Goal: Contribute content: Contribute content

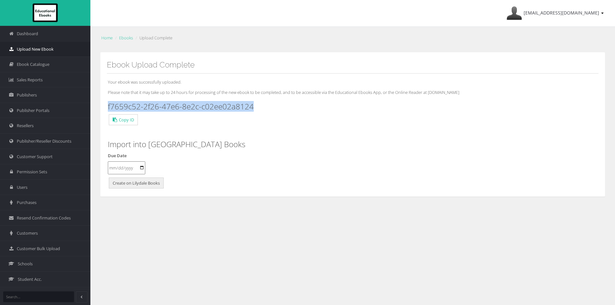
click at [39, 50] on span "Upload New Ebook" at bounding box center [35, 49] width 37 height 6
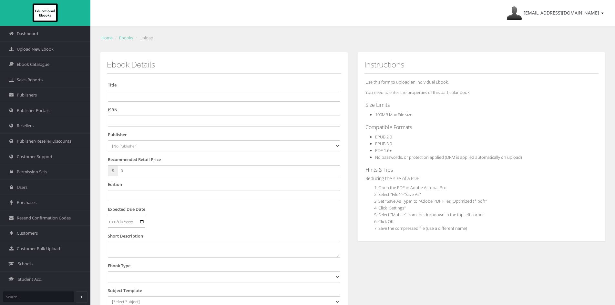
click at [262, 36] on ol "Home Ebooks Upload" at bounding box center [352, 37] width 505 height 9
click at [129, 121] on input "text" at bounding box center [224, 121] width 232 height 11
paste input "9780655719649"
type input "9780655719649PDF"
click at [160, 145] on select "[No Publisher] Alexander Mackie Allen & Unwin ATAR Notes Auralia - Rising Softw…" at bounding box center [224, 145] width 232 height 11
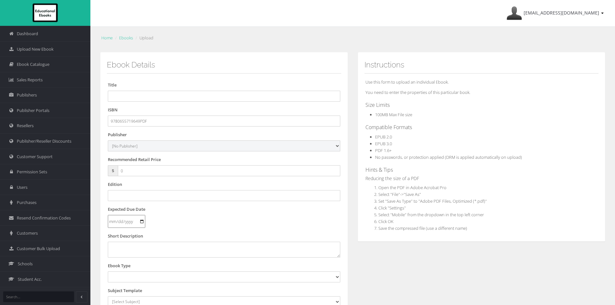
select select "695a1c29-4148-e411-817c-00155d7a4405"
click at [108, 140] on select "[No Publisher] Alexander Mackie Allen & Unwin ATAR Notes Auralia - Rising Softw…" at bounding box center [224, 145] width 232 height 11
click at [150, 96] on input "text" at bounding box center [224, 96] width 232 height 11
click at [149, 94] on input "text" at bounding box center [224, 96] width 232 height 11
paste input "PEARSON SCIENCE 7 AC STUDENT BOOK + HUB + EBOOK 3E"
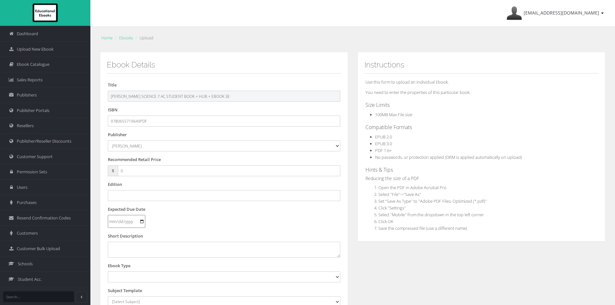
click at [197, 95] on input "PEARSON SCIENCE 7 AC STUDENT BOOK + HUB + EBOOK 3E" at bounding box center [224, 96] width 232 height 11
drag, startPoint x: 210, startPoint y: 95, endPoint x: 184, endPoint y: 96, distance: 26.2
click at [184, 96] on input "PEARSON SCIENCE 7 AC STUDENT BOOK + HUB + EBOOK 3E" at bounding box center [224, 96] width 232 height 11
type input "PEARSON SCIENCE 7 AC STUDENT BOOK 3E"
click at [139, 171] on input "0" at bounding box center [229, 170] width 222 height 11
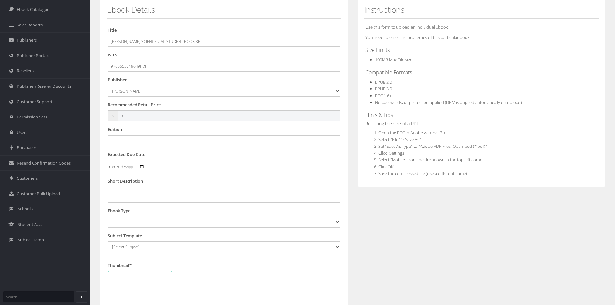
scroll to position [65, 0]
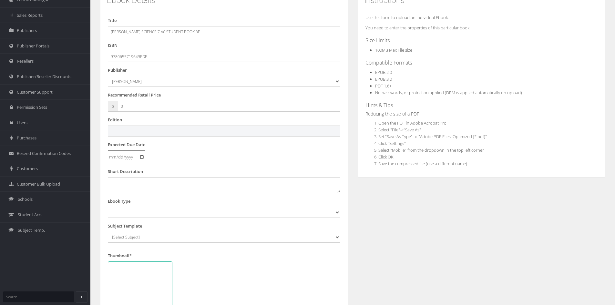
click at [134, 133] on input "text" at bounding box center [224, 131] width 232 height 11
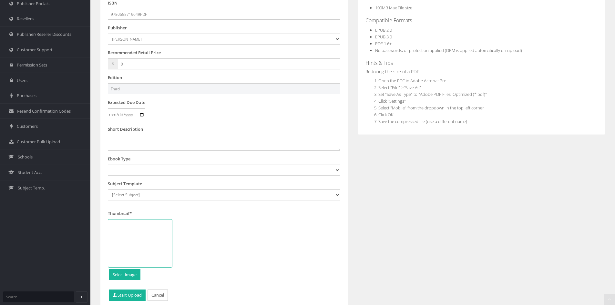
scroll to position [129, 0]
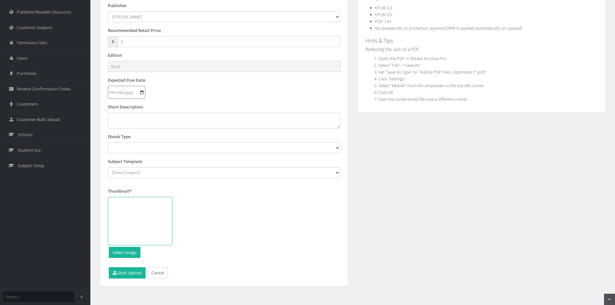
type input "Third"
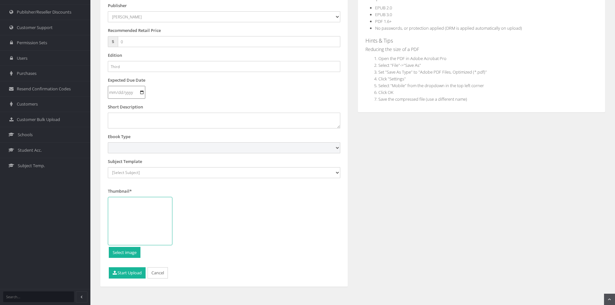
click at [164, 146] on select "Digital Activation Code Protected PDF EEBook - Online and Offline Ebook Interac…" at bounding box center [224, 147] width 232 height 11
select select "3"
click at [108, 142] on select "Digital Activation Code Protected PDF EEBook - Online and Offline Ebook Interac…" at bounding box center [224, 147] width 232 height 11
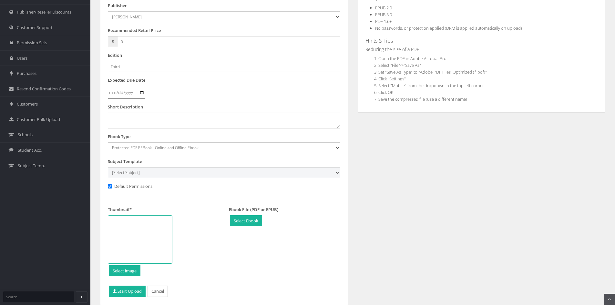
click at [149, 171] on select "[Select Subject] Accounting Agriculture Ancient History Applied Computing Art A…" at bounding box center [224, 172] width 232 height 11
select select "2be385a2-145c-ee11-a9bd-0272d098c78b"
click at [108, 167] on select "[Select Subject] Accounting Agriculture Ancient History Applied Computing Art A…" at bounding box center [224, 172] width 232 height 11
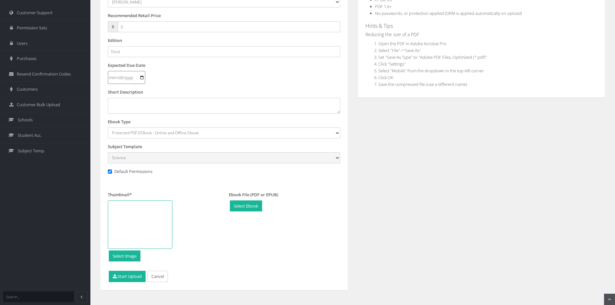
scroll to position [152, 0]
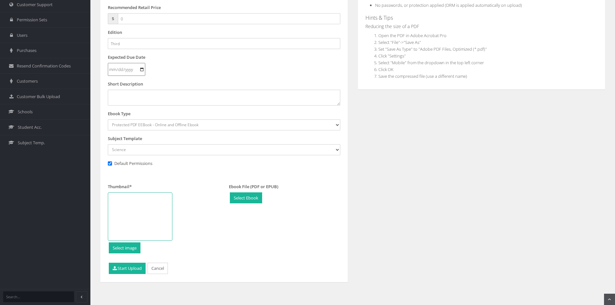
click at [145, 204] on div at bounding box center [140, 216] width 65 height 48
type input "C:\fakepath\science-AC-7.png"
click at [128, 267] on button "Start Upload" at bounding box center [127, 268] width 37 height 11
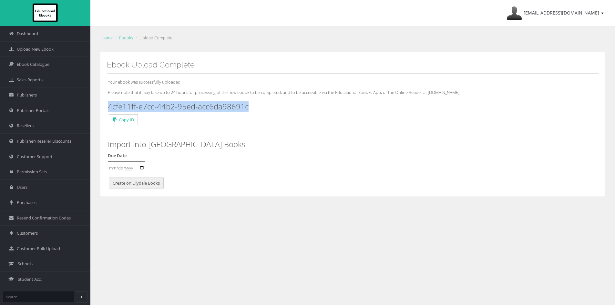
drag, startPoint x: 258, startPoint y: 107, endPoint x: 108, endPoint y: 108, distance: 150.8
click at [108, 108] on div "Your ebook was successfully uploaded. Please note that it may take up to 24 hou…" at bounding box center [353, 132] width 492 height 117
copy h3 "4cfe11ff-e7cc-44b2-95ed-acc6da98691c"
click at [46, 61] on link "Ebook Catalogue" at bounding box center [45, 64] width 90 height 15
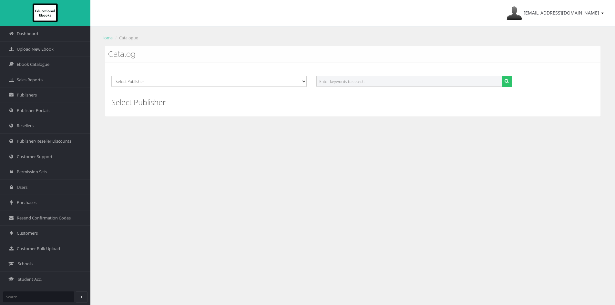
click at [366, 83] on input "text" at bounding box center [409, 81] width 186 height 11
paste input "9780655719649"
type input "9780655719649"
click at [502, 76] on button "submit" at bounding box center [507, 81] width 10 height 11
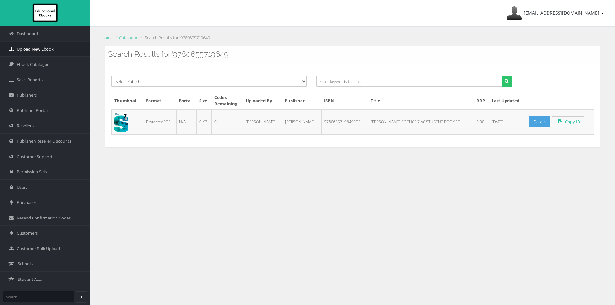
click at [30, 45] on link "Upload New Ebook" at bounding box center [45, 48] width 90 height 15
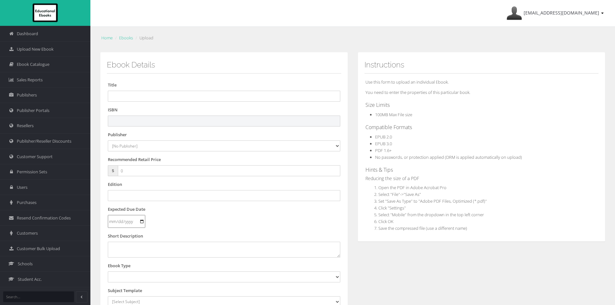
click at [126, 123] on input "text" at bounding box center [224, 121] width 232 height 11
paste input "9780655719656"
type input "9780655719656"
click at [199, 96] on input "text" at bounding box center [224, 96] width 232 height 11
paste input "PEARSON SCIENCE 8 AC STUDENT BOOK + HUB + EBOOK 3E"
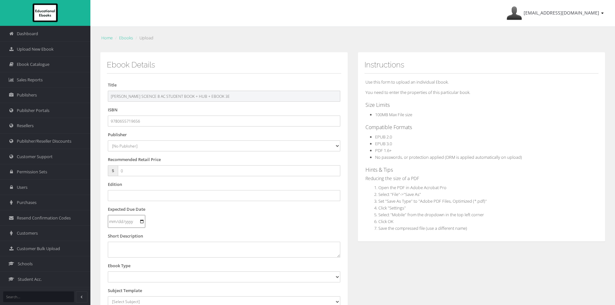
drag, startPoint x: 182, startPoint y: 95, endPoint x: 210, endPoint y: 95, distance: 28.1
click at [210, 95] on input "PEARSON SCIENCE 8 AC STUDENT BOOK + HUB + EBOOK 3E" at bounding box center [224, 96] width 232 height 11
type input "PEARSON SCIENCE 8 AC STUDENT BOOK 3E"
click at [146, 149] on select "[No Publisher] Alexander Mackie Allen & Unwin ATAR Notes Auralia - Rising Softw…" at bounding box center [224, 145] width 232 height 11
select select "695a1c29-4148-e411-817c-00155d7a4405"
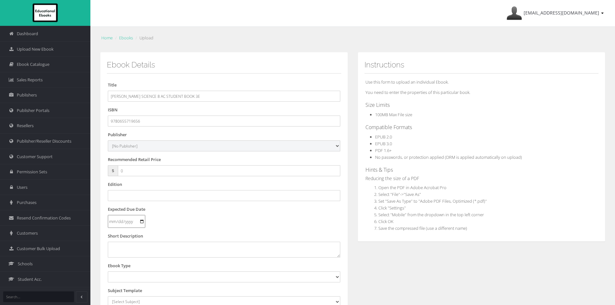
click at [108, 140] on select "[No Publisher] [PERSON_NAME] & Unwin ATAR Notes Auralia - Rising Software Banks…" at bounding box center [224, 145] width 232 height 11
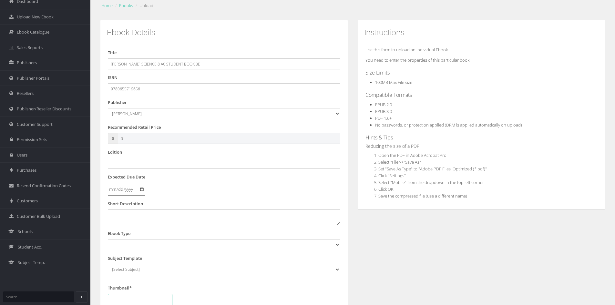
drag, startPoint x: 133, startPoint y: 138, endPoint x: 108, endPoint y: 124, distance: 29.0
click at [87, 132] on div "Dashboard Upload New Ebook Ebook Catalogue Sales Reports Publishers Users" at bounding box center [307, 187] width 615 height 439
click at [127, 162] on input "text" at bounding box center [224, 163] width 232 height 11
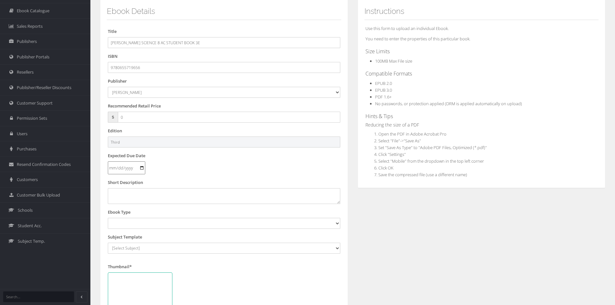
scroll to position [97, 0]
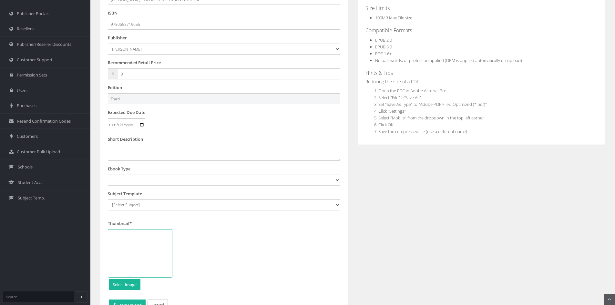
type input "Third"
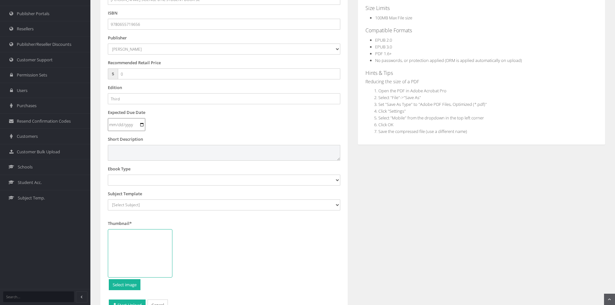
click at [137, 154] on textarea at bounding box center [224, 152] width 232 height 15
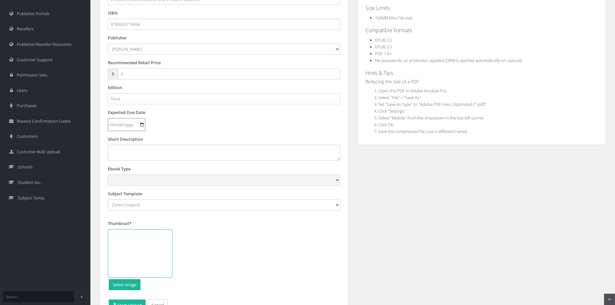
click at [148, 182] on select "Digital Activation Code Protected PDF EEBook - Online and Offline Ebook Interac…" at bounding box center [224, 180] width 232 height 11
select select "3"
click at [108, 175] on select "Digital Activation Code Protected PDF EEBook - Online and Offline Ebook Interac…" at bounding box center [224, 180] width 232 height 11
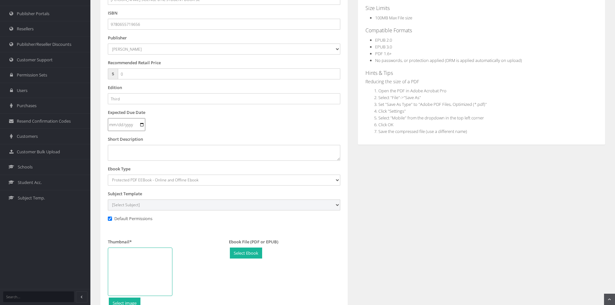
click at [149, 203] on select "[Select Subject] Accounting Agriculture Ancient History Applied Computing Art A…" at bounding box center [224, 205] width 232 height 11
select select "2be385a2-145c-ee11-a9bd-0272d098c78b"
click at [108, 200] on select "[Select Subject] Accounting Agriculture Ancient History Applied Computing Art A…" at bounding box center [224, 205] width 232 height 11
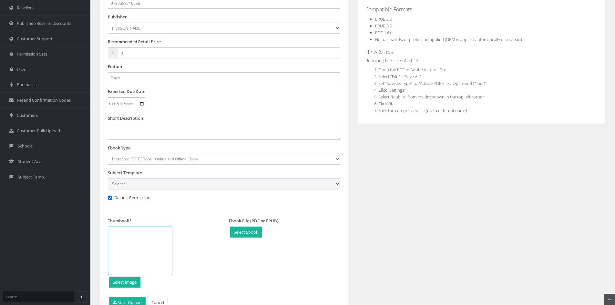
scroll to position [129, 0]
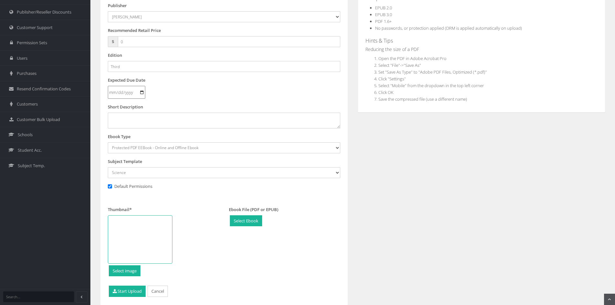
click at [138, 229] on div at bounding box center [140, 239] width 65 height 48
type input "C:\fakepath\Science-AC-8.png"
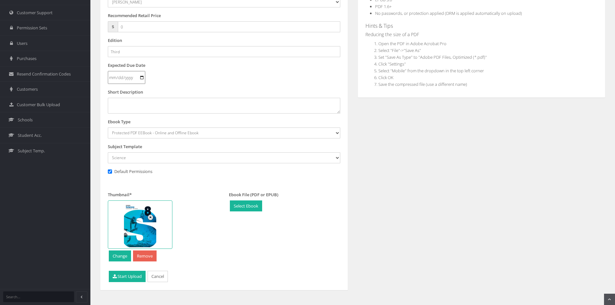
scroll to position [152, 0]
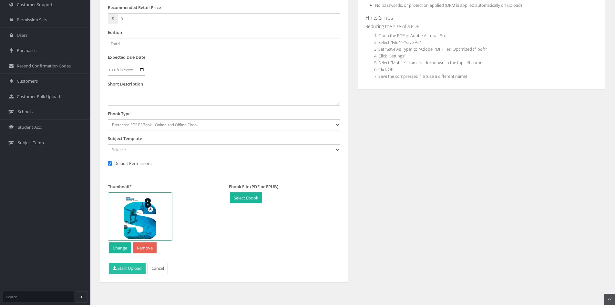
click at [129, 270] on button "Start Upload" at bounding box center [127, 268] width 37 height 11
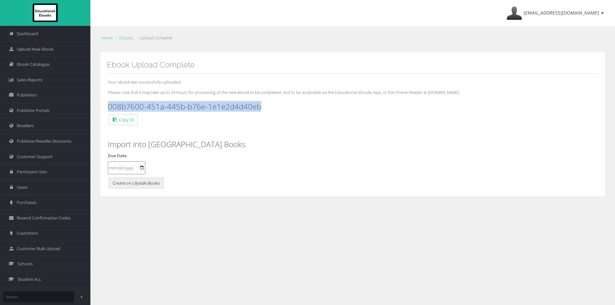
drag, startPoint x: 260, startPoint y: 108, endPoint x: 99, endPoint y: 107, distance: 160.1
click at [99, 107] on div "Ebook Upload Complete Your ebook was successfully uploaded. Please note that it…" at bounding box center [352, 131] width 515 height 158
copy h3 "008b7600-451a-445b-b76e-1e1e2d4d40eb"
click at [52, 49] on span "Upload New Ebook" at bounding box center [35, 49] width 37 height 6
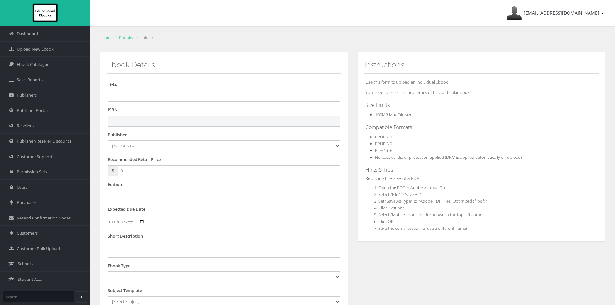
click at [184, 119] on input "text" at bounding box center [224, 121] width 232 height 11
paste input "9780655719663"
type input "9780655719663PDF"
drag, startPoint x: 180, startPoint y: 92, endPoint x: 619, endPoint y: 123, distance: 439.3
click at [189, 92] on input "text" at bounding box center [224, 96] width 232 height 11
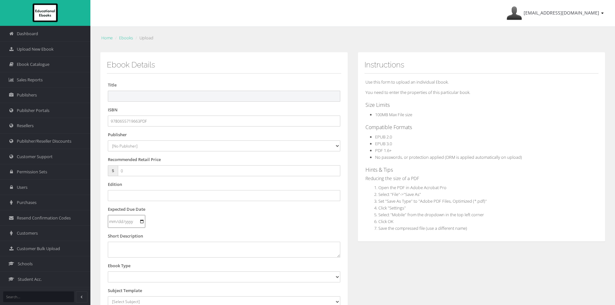
click at [151, 96] on input "text" at bounding box center [224, 96] width 232 height 11
paste input "PEARSON SCIENCE 9 AC STUDENT BOOK + HUB + EBOOK 3E"
drag, startPoint x: 211, startPoint y: 95, endPoint x: 185, endPoint y: 96, distance: 26.5
click at [185, 96] on input "PEARSON SCIENCE 9 AC STUDENT BOOK + HUB + EBOOK 3E" at bounding box center [224, 96] width 232 height 11
type input "PEARSON SCIENCE 9 AC STUDENT BOOK 3E"
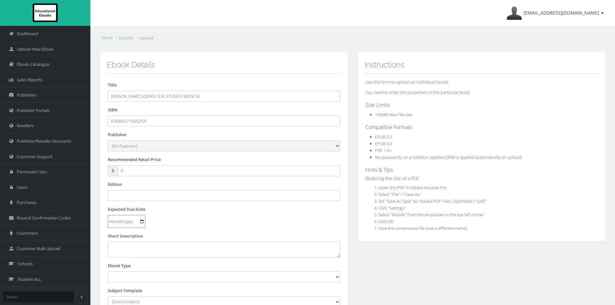
click at [138, 144] on select "[No Publisher] Alexander Mackie Allen & Unwin ATAR Notes Auralia - Rising Softw…" at bounding box center [224, 145] width 232 height 11
select select "695a1c29-4148-e411-817c-00155d7a4405"
click at [108, 140] on select "[No Publisher] [PERSON_NAME] & Unwin ATAR Notes Auralia - Rising Software Banks…" at bounding box center [224, 145] width 232 height 11
click at [124, 195] on input "text" at bounding box center [224, 195] width 232 height 11
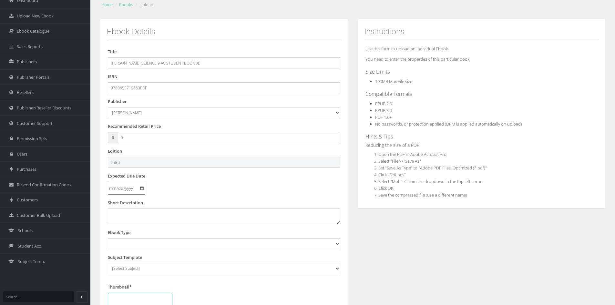
scroll to position [65, 0]
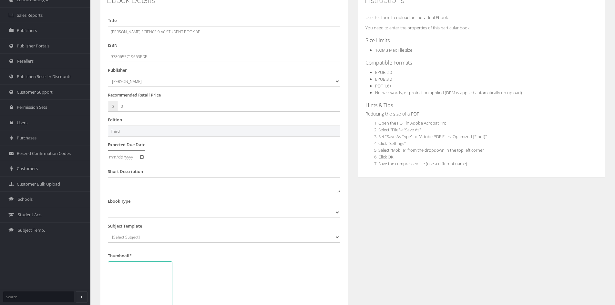
type input "Third"
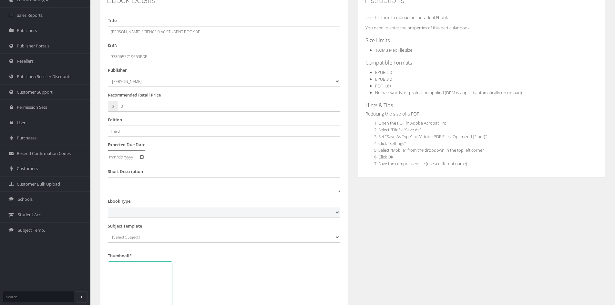
drag, startPoint x: 150, startPoint y: 216, endPoint x: 155, endPoint y: 213, distance: 5.8
click at [150, 216] on select "Digital Activation Code Protected PDF EEBook - Online and Offline Ebook Interac…" at bounding box center [224, 212] width 232 height 11
select select "3"
click at [108, 207] on select "Digital Activation Code Protected PDF EEBook - Online and Offline Ebook Interac…" at bounding box center [224, 212] width 232 height 11
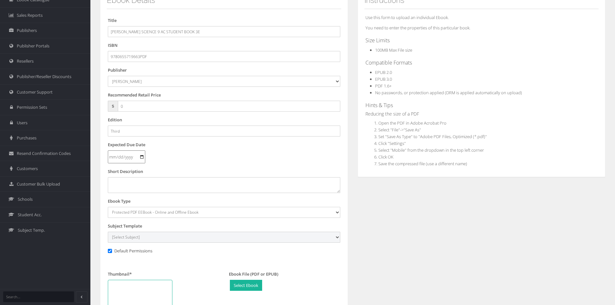
click at [149, 240] on select "[Select Subject] Accounting Agriculture Ancient History Applied Computing Art A…" at bounding box center [224, 237] width 232 height 11
select select "2be385a2-145c-ee11-a9bd-0272d098c78b"
click at [108, 232] on select "[Select Subject] Accounting Agriculture Ancient History Applied Computing Art A…" at bounding box center [224, 237] width 232 height 11
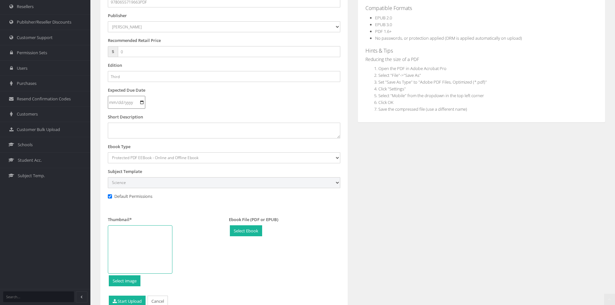
scroll to position [152, 0]
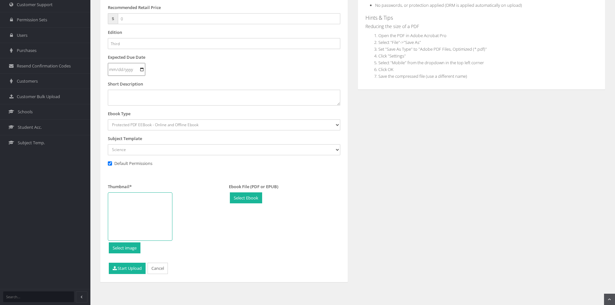
click at [133, 222] on div at bounding box center [140, 216] width 65 height 48
type input "C:\fakepath\Science-AC-9.png"
click at [124, 268] on button "Start Upload" at bounding box center [127, 268] width 37 height 11
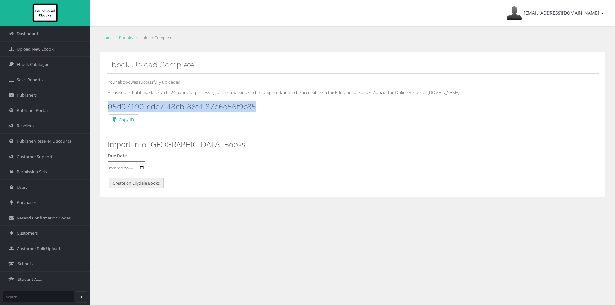
drag, startPoint x: 274, startPoint y: 107, endPoint x: 109, endPoint y: 105, distance: 165.0
click at [109, 105] on h3 "05d97190-ede7-48eb-86f4-87e6d56f9c85" at bounding box center [353, 106] width 490 height 8
copy h3 "05d97190-ede7-48eb-86f4-87e6d56f9c85"
click at [30, 50] on span "Upload New Ebook" at bounding box center [35, 49] width 37 height 6
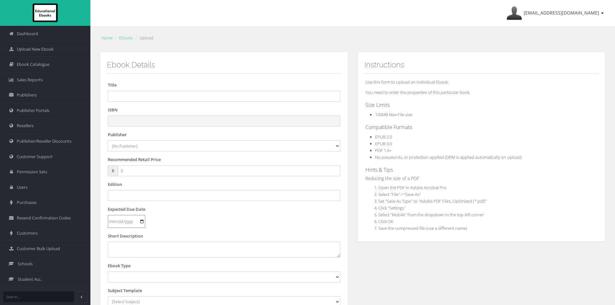
click at [289, 120] on input "text" at bounding box center [224, 121] width 232 height 11
paste input "9780655719670"
type input "9780655719670PDF"
click at [198, 97] on input "text" at bounding box center [224, 96] width 232 height 11
click at [159, 96] on input "text" at bounding box center [224, 96] width 232 height 11
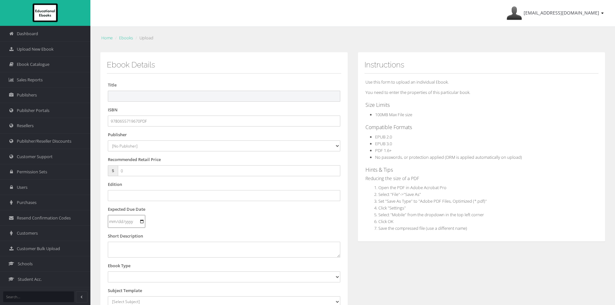
paste input "PEARSON SCIENCE 10 AC STUDENT BOOK + HUB + EBOOK 3E"
drag, startPoint x: 213, startPoint y: 96, endPoint x: 188, endPoint y: 94, distance: 24.6
click at [186, 95] on input "PEARSON SCIENCE 10 AC STUDENT BOOK + HUB + EBOOK 3E" at bounding box center [224, 96] width 232 height 11
type input "PEARSON SCIENCE 10 AC STUDENT BOOK 3E"
click at [130, 147] on select "[No Publisher] Alexander Mackie Allen & Unwin ATAR Notes Auralia - Rising Softw…" at bounding box center [224, 145] width 232 height 11
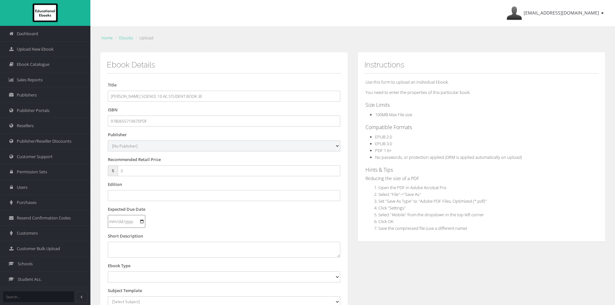
select select "695a1c29-4148-e411-817c-00155d7a4405"
click at [108, 140] on select "[No Publisher] Alexander Mackie Allen & Unwin ATAR Notes Auralia - Rising Softw…" at bounding box center [224, 145] width 232 height 11
click at [129, 197] on input "text" at bounding box center [224, 195] width 232 height 11
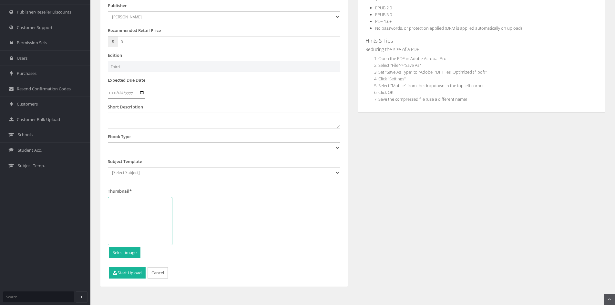
type input "Third"
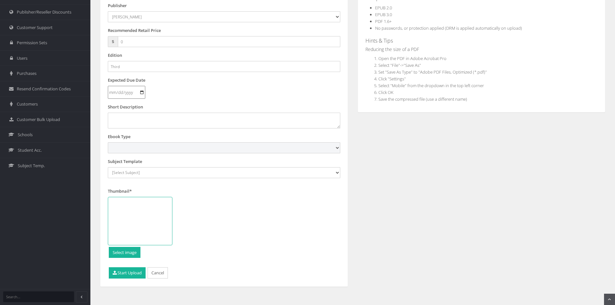
click at [174, 146] on select "Digital Activation Code Protected PDF EEBook - Online and Offline Ebook Interac…" at bounding box center [224, 147] width 232 height 11
select select "3"
click at [108, 142] on select "Digital Activation Code Protected PDF EEBook - Online and Offline Ebook Interac…" at bounding box center [224, 147] width 232 height 11
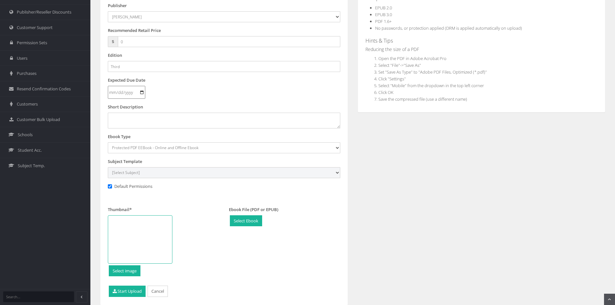
click at [147, 174] on select "[Select Subject] Accounting Agriculture Ancient History Applied Computing Art A…" at bounding box center [224, 172] width 232 height 11
select select "2be385a2-145c-ee11-a9bd-0272d098c78b"
click at [108, 167] on select "[Select Subject] Accounting Agriculture Ancient History Applied Computing Art A…" at bounding box center [224, 172] width 232 height 11
click at [134, 231] on div at bounding box center [140, 239] width 65 height 48
type input "C:\fakepath\Science-AC-10.png"
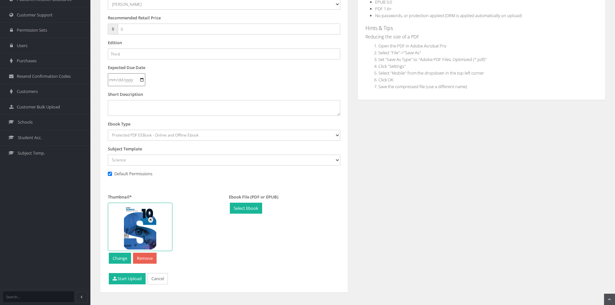
scroll to position [152, 0]
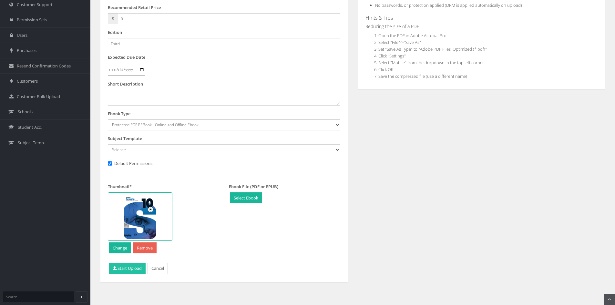
click at [128, 265] on button "Start Upload" at bounding box center [127, 268] width 37 height 11
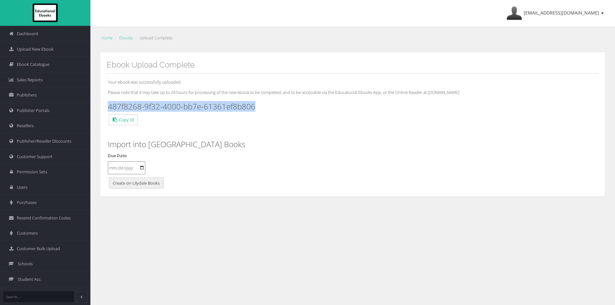
drag, startPoint x: 262, startPoint y: 105, endPoint x: 108, endPoint y: 103, distance: 153.4
click at [108, 103] on h3 "487f8268-9f32-4000-bb7e-61361ef8b806" at bounding box center [353, 106] width 490 height 8
copy h3 "487f8268-9f32-4000-bb7e-61361ef8b806"
click at [42, 48] on span "Upload New Ebook" at bounding box center [35, 49] width 37 height 6
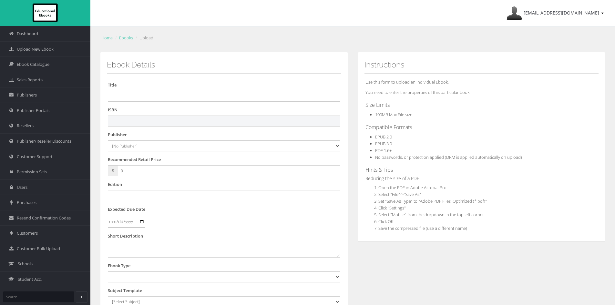
click at [150, 118] on input "text" at bounding box center [224, 121] width 232 height 11
paste input "9780655719724"
type input "9780655719724"
click at [130, 149] on select "[No Publisher] Alexander Mackie Allen & Unwin ATAR Notes Auralia - Rising Softw…" at bounding box center [224, 145] width 232 height 11
click at [139, 143] on select "[No Publisher] Alexander Mackie Allen & Unwin ATAR Notes Auralia - Rising Softw…" at bounding box center [224, 145] width 232 height 11
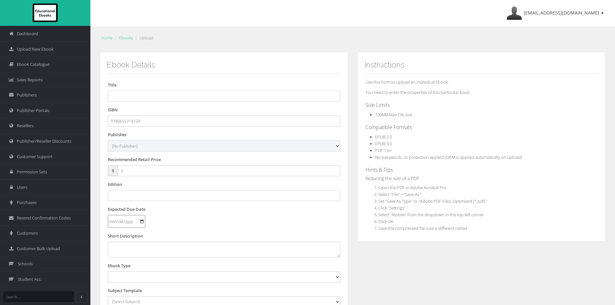
select select "695a1c29-4148-e411-817c-00155d7a4405"
click at [108, 140] on select "[No Publisher] Alexander Mackie Allen & Unwin ATAR Notes Auralia - Rising Softw…" at bounding box center [224, 145] width 232 height 11
click at [129, 92] on input "text" at bounding box center [224, 96] width 232 height 11
paste input "PEARSON SCIENCE 7 AC STUDENT EBOOK + HUB 3E (eBook only)"
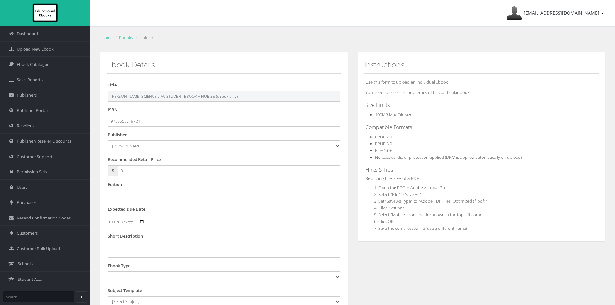
drag, startPoint x: 230, startPoint y: 97, endPoint x: 204, endPoint y: 98, distance: 25.5
click at [204, 98] on input "PEARSON SCIENCE 7 AC STUDENT EBOOK + HUB 3E (eBook only)" at bounding box center [224, 96] width 232 height 11
type input "PEARSON SCIENCE 7 AC STUDENT EBOOK + HUB 3E"
click at [154, 148] on select "[No Publisher] Alexander Mackie Allen & Unwin ATAR Notes Auralia - Rising Softw…" at bounding box center [224, 145] width 232 height 11
click at [130, 175] on input "0" at bounding box center [229, 170] width 222 height 11
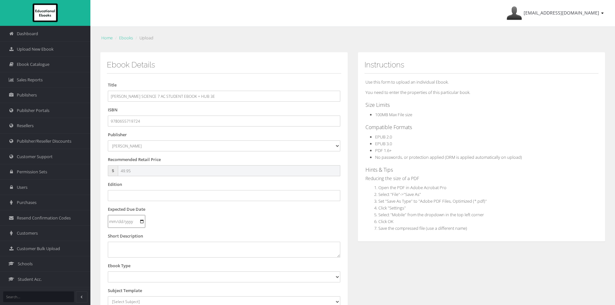
type input "49.95"
click at [145, 197] on input "text" at bounding box center [224, 195] width 232 height 11
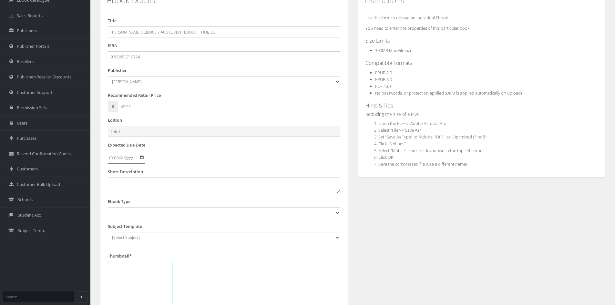
scroll to position [65, 0]
type input "Third"
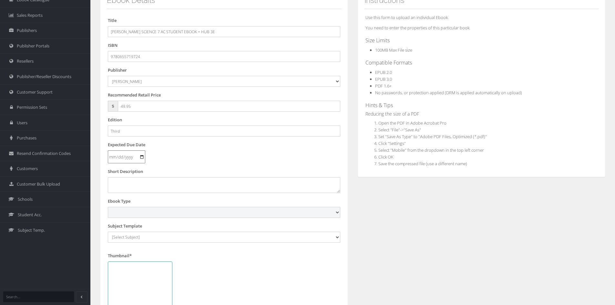
drag, startPoint x: 136, startPoint y: 216, endPoint x: 140, endPoint y: 214, distance: 4.7
click at [136, 216] on select "Digital Activation Code Protected PDF EEBook - Online and Offline Ebook Interac…" at bounding box center [224, 212] width 232 height 11
select select "4"
click at [108, 207] on select "Digital Activation Code Protected PDF EEBook - Online and Offline Ebook Interac…" at bounding box center [224, 212] width 232 height 11
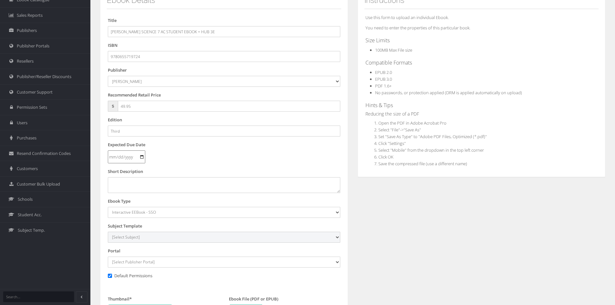
click at [148, 235] on select "[Select Subject] Accounting Agriculture Ancient History Applied Computing Art A…" at bounding box center [224, 237] width 232 height 11
select select "2be385a2-145c-ee11-a9bd-0272d098c78b"
click at [108, 232] on select "[Select Subject] Accounting Agriculture Ancient History Applied Computing Art A…" at bounding box center [224, 237] width 232 height 11
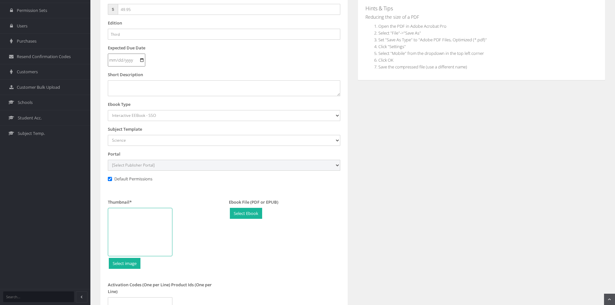
click at [170, 161] on select "[Select Publisher Portal] Listening Beyond Hearing (LBH) ATAR Notes+ SmarterMat…" at bounding box center [224, 165] width 232 height 11
select select "c63eafc5-784f-e411-817c-00155d7a4405"
click at [108, 160] on select "[Select Publisher Portal] Listening Beyond Hearing (LBH) ATAR Notes+ SmarterMat…" at bounding box center [224, 165] width 232 height 11
click at [170, 162] on select "[Select Publisher Portal] Listening Beyond Hearing (LBH) ATAR Notes+ SmarterMat…" at bounding box center [224, 165] width 232 height 11
click at [108, 160] on select "[Select Publisher Portal] Listening Beyond Hearing (LBH) ATAR Notes+ SmarterMat…" at bounding box center [224, 165] width 232 height 11
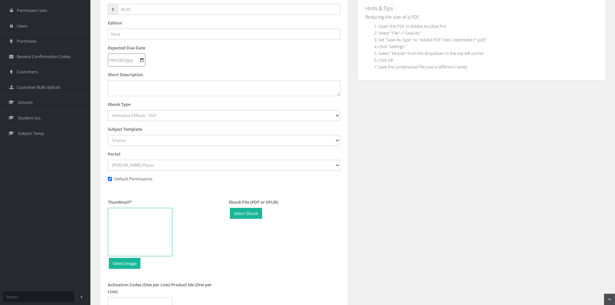
click at [141, 228] on div at bounding box center [140, 232] width 65 height 48
type input "C:\fakepath\science-AC-7.png"
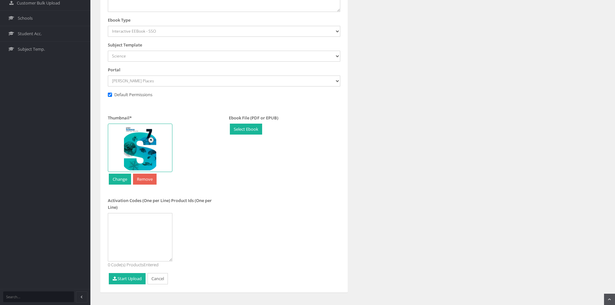
scroll to position [256, 0]
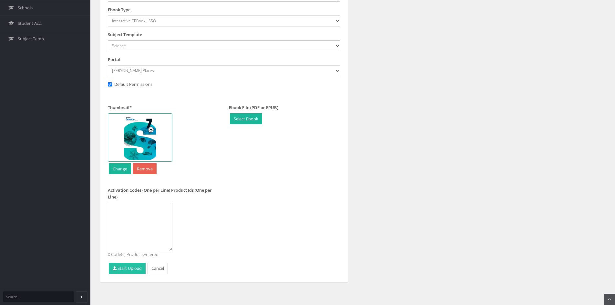
click at [124, 269] on button "Start Upload" at bounding box center [127, 268] width 37 height 11
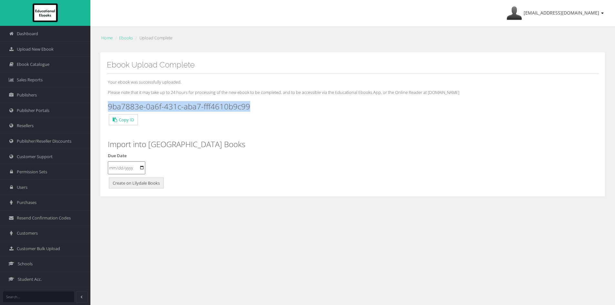
drag, startPoint x: 262, startPoint y: 107, endPoint x: 108, endPoint y: 110, distance: 154.0
click at [108, 110] on h3 "9ba7883e-0a6f-431c-aba7-fff4610b9c99" at bounding box center [353, 106] width 490 height 8
copy h3 "9ba7883e-0a6f-431c-aba7-fff4610b9c99"
click at [30, 62] on span "Ebook Catalogue" at bounding box center [33, 64] width 33 height 6
click at [35, 49] on span "Upload New Ebook" at bounding box center [35, 49] width 37 height 6
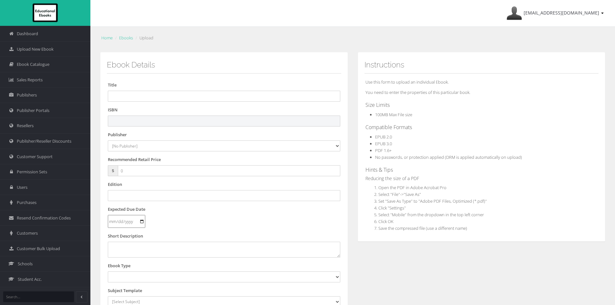
click at [118, 118] on input "text" at bounding box center [224, 121] width 232 height 11
paste input "9780655719731"
type input "9780655719731"
click at [128, 94] on input "text" at bounding box center [224, 96] width 232 height 11
paste input "PEARSON SCIENCE 8 AC STUDENT EBOOK + HUB 3E (eBook only)"
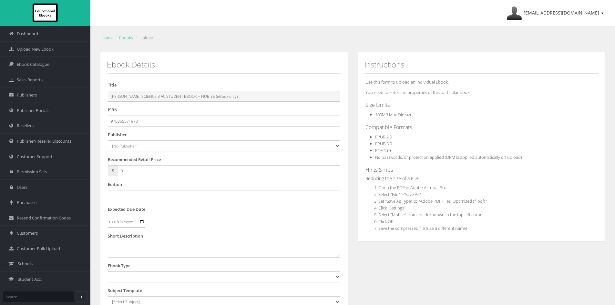
drag, startPoint x: 209, startPoint y: 96, endPoint x: 297, endPoint y: 99, distance: 88.9
click at [297, 99] on input "PEARSON SCIENCE 8 AC STUDENT EBOOK + HUB 3E (eBook only)" at bounding box center [224, 96] width 232 height 11
type input "PEARSON SCIENCE 8 AC STUDENT EBOOK + HUB 3E"
click at [145, 146] on select "[No Publisher] [PERSON_NAME] & Unwin ATAR Notes Auralia - Rising Software Banks…" at bounding box center [224, 145] width 232 height 11
select select "695a1c29-4148-e411-817c-00155d7a4405"
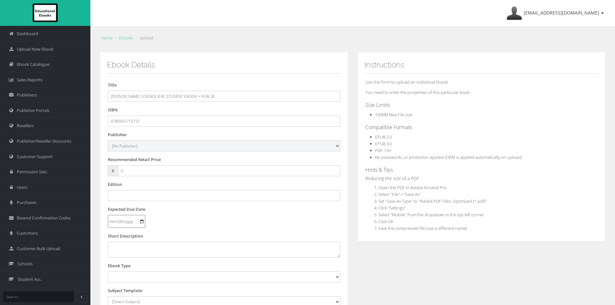
click at [108, 140] on select "[No Publisher] [PERSON_NAME] & Unwin ATAR Notes Auralia - Rising Software Banks…" at bounding box center [224, 145] width 232 height 11
drag, startPoint x: 139, startPoint y: 170, endPoint x: 80, endPoint y: 169, distance: 58.8
click at [81, 170] on div "Dashboard Upload New Ebook Ebook Catalogue Sales Reports Publishers Users" at bounding box center [307, 219] width 615 height 439
type input "49.95"
click at [132, 196] on input "text" at bounding box center [224, 195] width 232 height 11
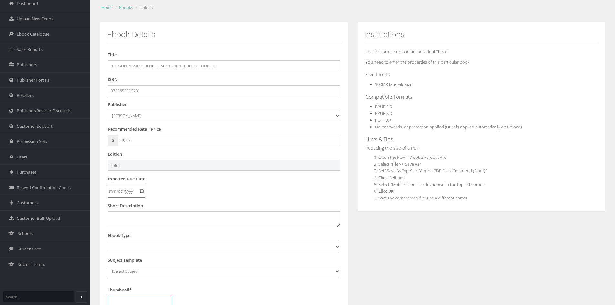
scroll to position [97, 0]
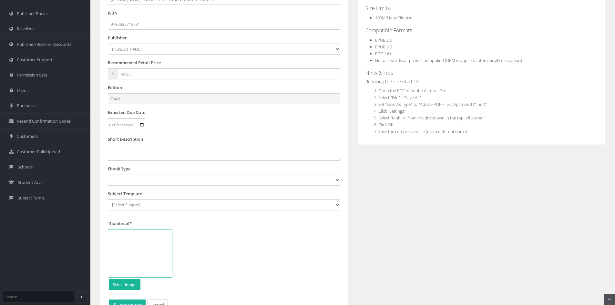
type input "Third"
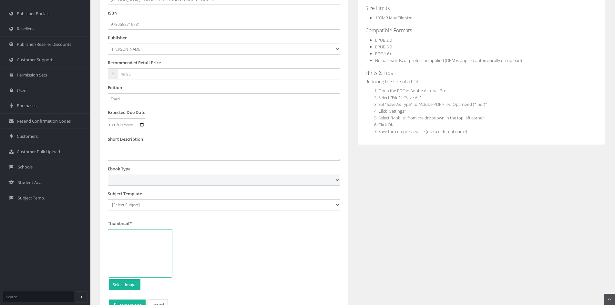
click at [148, 181] on select "Digital Activation Code Protected PDF EEBook - Online and Offline Ebook Interac…" at bounding box center [224, 180] width 232 height 11
select select "4"
click at [108, 175] on select "Digital Activation Code Protected PDF EEBook - Online and Offline Ebook Interac…" at bounding box center [224, 180] width 232 height 11
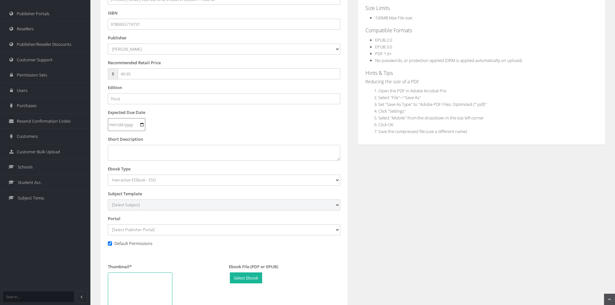
click at [149, 206] on select "[Select Subject] Accounting Agriculture Ancient History Applied Computing Art A…" at bounding box center [224, 205] width 232 height 11
select select "2be385a2-145c-ee11-a9bd-0272d098c78b"
click at [108, 200] on select "[Select Subject] Accounting Agriculture Ancient History Applied Computing Art A…" at bounding box center [224, 205] width 232 height 11
click at [136, 225] on select "[Select Publisher Portal] Listening Beyond Hearing (LBH) ATAR Notes+ SmarterMat…" at bounding box center [224, 229] width 232 height 11
select select "c63eafc5-784f-e411-817c-00155d7a4405"
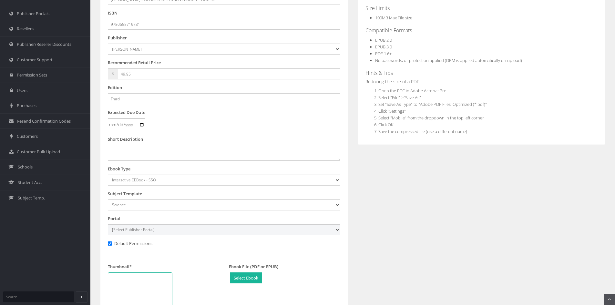
click at [108, 224] on select "[Select Publisher Portal] Listening Beyond Hearing (LBH) ATAR Notes+ SmarterMat…" at bounding box center [224, 229] width 232 height 11
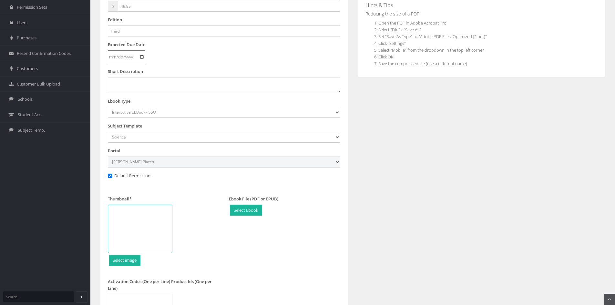
scroll to position [256, 0]
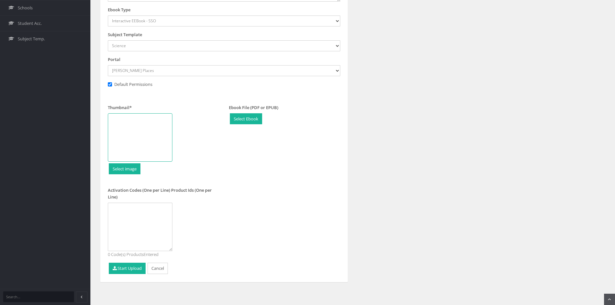
click at [133, 115] on div at bounding box center [140, 137] width 65 height 48
type input "C:\fakepath\Science-AC-8.png"
click at [124, 270] on button "Start Upload" at bounding box center [127, 268] width 37 height 11
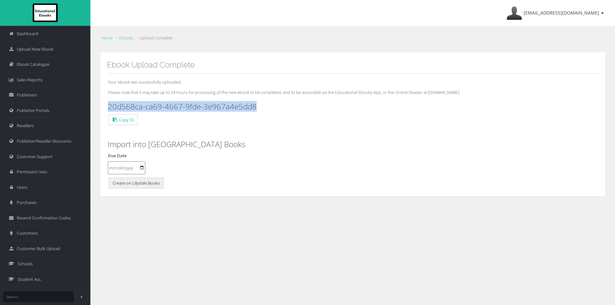
drag, startPoint x: 186, startPoint y: 109, endPoint x: 93, endPoint y: 107, distance: 92.7
click at [93, 107] on div "Home Ebooks Upload Complete Ebook Upload Complete Your ebook was successfully u…" at bounding box center [352, 123] width 525 height 193
copy h3 "20d568ca-ca69-4667-9fde-3e967a4e5dd8"
click at [29, 64] on span "Ebook Catalogue" at bounding box center [33, 64] width 33 height 6
click at [33, 47] on span "Upload New Ebook" at bounding box center [35, 49] width 37 height 6
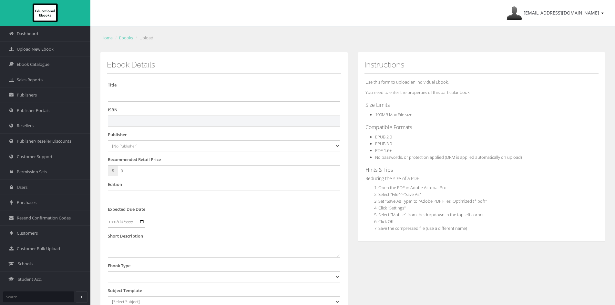
click at [139, 119] on input "text" at bounding box center [224, 121] width 232 height 11
paste input "9780655719748"
type input "9780655719748"
click at [146, 96] on input "text" at bounding box center [224, 96] width 232 height 11
paste input "PEARSON SCIENCE 9 AC STUDENT EBOOK + HUB 3E (eBook only)"
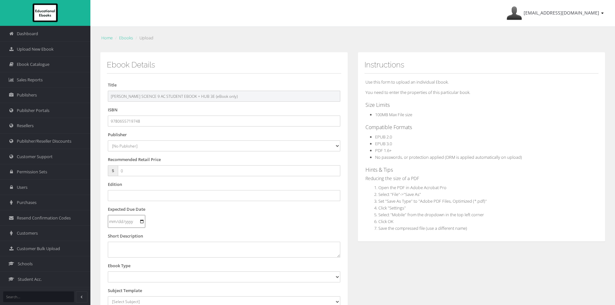
drag, startPoint x: 245, startPoint y: 100, endPoint x: 386, endPoint y: 113, distance: 141.4
click at [386, 113] on div "Ebook Details Title PEARSON SCIENCE 9 AC STUDENT EBOOK + HUB 3E (eBook only) IS…" at bounding box center [352, 240] width 515 height 377
type input "PEARSON SCIENCE 9 AC STUDENT EBOOK + HUB 3E"
click at [131, 146] on select "[No Publisher] Alexander Mackie Allen & Unwin ATAR Notes Auralia - Rising Softw…" at bounding box center [224, 145] width 232 height 11
select select "695a1c29-4148-e411-817c-00155d7a4405"
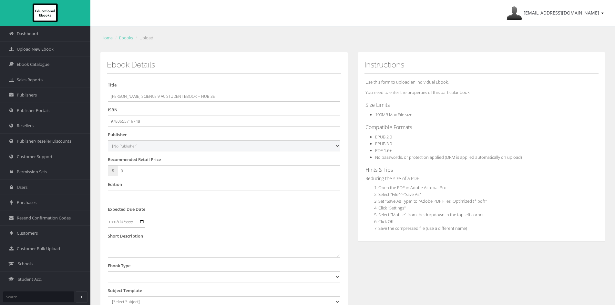
click at [108, 140] on select "[No Publisher] Alexander Mackie Allen & Unwin ATAR Notes Auralia - Rising Softw…" at bounding box center [224, 145] width 232 height 11
drag, startPoint x: 140, startPoint y: 169, endPoint x: 76, endPoint y: 168, distance: 63.6
click at [76, 168] on div "Dashboard Upload New Ebook Ebook Catalogue Sales Reports Publishers Users" at bounding box center [307, 219] width 615 height 439
type input "49.95"
click at [136, 194] on input "text" at bounding box center [224, 195] width 232 height 11
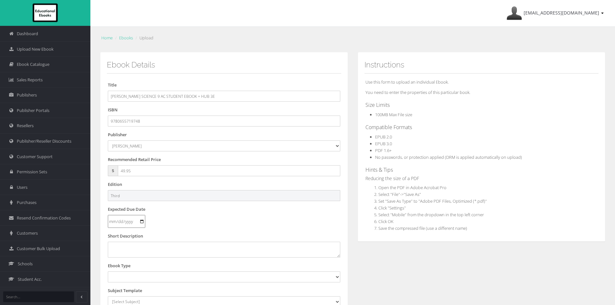
scroll to position [97, 0]
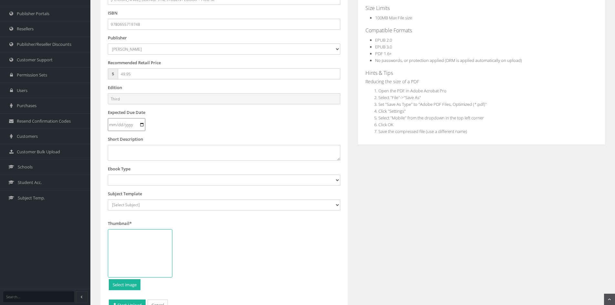
type input "Third"
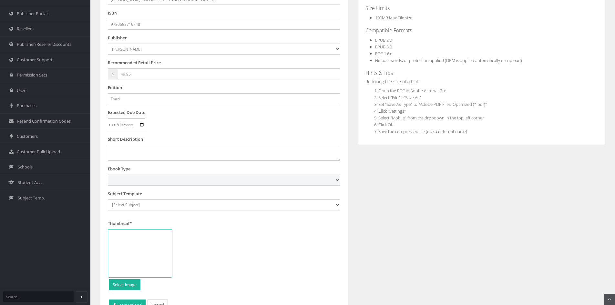
click at [146, 180] on select "Digital Activation Code Protected PDF EEBook - Online and Offline Ebook Interac…" at bounding box center [224, 180] width 232 height 11
select select "4"
click at [108, 175] on select "Digital Activation Code Protected PDF EEBook - Online and Offline Ebook Interac…" at bounding box center [224, 180] width 232 height 11
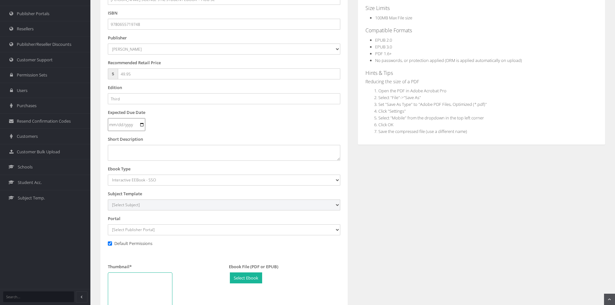
click at [135, 201] on select "[Select Subject] Accounting Agriculture Ancient History Applied Computing Art A…" at bounding box center [224, 205] width 232 height 11
select select "2be385a2-145c-ee11-a9bd-0272d098c78b"
click at [108, 200] on select "[Select Subject] Accounting Agriculture Ancient History Applied Computing Art A…" at bounding box center [224, 205] width 232 height 11
click at [160, 231] on select "[Select Publisher Portal] Listening Beyond Hearing (LBH) ATAR Notes+ SmarterMat…" at bounding box center [224, 229] width 232 height 11
select select "c63eafc5-784f-e411-817c-00155d7a4405"
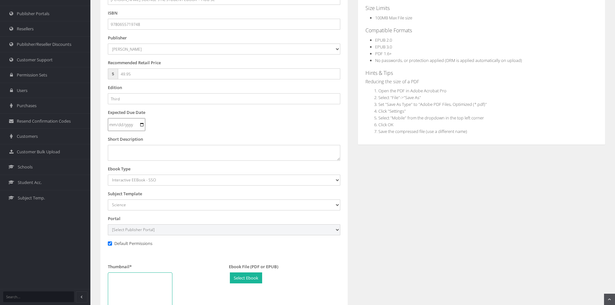
click at [108, 224] on select "[Select Publisher Portal] Listening Beyond Hearing (LBH) ATAR Notes+ SmarterMat…" at bounding box center [224, 229] width 232 height 11
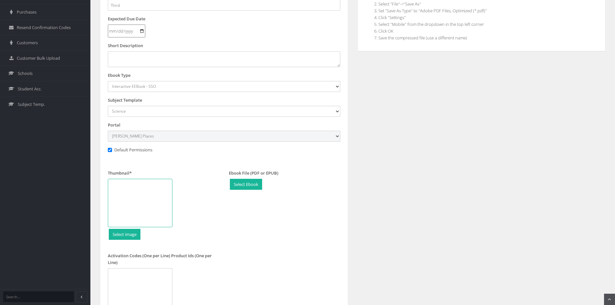
scroll to position [194, 0]
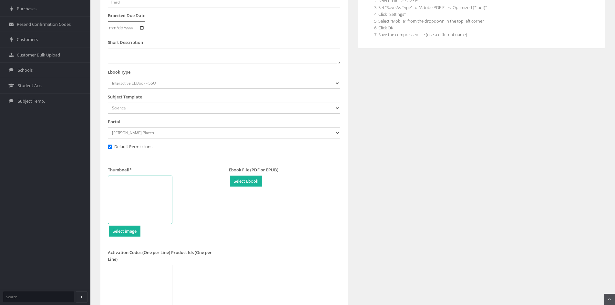
click at [148, 190] on div at bounding box center [140, 200] width 65 height 48
type input "C:\fakepath\Science-AC-9.png"
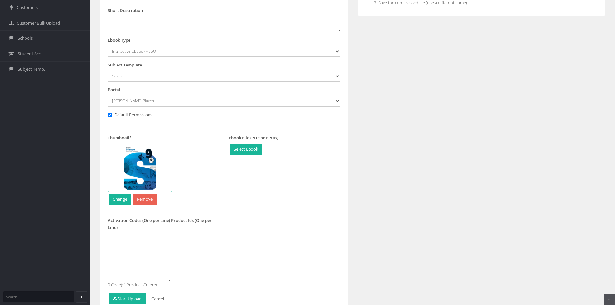
scroll to position [256, 0]
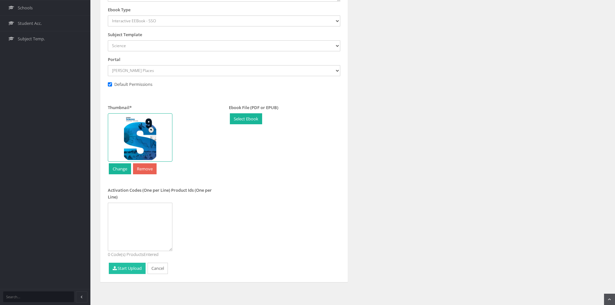
click at [128, 271] on button "Start Upload" at bounding box center [127, 268] width 37 height 11
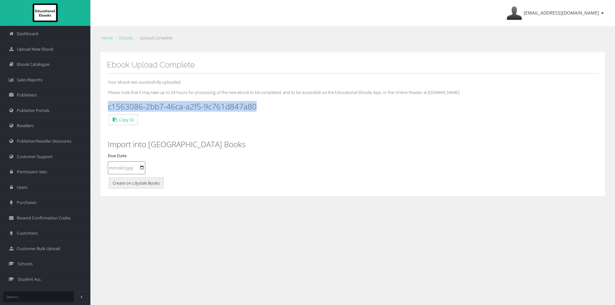
drag, startPoint x: 264, startPoint y: 106, endPoint x: 118, endPoint y: 108, distance: 146.9
click at [109, 108] on h3 "c1563086-2bb7-46ca-a2f5-9c761d847a80" at bounding box center [353, 106] width 490 height 8
copy h3 "c1563086-2bb7-46ca-a2f5-9c761d847a80"
click at [32, 49] on span "Upload New Ebook" at bounding box center [35, 49] width 37 height 6
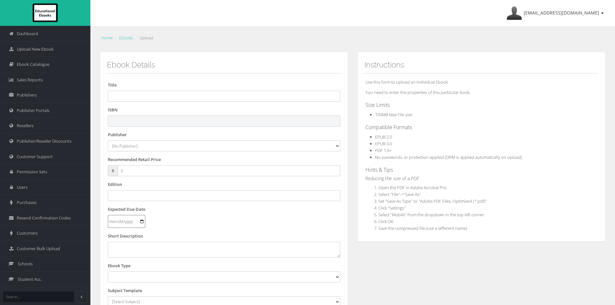
click at [128, 124] on input "text" at bounding box center [224, 121] width 232 height 11
paste input "9780655719755"
type input "9780655719755"
click at [184, 95] on input "text" at bounding box center [224, 96] width 232 height 11
paste input "PEARSON SCIENCE 10 AC STUDENT EBOOK + HUB 3E (eBook only)"
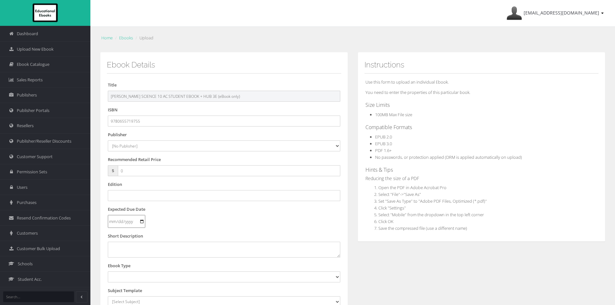
drag, startPoint x: 212, startPoint y: 96, endPoint x: 374, endPoint y: 114, distance: 162.4
click at [374, 113] on div "Ebook Details Title PEARSON SCIENCE 10 AC STUDENT EBOOK + HUB 3E (eBook only) I…" at bounding box center [352, 240] width 515 height 377
type input "PEARSON SCIENCE 10 AC STUDENT EBOOK + HUB 3E"
click at [140, 144] on select "[No Publisher] Alexander Mackie Allen & Unwin ATAR Notes Auralia - Rising Softw…" at bounding box center [224, 145] width 232 height 11
select select "695a1c29-4148-e411-817c-00155d7a4405"
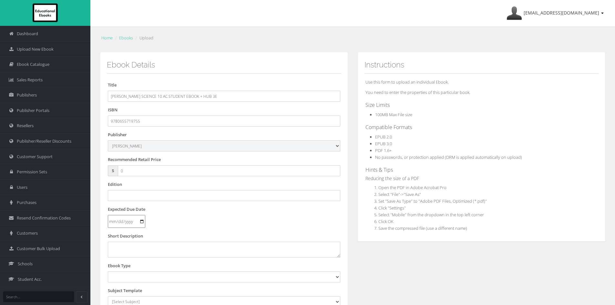
click at [108, 140] on select "[No Publisher] Alexander Mackie Allen & Unwin ATAR Notes Auralia - Rising Softw…" at bounding box center [224, 145] width 232 height 11
drag, startPoint x: 136, startPoint y: 170, endPoint x: 95, endPoint y: 168, distance: 41.0
click at [85, 173] on div "Dashboard Upload New Ebook Ebook Catalogue Sales Reports Publishers Users" at bounding box center [307, 219] width 615 height 439
type input "49.95"
click at [135, 193] on input "text" at bounding box center [224, 195] width 232 height 11
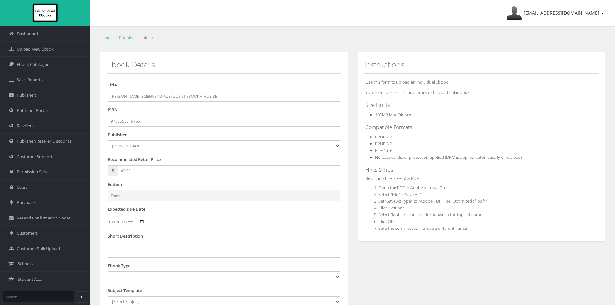
scroll to position [65, 0]
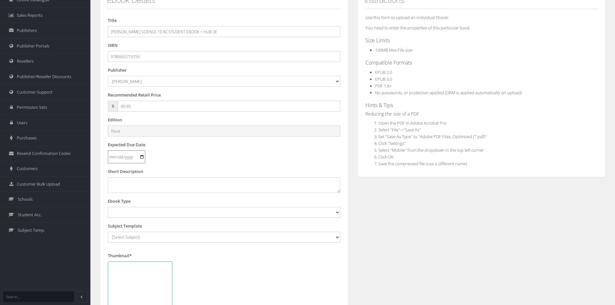
type input "Third"
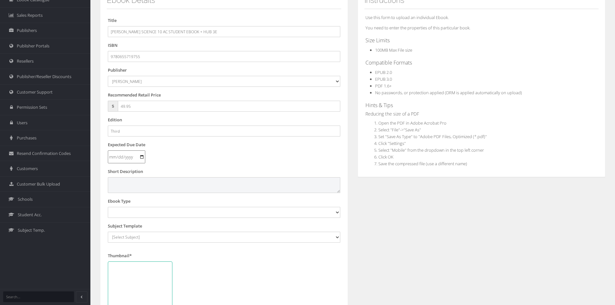
click at [138, 187] on textarea at bounding box center [224, 184] width 232 height 15
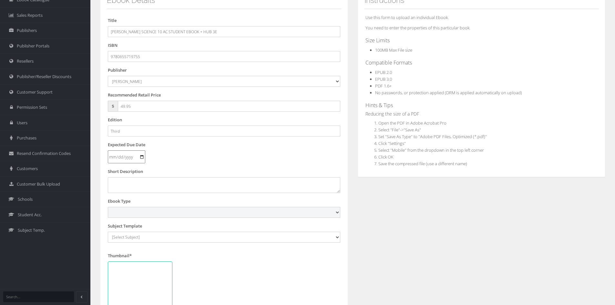
click at [165, 214] on select "Digital Activation Code Protected PDF EEBook - Online and Offline Ebook Interac…" at bounding box center [224, 212] width 232 height 11
select select "4"
click at [108, 207] on select "Digital Activation Code Protected PDF EEBook - Online and Offline Ebook Interac…" at bounding box center [224, 212] width 232 height 11
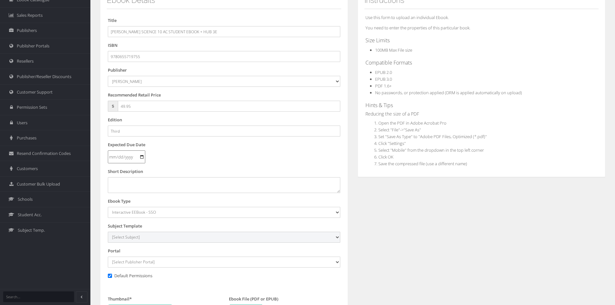
click at [140, 236] on select "[Select Subject] Accounting Agriculture Ancient History Applied Computing Art A…" at bounding box center [224, 237] width 232 height 11
select select "2be385a2-145c-ee11-a9bd-0272d098c78b"
click at [108, 232] on select "[Select Subject] Accounting Agriculture Ancient History Applied Computing Art A…" at bounding box center [224, 237] width 232 height 11
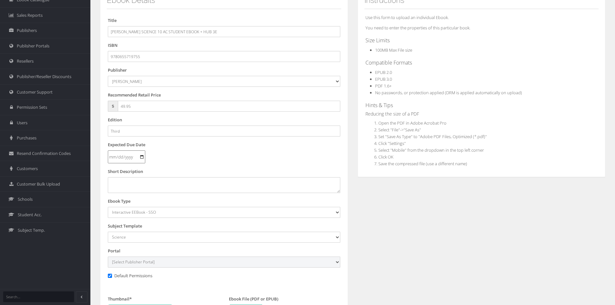
click at [130, 262] on select "[Select Publisher Portal] Listening Beyond Hearing (LBH) ATAR Notes+ SmarterMat…" at bounding box center [224, 262] width 232 height 11
select select "c63eafc5-784f-e411-817c-00155d7a4405"
click at [108, 257] on select "[Select Publisher Portal] Listening Beyond Hearing (LBH) ATAR Notes+ SmarterMat…" at bounding box center [224, 262] width 232 height 11
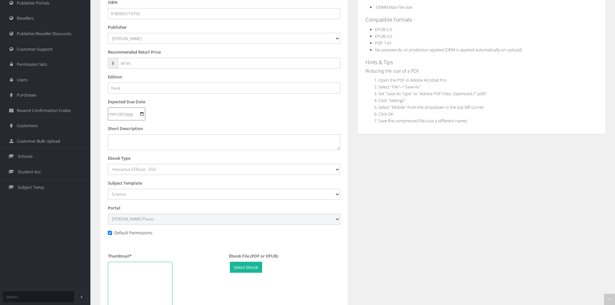
scroll to position [161, 0]
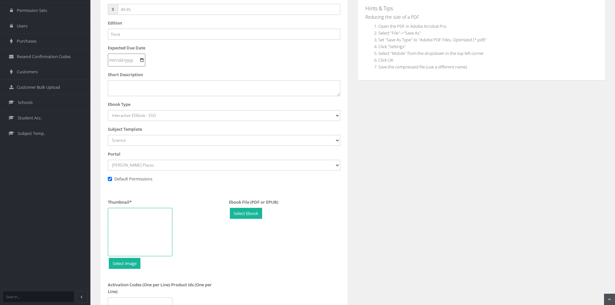
click at [149, 221] on div at bounding box center [140, 232] width 65 height 48
type input "C:\fakepath\Science-AC-10.png"
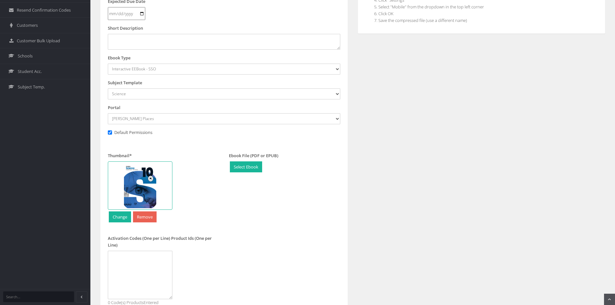
scroll to position [256, 0]
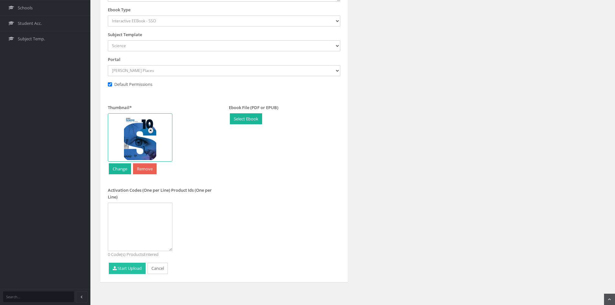
click at [117, 268] on button "Start Upload" at bounding box center [127, 268] width 37 height 11
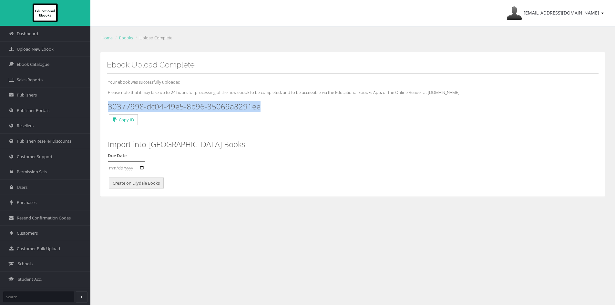
drag, startPoint x: 270, startPoint y: 108, endPoint x: 115, endPoint y: 98, distance: 155.3
click at [109, 105] on h3 "30377998-dc04-49e5-8b96-35069a8291ee" at bounding box center [353, 106] width 490 height 8
copy h3 "30377998-dc04-49e5-8b96-35069a8291ee"
click at [32, 48] on span "Upload New Ebook" at bounding box center [35, 49] width 37 height 6
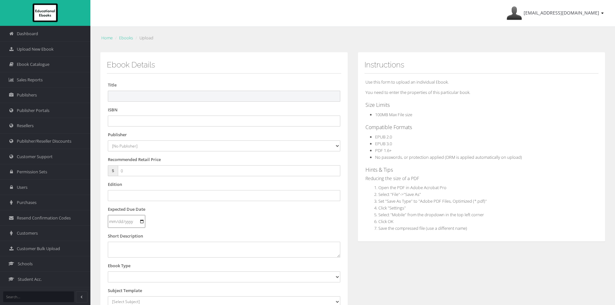
click at [138, 99] on input "text" at bounding box center [224, 96] width 232 height 11
paste input "9780655719687"
type input "9780655719687"
click at [146, 123] on input "text" at bounding box center [224, 121] width 232 height 11
paste input "9780655719687"
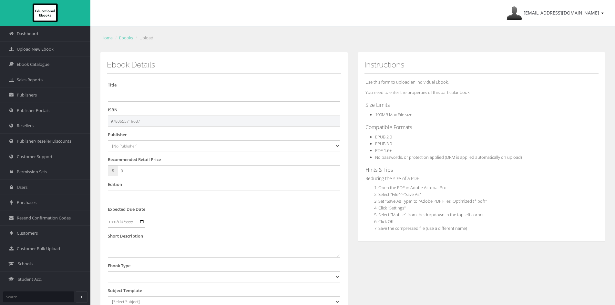
type input "9780655719687"
click at [141, 99] on input "text" at bounding box center [224, 96] width 232 height 11
paste input "9780655719687"
type input "9780655719687"
click at [183, 97] on input "text" at bounding box center [224, 96] width 232 height 11
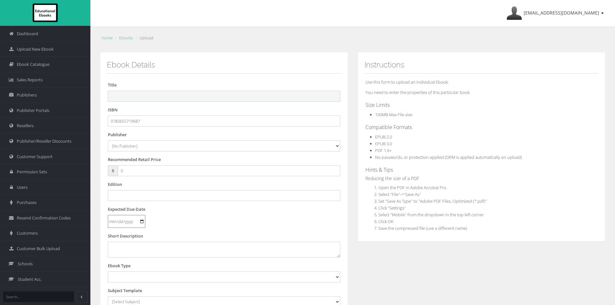
paste input "PEARSON SCIENCE 7 VIC STUDENT BOOK + HUB + EBOOK"
drag, startPoint x: 236, startPoint y: 96, endPoint x: 182, endPoint y: 96, distance: 53.6
click at [182, 96] on input "PEARSON SCIENCE 7 VIC STUDENT BOOK + HUB + EBOOK" at bounding box center [224, 96] width 232 height 11
type input "PEARSON SCIENCE 7 VIC STUDENT BOOK"
click at [135, 147] on select "[No Publisher] [PERSON_NAME] & Unwin ATAR Notes Auralia - Rising Software Banks…" at bounding box center [224, 145] width 232 height 11
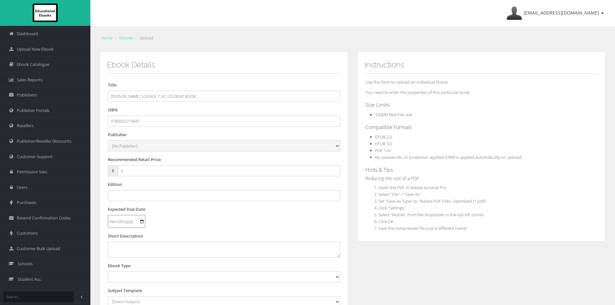
select select "695a1c29-4148-e411-817c-00155d7a4405"
click at [108, 140] on select "[No Publisher] [PERSON_NAME] & Unwin ATAR Notes Auralia - Rising Software Banks…" at bounding box center [224, 145] width 232 height 11
click at [148, 118] on input "9780655719687" at bounding box center [224, 121] width 232 height 11
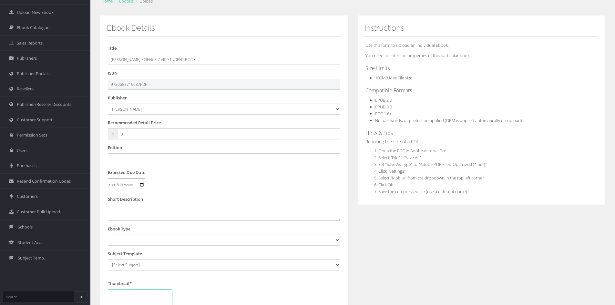
scroll to position [65, 0]
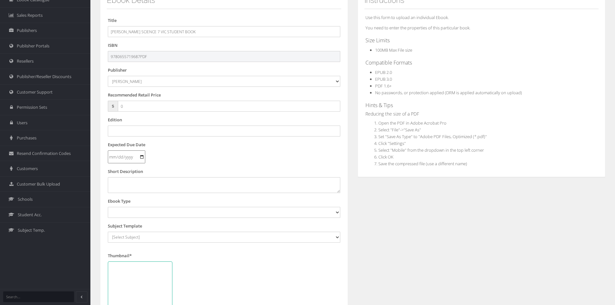
type input "9780655719687PDF"
click at [169, 131] on input "text" at bounding box center [224, 131] width 232 height 11
type input "First"
click at [128, 215] on select "Digital Activation Code Protected PDF EEBook - Online and Offline Ebook Interac…" at bounding box center [224, 212] width 232 height 11
select select "3"
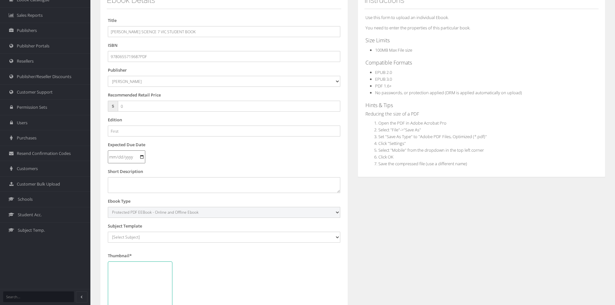
click at [108, 207] on select "Digital Activation Code Protected PDF EEBook - Online and Offline Ebook Interac…" at bounding box center [224, 212] width 232 height 11
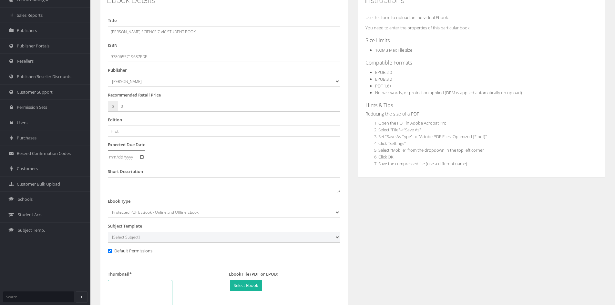
click at [161, 236] on select "[Select Subject] Accounting Agriculture Ancient History Applied Computing Art A…" at bounding box center [224, 237] width 232 height 11
select select "2be385a2-145c-ee11-a9bd-0272d098c78b"
click at [108, 232] on select "[Select Subject] Accounting Agriculture Ancient History Applied Computing Art A…" at bounding box center [224, 237] width 232 height 11
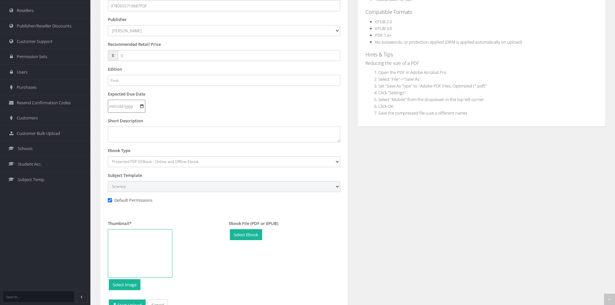
scroll to position [152, 0]
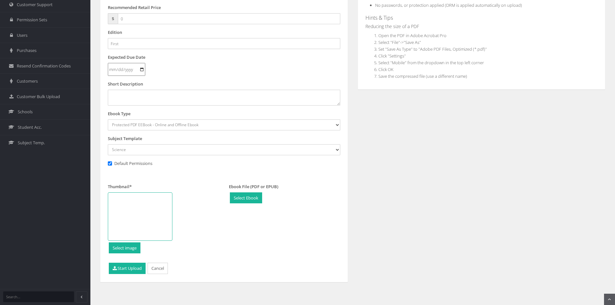
click at [153, 176] on form "Title PEARSON SCIENCE 7 VIC STUDENT BOOK ISBN 9780655719687PDF Publisher [No Pu…" at bounding box center [224, 103] width 232 height 346
click at [155, 199] on div at bounding box center [140, 216] width 65 height 48
type input "C:\fakepath\Science-VIC-7.png"
click at [125, 268] on button "Start Upload" at bounding box center [127, 268] width 37 height 11
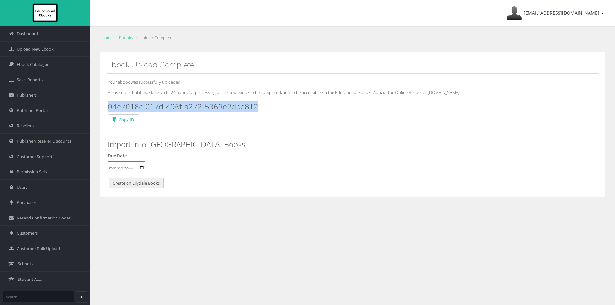
drag, startPoint x: 262, startPoint y: 105, endPoint x: 108, endPoint y: 105, distance: 154.0
click at [108, 105] on div "Your ebook was successfully uploaded. Please note that it may take up to 24 hou…" at bounding box center [353, 132] width 492 height 117
copy h3 "04e7018c-017d-496f-a272-5369e2dbe812"
click at [43, 47] on span "Upload New Ebook" at bounding box center [35, 49] width 37 height 6
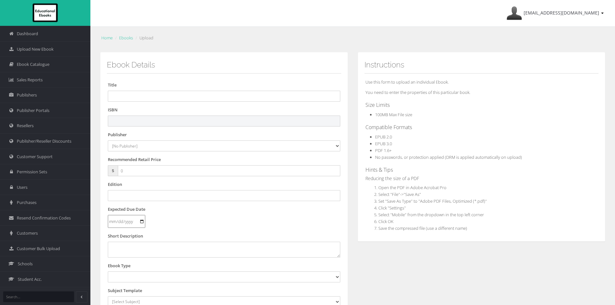
click at [185, 123] on input "text" at bounding box center [224, 121] width 232 height 11
paste input "9780655719694"
type input "9780655719694"
click at [136, 150] on select "[No Publisher] [PERSON_NAME] & Unwin ATAR Notes Auralia - Rising Software Banks…" at bounding box center [224, 145] width 232 height 11
select select "695a1c29-4148-e411-817c-00155d7a4405"
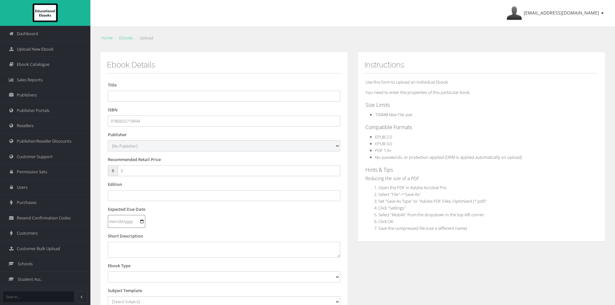
click at [108, 140] on select "[No Publisher] [PERSON_NAME] & Unwin ATAR Notes Auralia - Rising Software Banks…" at bounding box center [224, 145] width 232 height 11
click at [150, 125] on input "9780655719694" at bounding box center [224, 121] width 232 height 11
type input "9780655719694PDF"
click at [154, 101] on input "text" at bounding box center [224, 96] width 232 height 11
paste input "[PERSON_NAME] SCIENCE 8 VIC STUDENT BOOK + HUB + EBOOK"
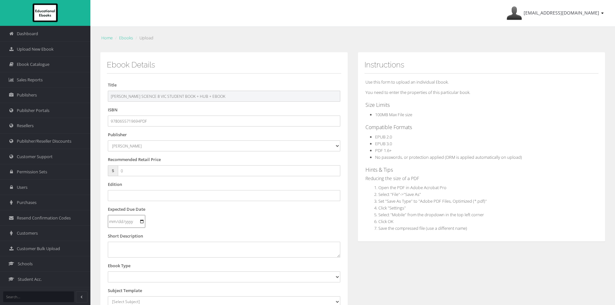
drag, startPoint x: 214, startPoint y: 97, endPoint x: 186, endPoint y: 97, distance: 27.8
click at [186, 97] on input "[PERSON_NAME] SCIENCE 8 VIC STUDENT BOOK + HUB + EBOOK" at bounding box center [224, 96] width 232 height 11
type input "[PERSON_NAME] SCIENCE 8 VIC STUDENT BOOK"
click at [156, 197] on input "text" at bounding box center [224, 195] width 232 height 11
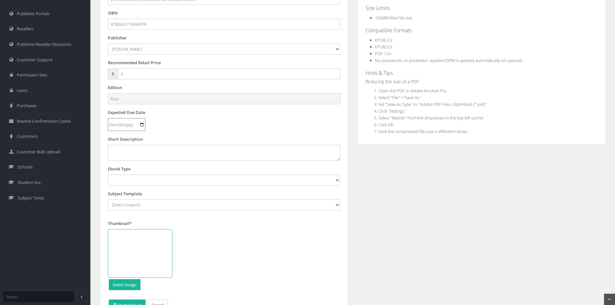
type input "First"
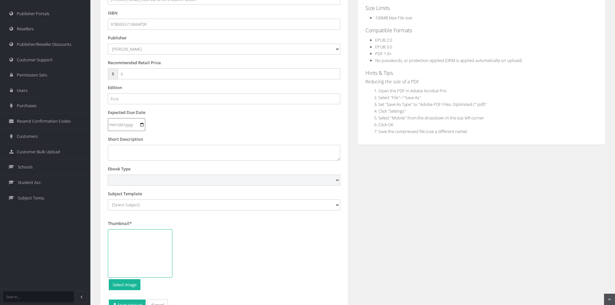
click at [153, 179] on select "Digital Activation Code Protected PDF EEBook - Online and Offline Ebook Interac…" at bounding box center [224, 180] width 232 height 11
select select "3"
click at [108, 175] on select "Digital Activation Code Protected PDF EEBook - Online and Offline Ebook Interac…" at bounding box center [224, 180] width 232 height 11
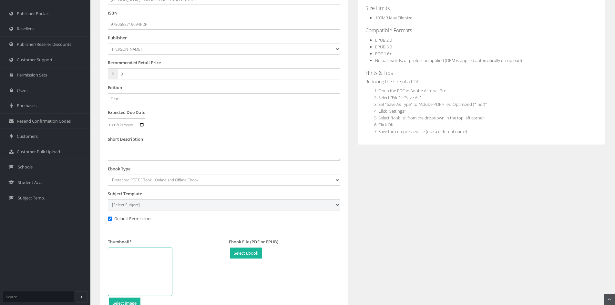
click at [149, 205] on select "[Select Subject] Accounting Agriculture Ancient History Applied Computing Art A…" at bounding box center [224, 205] width 232 height 11
select select "2be385a2-145c-ee11-a9bd-0272d098c78b"
click at [108, 200] on select "[Select Subject] Accounting Agriculture Ancient History Applied Computing Art A…" at bounding box center [224, 205] width 232 height 11
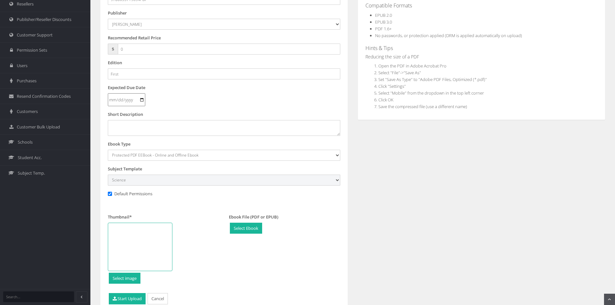
scroll to position [152, 0]
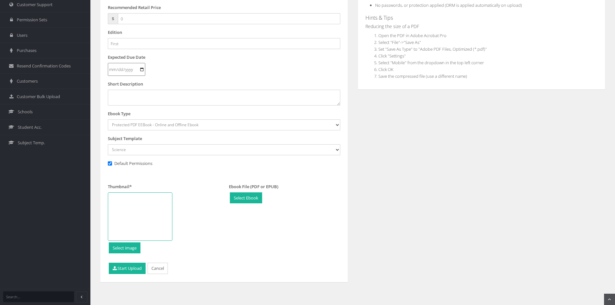
click at [154, 209] on div at bounding box center [140, 216] width 65 height 48
type input "C:\fakepath\Science-VIC-8.png"
click at [119, 268] on button "Start Upload" at bounding box center [127, 268] width 37 height 11
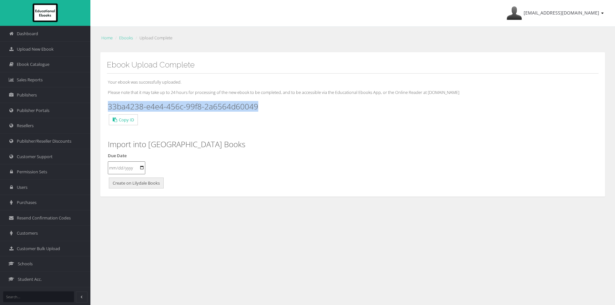
drag, startPoint x: 273, startPoint y: 107, endPoint x: 108, endPoint y: 108, distance: 165.0
click at [108, 108] on h3 "33ba4238-e4e4-456c-99f8-2a6564d60049" at bounding box center [353, 106] width 490 height 8
copy h3 "33ba4238-e4e4-456c-99f8-2a6564d60049"
click at [36, 49] on span "Upload New Ebook" at bounding box center [35, 49] width 37 height 6
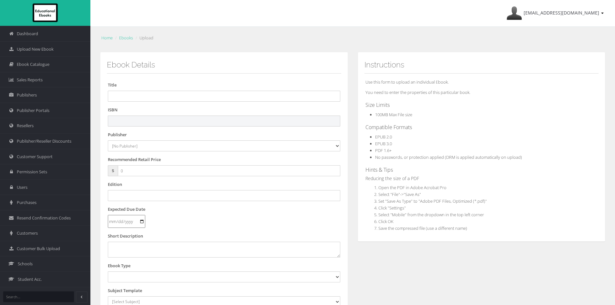
click at [175, 124] on input "text" at bounding box center [224, 121] width 232 height 11
paste input "9780655719700"
type input "9780655719700PDF"
click at [130, 97] on input "text" at bounding box center [224, 96] width 232 height 11
paste input "PEARSON SCIENCE 9 VIC STUDENT BOOK + HUB + EBOOK"
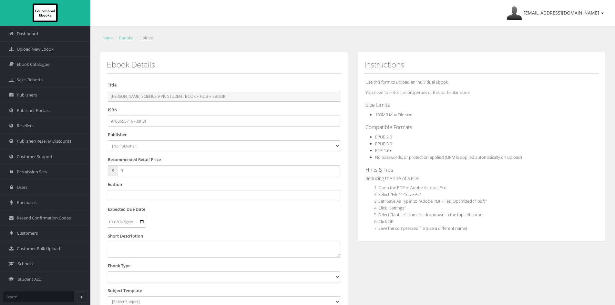
drag, startPoint x: 194, startPoint y: 93, endPoint x: 385, endPoint y: 109, distance: 191.8
click at [385, 108] on div "Ebook Details Title PEARSON SCIENCE 9 VIC STUDENT BOOK + HUB + EBOOK ISBN 97806…" at bounding box center [352, 240] width 515 height 377
type input "PEARSON SCIENCE 9 VIC STUDENT BOOK"
click at [134, 149] on select "[No Publisher] Alexander Mackie Allen & Unwin ATAR Notes Auralia - Rising Softw…" at bounding box center [224, 145] width 232 height 11
select select "695a1c29-4148-e411-817c-00155d7a4405"
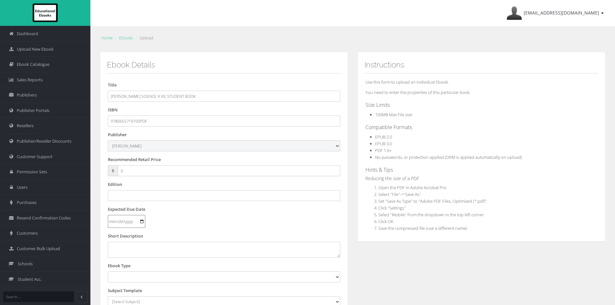
click at [108, 140] on select "[No Publisher] Alexander Mackie Allen & Unwin ATAR Notes Auralia - Rising Softw…" at bounding box center [224, 145] width 232 height 11
click at [135, 194] on input "text" at bounding box center [224, 195] width 232 height 11
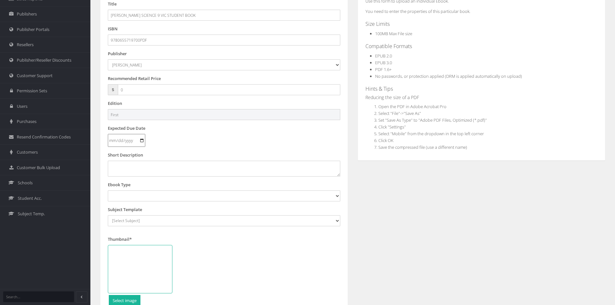
scroll to position [129, 0]
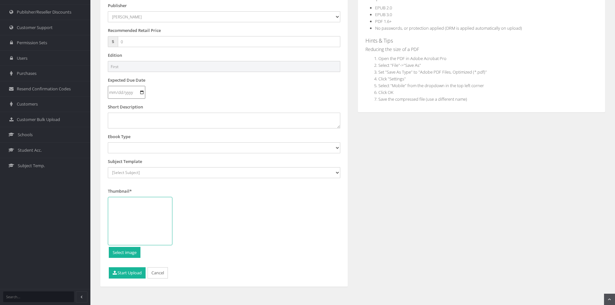
type input "First"
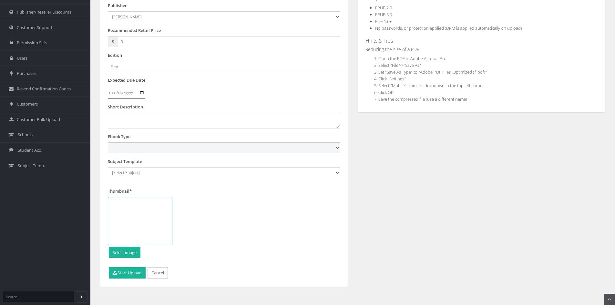
click at [145, 149] on select "Digital Activation Code Protected PDF EEBook - Online and Offline Ebook Interac…" at bounding box center [224, 147] width 232 height 11
select select "3"
click at [108, 142] on select "Digital Activation Code Protected PDF EEBook - Online and Offline Ebook Interac…" at bounding box center [224, 147] width 232 height 11
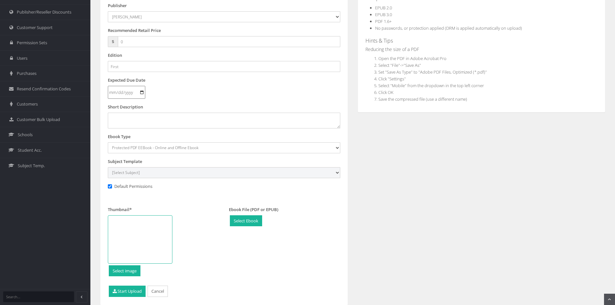
click at [111, 170] on select "[Select Subject] Accounting Agriculture Ancient History Applied Computing Art A…" at bounding box center [224, 172] width 232 height 11
select select "2be385a2-145c-ee11-a9bd-0272d098c78b"
click at [108, 167] on select "[Select Subject] Accounting Agriculture Ancient History Applied Computing Art A…" at bounding box center [224, 172] width 232 height 11
click at [153, 229] on div at bounding box center [140, 239] width 65 height 48
type input "C:\fakepath\Science-VIC-9.png"
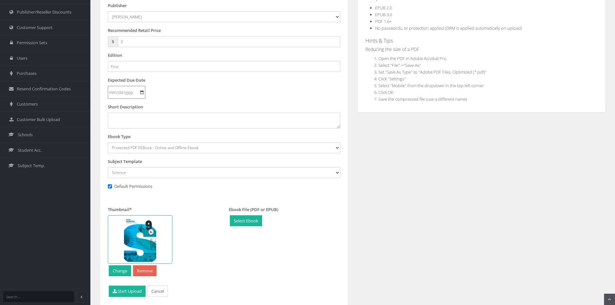
scroll to position [152, 0]
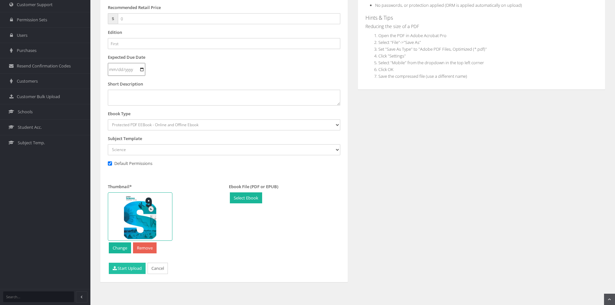
click at [124, 269] on button "Start Upload" at bounding box center [127, 268] width 37 height 11
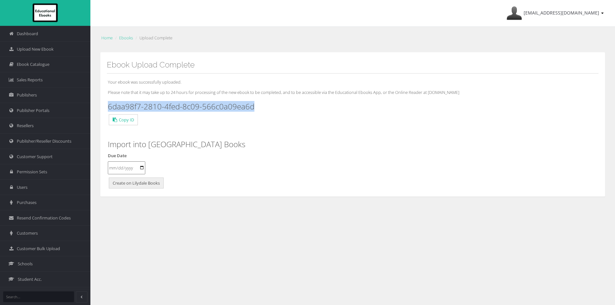
drag, startPoint x: 265, startPoint y: 107, endPoint x: 108, endPoint y: 107, distance: 156.3
click at [108, 107] on h3 "6daa98f7-2810-4fed-8c09-566c0a09ea6d" at bounding box center [353, 106] width 490 height 8
copy h3 "6daa98f7-2810-4fed-8c09-566c0a09ea6d"
click at [41, 46] on span "Upload New Ebook" at bounding box center [35, 49] width 37 height 6
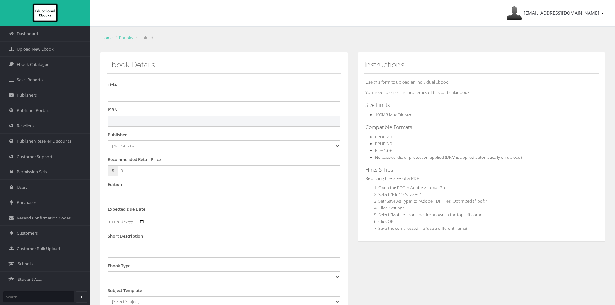
click at [132, 120] on input "text" at bounding box center [224, 121] width 232 height 11
paste input "9780655719717"
type input "9780655719717PDF"
click at [180, 95] on input "text" at bounding box center [224, 96] width 232 height 11
click at [140, 98] on input "text" at bounding box center [224, 96] width 232 height 11
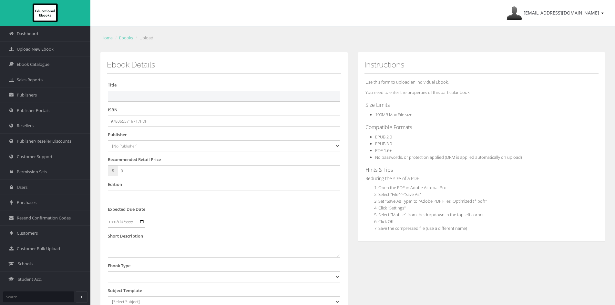
paste input "PEARSON SCIENCE 10 VIC STUDENT BOOK + HUB + EBOOK"
drag, startPoint x: 184, startPoint y: 96, endPoint x: 201, endPoint y: 96, distance: 16.8
click at [201, 96] on input "PEARSON SCIENCE 10 VIC STUDENT BOOK + HUB + EBOOK" at bounding box center [224, 96] width 232 height 11
click at [190, 97] on input "PEARSON SCIENCE 10 VIC STUDENT BOOK + HUB + EBOOK" at bounding box center [224, 96] width 232 height 11
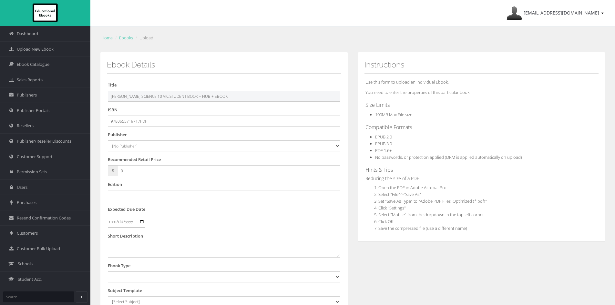
drag, startPoint x: 185, startPoint y: 97, endPoint x: 303, endPoint y: 102, distance: 118.6
click at [303, 102] on input "PEARSON SCIENCE 10 VIC STUDENT BOOK + HUB + EBOOK" at bounding box center [224, 96] width 232 height 11
type input "PEARSON SCIENCE 10 VIC STUDENT BOOK"
click at [173, 147] on select "[No Publisher] Alexander Mackie Allen & Unwin ATAR Notes Auralia - Rising Softw…" at bounding box center [224, 145] width 232 height 11
select select "695a1c29-4148-e411-817c-00155d7a4405"
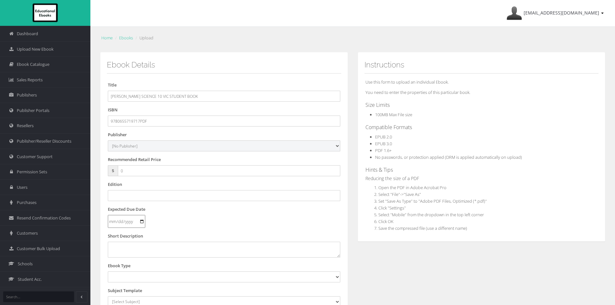
click at [108, 140] on select "[No Publisher] Alexander Mackie Allen & Unwin ATAR Notes Auralia - Rising Softw…" at bounding box center [224, 145] width 232 height 11
click at [131, 199] on input "text" at bounding box center [224, 195] width 232 height 11
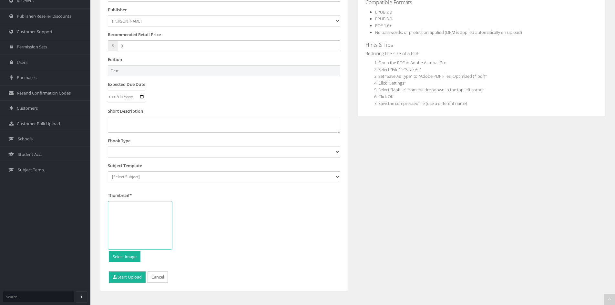
scroll to position [129, 0]
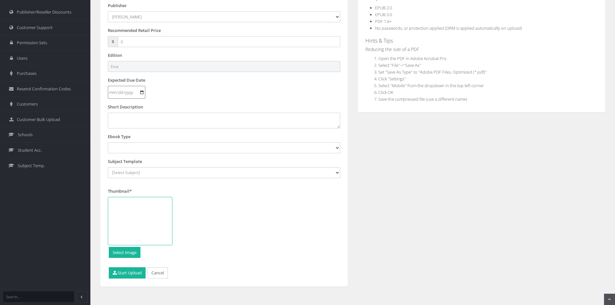
type input "First"
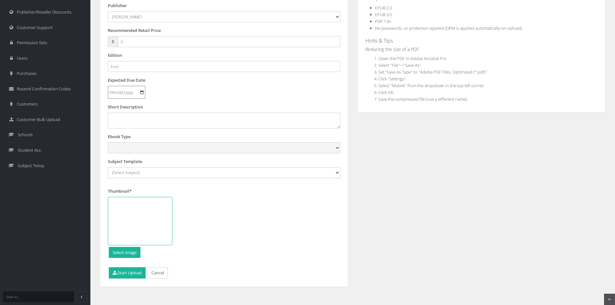
drag, startPoint x: 150, startPoint y: 150, endPoint x: 163, endPoint y: 146, distance: 13.7
click at [150, 150] on select "Digital Activation Code Protected PDF EEBook - Online and Offline Ebook Interac…" at bounding box center [224, 147] width 232 height 11
select select "3"
click at [108, 142] on select "Digital Activation Code Protected PDF EEBook - Online and Offline Ebook Interac…" at bounding box center [224, 147] width 232 height 11
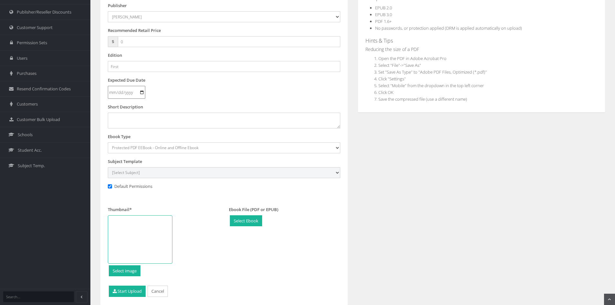
click at [161, 172] on select "[Select Subject] Accounting Agriculture Ancient History Applied Computing Art A…" at bounding box center [224, 172] width 232 height 11
select select "2be385a2-145c-ee11-a9bd-0272d098c78b"
click at [108, 167] on select "[Select Subject] Accounting Agriculture Ancient History Applied Computing Art A…" at bounding box center [224, 172] width 232 height 11
click at [155, 240] on div at bounding box center [140, 239] width 65 height 48
type input "C:\fakepath\Science-VIC-102.png"
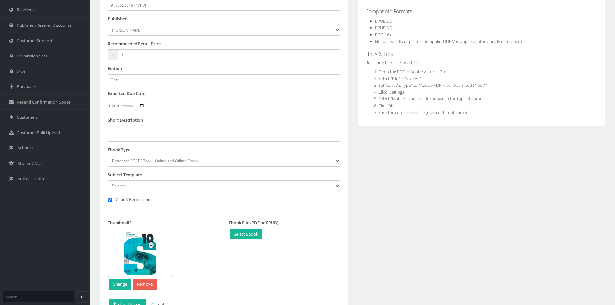
scroll to position [152, 0]
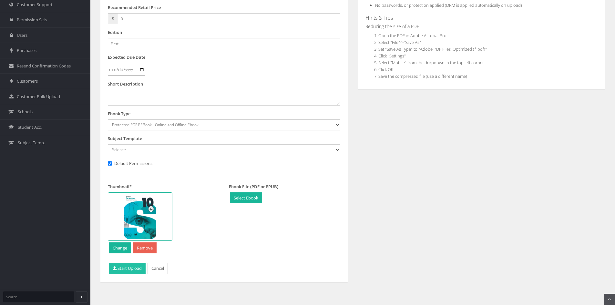
click at [121, 269] on button "Start Upload" at bounding box center [127, 268] width 37 height 11
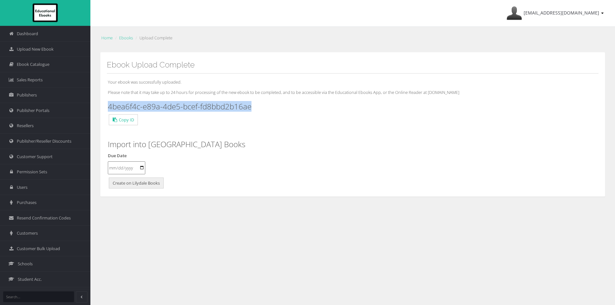
drag, startPoint x: 252, startPoint y: 106, endPoint x: 102, endPoint y: 103, distance: 149.8
click at [102, 103] on div "Ebook Upload Complete Your ebook was successfully uploaded. Please note that it…" at bounding box center [352, 124] width 505 height 145
copy h3 "4bea6f4c-e89a-4de5-bcef-fd8bbd2b16ae"
click at [38, 47] on span "Upload New Ebook" at bounding box center [35, 49] width 37 height 6
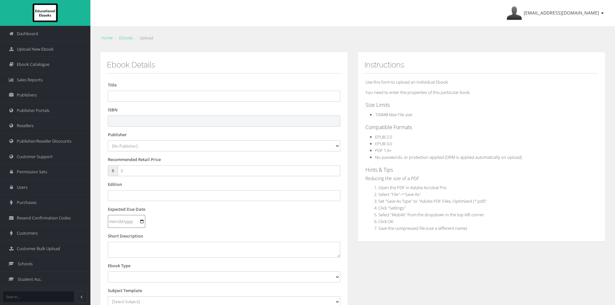
click at [232, 117] on input "text" at bounding box center [224, 121] width 232 height 11
paste input "9780655719762"
type input "9780655719762"
click at [168, 99] on input "text" at bounding box center [224, 96] width 232 height 11
paste input "PEARSON SCIENCE 7 VIC STUDENT EBOOK + HUB (eBook only)"
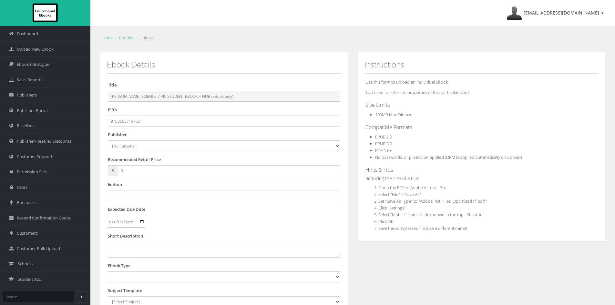
drag, startPoint x: 219, startPoint y: 95, endPoint x: 464, endPoint y: 125, distance: 246.9
click at [464, 125] on div "Ebook Details Title PEARSON SCIENCE 7 VIC STUDENT EBOOK + HUB (eBook only) ISBN…" at bounding box center [352, 240] width 515 height 377
type input "PEARSON SCIENCE 7 VIC STUDENT EBOOK + HUB"
click at [130, 145] on select "[No Publisher] Alexander Mackie Allen & Unwin ATAR Notes Auralia - Rising Softw…" at bounding box center [224, 145] width 232 height 11
select select "695a1c29-4148-e411-817c-00155d7a4405"
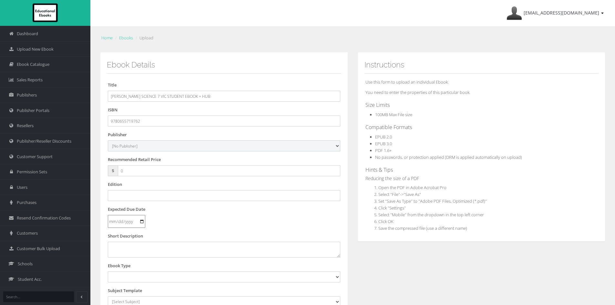
click at [108, 140] on select "[No Publisher] Alexander Mackie Allen & Unwin ATAR Notes Auralia - Rising Softw…" at bounding box center [224, 145] width 232 height 11
drag, startPoint x: 96, startPoint y: 171, endPoint x: 60, endPoint y: 168, distance: 36.3
click at [53, 170] on div "Dashboard Upload New Ebook Ebook Catalogue Sales Reports Publishers Users" at bounding box center [307, 219] width 615 height 439
type input "49.95"
click at [133, 194] on input "text" at bounding box center [224, 195] width 232 height 11
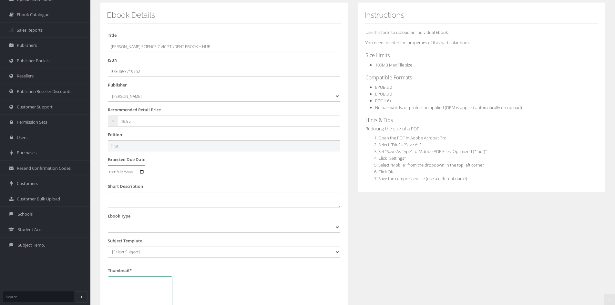
scroll to position [97, 0]
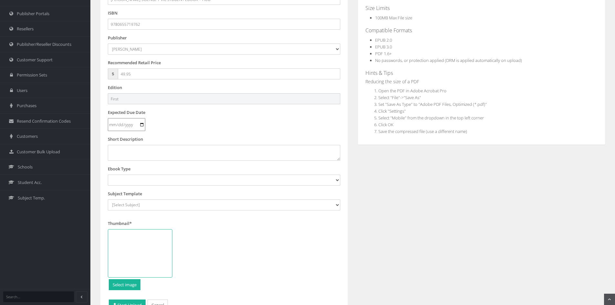
type input "First"
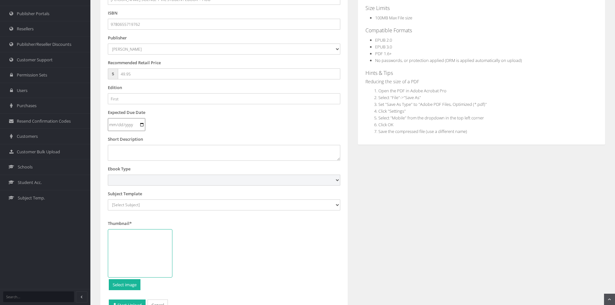
click at [139, 176] on select "Digital Activation Code Protected PDF EEBook - Online and Offline Ebook Interac…" at bounding box center [224, 180] width 232 height 11
select select "4"
click at [108, 175] on select "Digital Activation Code Protected PDF EEBook - Online and Offline Ebook Interac…" at bounding box center [224, 180] width 232 height 11
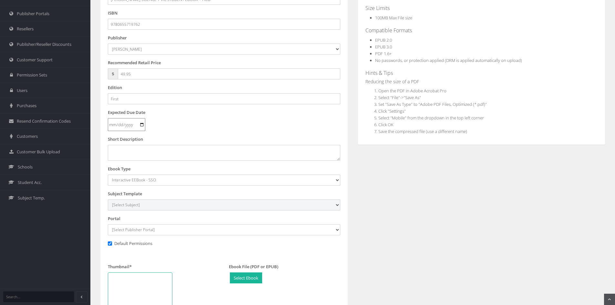
click at [136, 203] on select "[Select Subject] Accounting Agriculture Ancient History Applied Computing Art A…" at bounding box center [224, 205] width 232 height 11
select select "2be385a2-145c-ee11-a9bd-0272d098c78b"
click at [108, 200] on select "[Select Subject] Accounting Agriculture Ancient History Applied Computing Art A…" at bounding box center [224, 205] width 232 height 11
click at [148, 227] on select "[Select Publisher Portal] Listening Beyond Hearing (LBH) ATAR Notes+ SmarterMat…" at bounding box center [224, 229] width 232 height 11
select select "c63eafc5-784f-e411-817c-00155d7a4405"
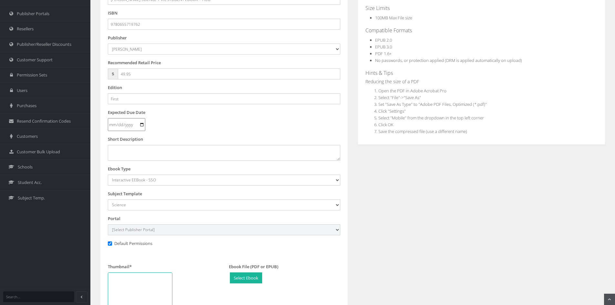
click at [108, 224] on select "[Select Publisher Portal] Listening Beyond Hearing (LBH) ATAR Notes+ SmarterMat…" at bounding box center [224, 229] width 232 height 11
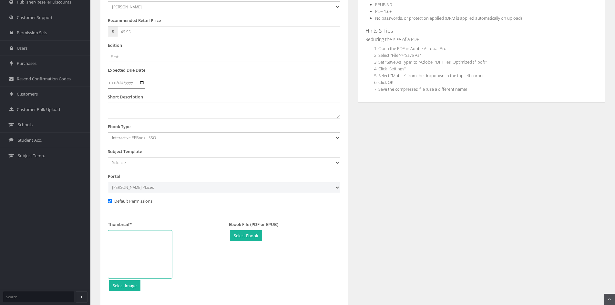
scroll to position [226, 0]
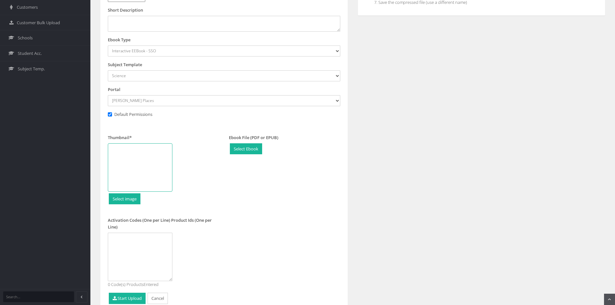
click at [145, 162] on div at bounding box center [140, 167] width 65 height 48
type input "C:\fakepath\Science-VIC-7.png"
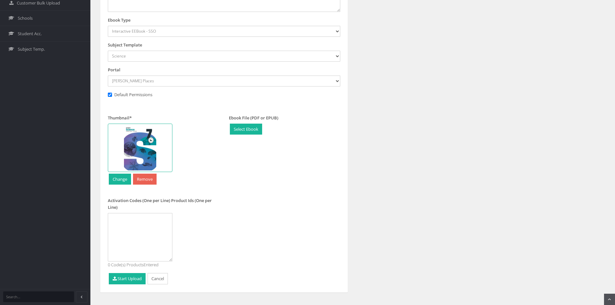
scroll to position [256, 0]
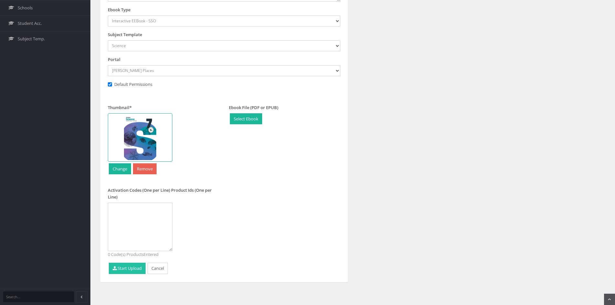
click at [123, 271] on button "Start Upload" at bounding box center [127, 268] width 37 height 11
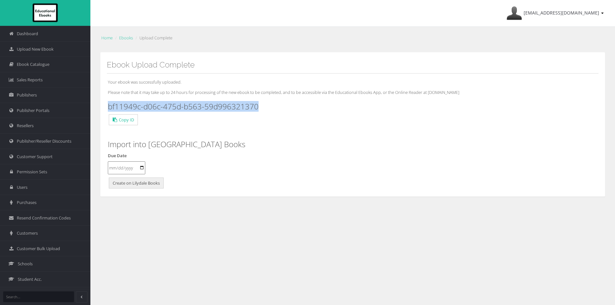
drag, startPoint x: 266, startPoint y: 107, endPoint x: 104, endPoint y: 104, distance: 161.8
click at [104, 104] on div "Ebook Upload Complete Your ebook was successfully uploaded. Please note that it…" at bounding box center [352, 124] width 505 height 145
copy h3 "bf11949c-d06c-475d-b563-59d996321370"
click at [32, 52] on span "Upload New Ebook" at bounding box center [35, 49] width 37 height 6
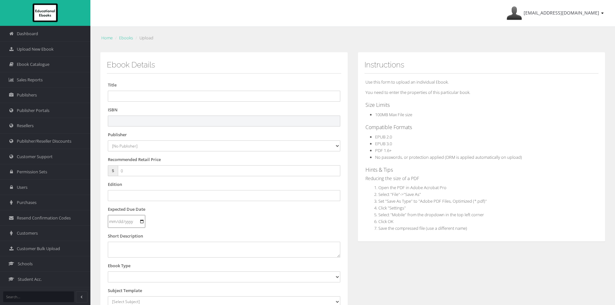
click at [248, 120] on input "text" at bounding box center [224, 121] width 232 height 11
paste input "9780655719779"
type input "9780655719779"
click at [135, 93] on input "text" at bounding box center [224, 96] width 232 height 11
paste input "PEARSON SCIENCE 8 VIC STUDENT EBOOK + HUB (eBook only)"
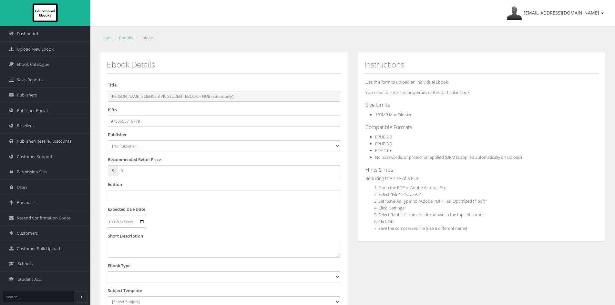
drag, startPoint x: 199, startPoint y: 95, endPoint x: 396, endPoint y: 113, distance: 197.4
click at [392, 113] on div "Ebook Details Title PEARSON SCIENCE 8 VIC STUDENT EBOOK + HUB (eBook only) ISBN…" at bounding box center [352, 240] width 515 height 377
type input "PEARSON SCIENCE 8 VIC STUDENT EBOOK + HUB"
drag, startPoint x: 128, startPoint y: 144, endPoint x: 131, endPoint y: 144, distance: 3.2
click at [128, 144] on select "[No Publisher] Alexander Mackie Allen & Unwin ATAR Notes Auralia - Rising Softw…" at bounding box center [224, 145] width 232 height 11
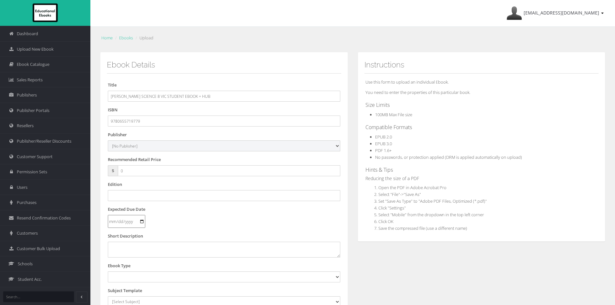
select select "695a1c29-4148-e411-817c-00155d7a4405"
click at [108, 140] on select "[No Publisher] Alexander Mackie Allen & Unwin ATAR Notes Auralia - Rising Softw…" at bounding box center [224, 145] width 232 height 11
drag, startPoint x: 148, startPoint y: 169, endPoint x: 71, endPoint y: 168, distance: 76.5
click at [71, 168] on div "Dashboard Upload New Ebook Ebook Catalogue Sales Reports Publishers Users" at bounding box center [307, 219] width 615 height 439
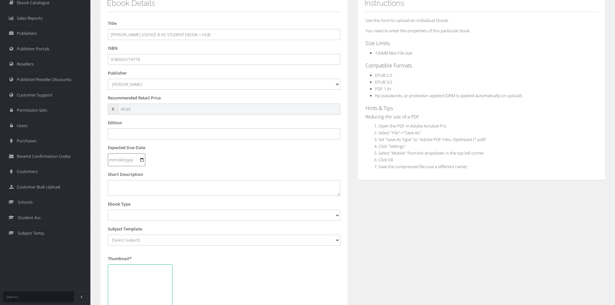
scroll to position [65, 0]
type input "49.95"
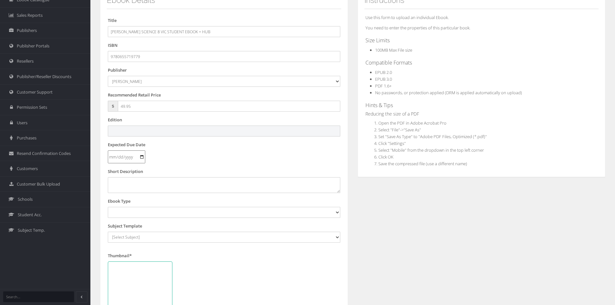
click at [130, 128] on input "text" at bounding box center [224, 131] width 232 height 11
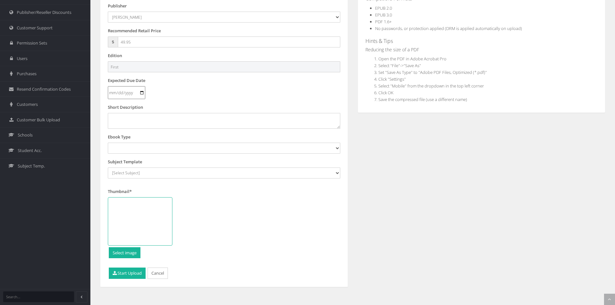
scroll to position [129, 0]
type input "First"
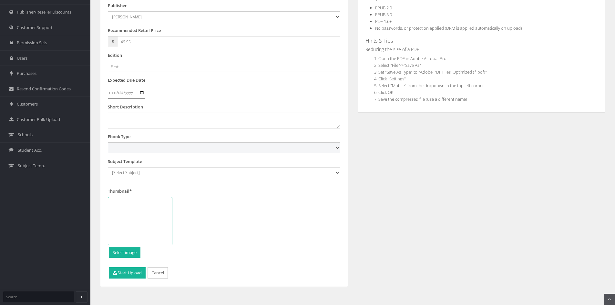
click at [126, 152] on select "Digital Activation Code Protected PDF EEBook - Online and Offline Ebook Interac…" at bounding box center [224, 147] width 232 height 11
click at [108, 142] on select "Digital Activation Code Protected PDF EEBook - Online and Offline Ebook Interac…" at bounding box center [224, 147] width 232 height 11
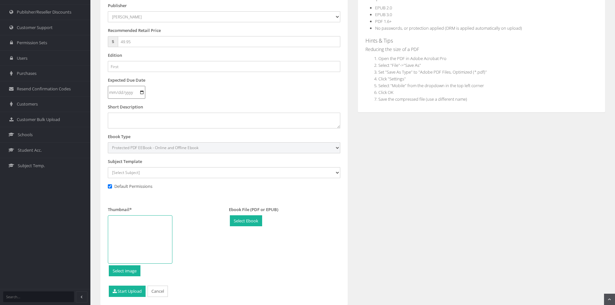
click at [161, 150] on select "Digital Activation Code Protected PDF EEBook - Online and Offline Ebook Interac…" at bounding box center [224, 147] width 232 height 11
select select "4"
click at [108, 142] on select "Digital Activation Code Protected PDF EEBook - Online and Offline Ebook Interac…" at bounding box center [224, 147] width 232 height 11
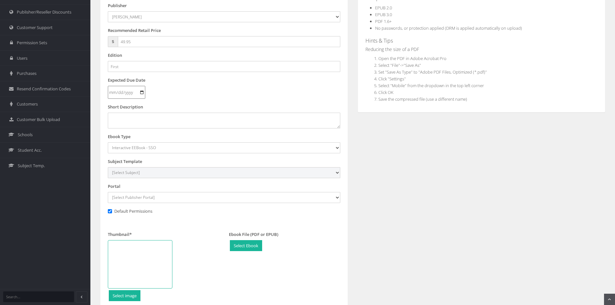
click at [146, 168] on select "[Select Subject] Accounting Agriculture Ancient History Applied Computing Art A…" at bounding box center [224, 172] width 232 height 11
select select "2be385a2-145c-ee11-a9bd-0272d098c78b"
click at [108, 167] on select "[Select Subject] Accounting Agriculture Ancient History Applied Computing Art A…" at bounding box center [224, 172] width 232 height 11
drag, startPoint x: 135, startPoint y: 201, endPoint x: 141, endPoint y: 196, distance: 8.1
click at [135, 201] on select "[Select Publisher Portal] Listening Beyond Hearing (LBH) ATAR Notes+ SmarterMat…" at bounding box center [224, 197] width 232 height 11
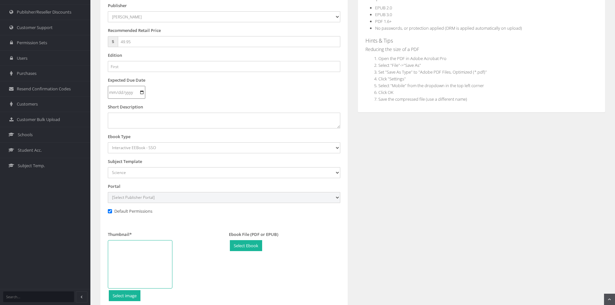
select select "c63eafc5-784f-e411-817c-00155d7a4405"
click at [108, 192] on select "[Select Publisher Portal] Listening Beyond Hearing (LBH) ATAR Notes+ SmarterMat…" at bounding box center [224, 197] width 232 height 11
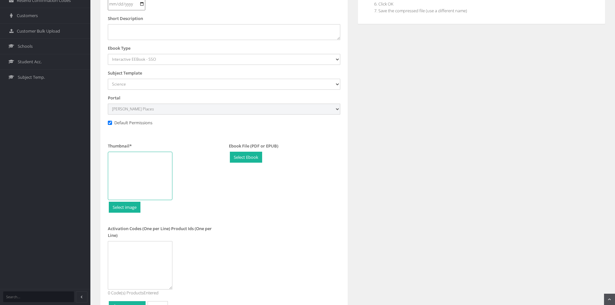
scroll to position [226, 0]
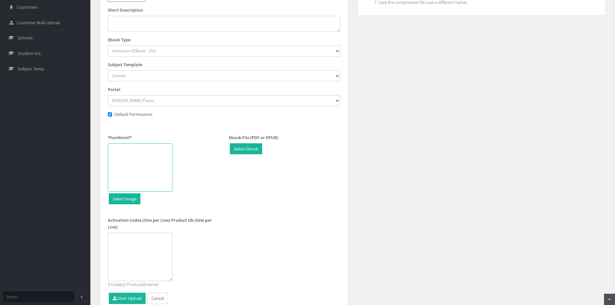
click at [148, 168] on div at bounding box center [140, 167] width 65 height 48
type input "C:\fakepath\Science-VIC-8.png"
click at [127, 298] on button "Start Upload" at bounding box center [127, 298] width 37 height 11
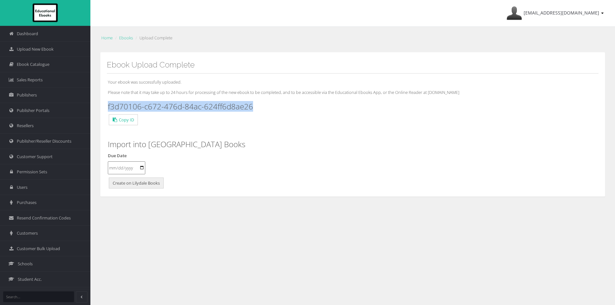
drag, startPoint x: 261, startPoint y: 108, endPoint x: 107, endPoint y: 105, distance: 153.4
click at [107, 105] on div "Your ebook was successfully uploaded. Please note that it may take up to 24 hou…" at bounding box center [353, 132] width 492 height 117
copy h3 "f3d70106-c672-476d-84ac-624ff6d8ae26"
click at [38, 52] on span "Upload New Ebook" at bounding box center [35, 49] width 37 height 6
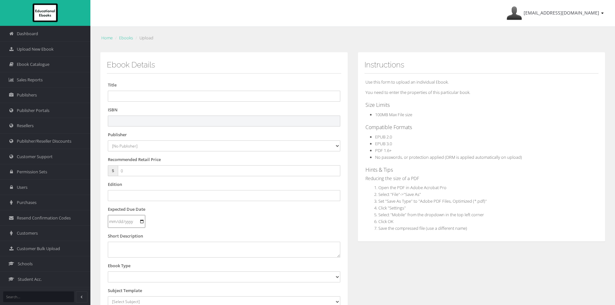
click at [268, 118] on input "text" at bounding box center [224, 121] width 232 height 11
paste input "9780655719786"
type input "9780655719786"
drag, startPoint x: 140, startPoint y: 89, endPoint x: 141, endPoint y: 94, distance: 4.8
click at [141, 94] on div "Title" at bounding box center [224, 92] width 232 height 20
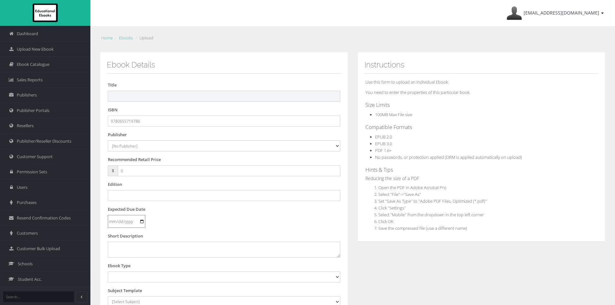
click at [141, 94] on input "text" at bounding box center [224, 96] width 232 height 11
paste input "PEARSON SCIENCE 9 VIC STUDENT EBOOK + HUB (eBook only)"
drag, startPoint x: 201, startPoint y: 97, endPoint x: 370, endPoint y: 106, distance: 169.4
click at [368, 106] on div "Ebook Details Title PEARSON SCIENCE 9 VIC STUDENT EBOOK + HUB (eBook only) ISBN…" at bounding box center [352, 240] width 515 height 377
type input "PEARSON SCIENCE 9 VIC STUDENT EBOOK + HUB"
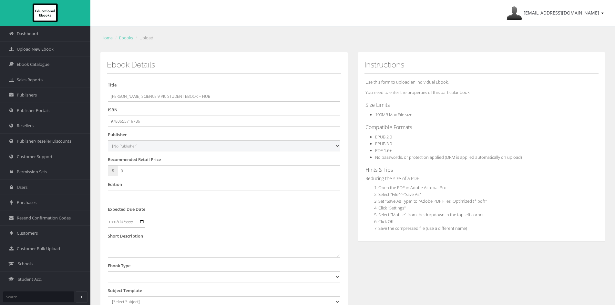
click at [150, 148] on select "[No Publisher] [PERSON_NAME] & Unwin ATAR Notes Auralia - Rising Software Banks…" at bounding box center [224, 145] width 232 height 11
select select "695a1c29-4148-e411-817c-00155d7a4405"
click at [108, 140] on select "[No Publisher] [PERSON_NAME] & Unwin ATAR Notes Auralia - Rising Software Banks…" at bounding box center [224, 145] width 232 height 11
drag, startPoint x: 133, startPoint y: 170, endPoint x: 88, endPoint y: 169, distance: 45.5
click at [88, 169] on div "Dashboard Upload New Ebook Ebook Catalogue Sales Reports Publishers Users" at bounding box center [307, 219] width 615 height 439
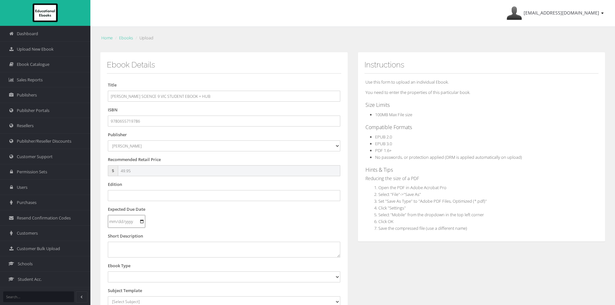
type input "49.95"
click at [128, 189] on div "Edition" at bounding box center [224, 191] width 232 height 20
click at [128, 194] on input "text" at bounding box center [224, 195] width 232 height 11
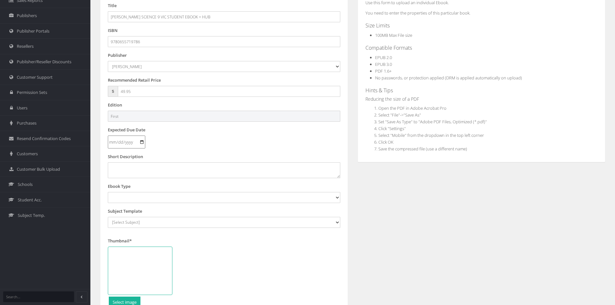
scroll to position [129, 0]
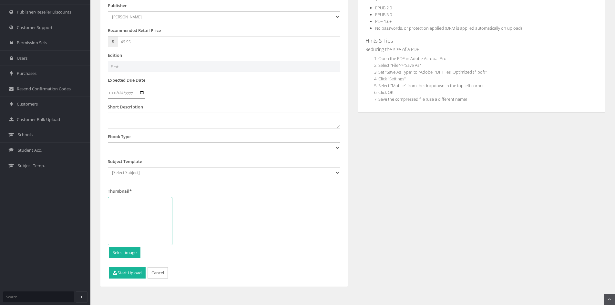
type input "First"
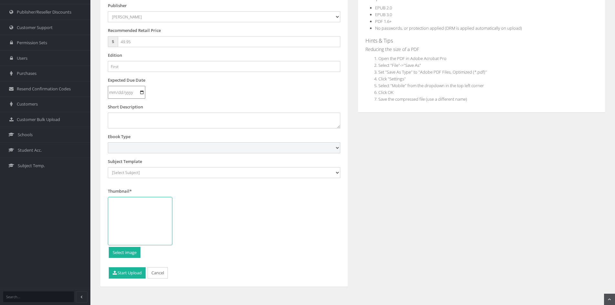
click at [149, 150] on select "Digital Activation Code Protected PDF EEBook - Online and Offline Ebook Interac…" at bounding box center [224, 147] width 232 height 11
select select "4"
click at [108, 142] on select "Digital Activation Code Protected PDF EEBook - Online and Offline Ebook Interac…" at bounding box center [224, 147] width 232 height 11
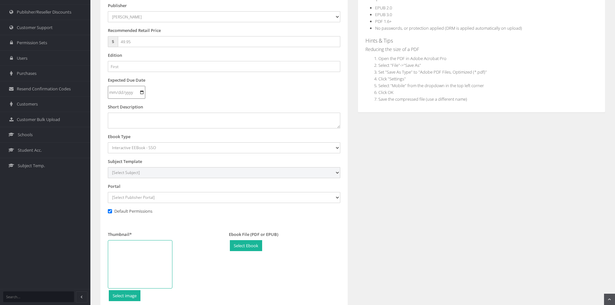
click at [145, 171] on select "[Select Subject] Accounting Agriculture Ancient History Applied Computing Art A…" at bounding box center [224, 172] width 232 height 11
select select "2be385a2-145c-ee11-a9bd-0272d098c78b"
click at [108, 167] on select "[Select Subject] Accounting Agriculture Ancient History Applied Computing Art A…" at bounding box center [224, 172] width 232 height 11
click at [205, 196] on select "[Select Publisher Portal] Listening Beyond Hearing (LBH) ATAR Notes+ SmarterMat…" at bounding box center [224, 197] width 232 height 11
select select "c63eafc5-784f-e411-817c-00155d7a4405"
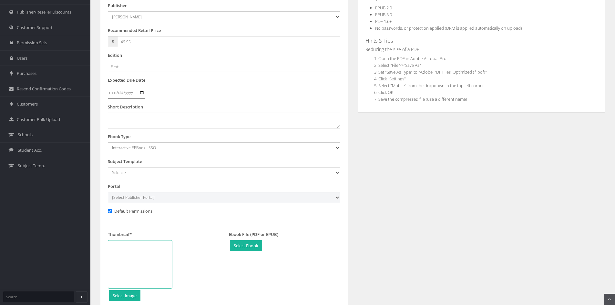
click at [108, 192] on select "[Select Publisher Portal] Listening Beyond Hearing (LBH) ATAR Notes+ SmarterMat…" at bounding box center [224, 197] width 232 height 11
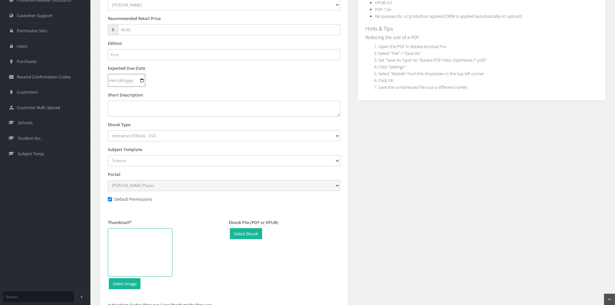
scroll to position [161, 0]
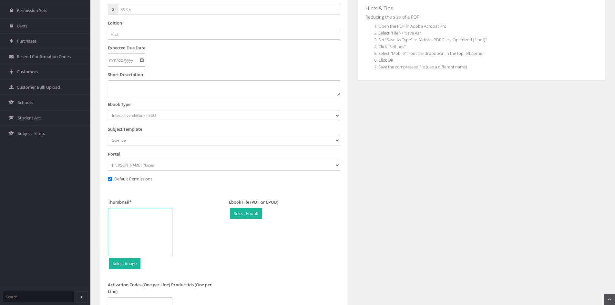
click at [150, 217] on div at bounding box center [140, 232] width 65 height 48
type input "C:\fakepath\Science-VIC-9.png"
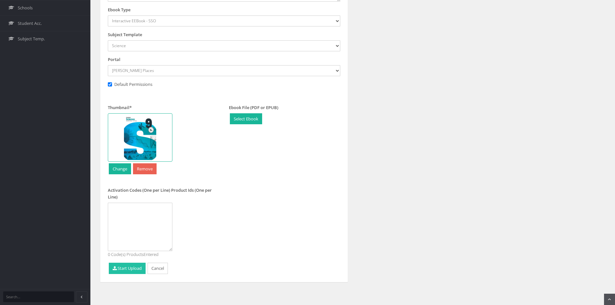
click at [133, 268] on button "Start Upload" at bounding box center [127, 268] width 37 height 11
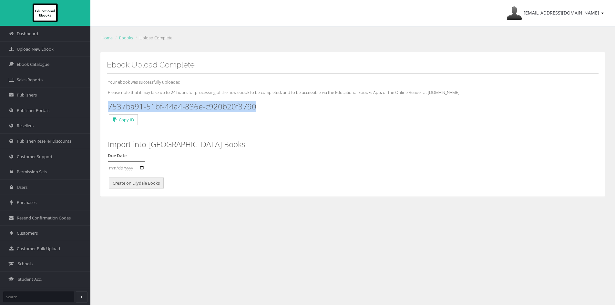
drag, startPoint x: 262, startPoint y: 107, endPoint x: 110, endPoint y: 102, distance: 151.8
click at [110, 102] on h3 "7537ba91-51bf-44a4-836e-c920b20f3790" at bounding box center [353, 106] width 490 height 8
copy h3 "7537ba91-51bf-44a4-836e-c920b20f3790"
click at [29, 62] on span "Ebook Catalogue" at bounding box center [33, 64] width 33 height 6
click at [46, 48] on span "Upload New Ebook" at bounding box center [35, 49] width 37 height 6
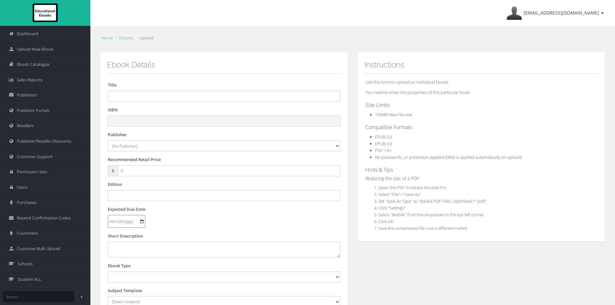
click at [165, 118] on input "text" at bounding box center [224, 121] width 232 height 11
paste input "9780655719793"
type input "9780655719793"
click at [121, 92] on input "text" at bounding box center [224, 96] width 232 height 11
paste input "PEARSON SCIENCE 10 VIC STUDENT EBOOK + HUB (eBook only)"
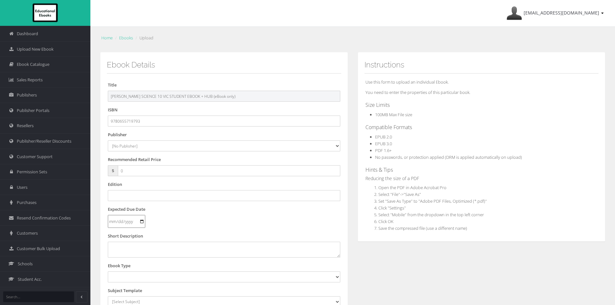
drag, startPoint x: 202, startPoint y: 97, endPoint x: 340, endPoint y: 106, distance: 138.5
click at [340, 106] on form "Title PEARSON SCIENCE 10 VIC STUDENT EBOOK + HUB (eBook only) ISBN 978065571979…" at bounding box center [224, 245] width 232 height 327
type input "PEARSON SCIENCE 10 VIC STUDENT EBOOK + HUB"
click at [125, 144] on select "[No Publisher] Alexander Mackie Allen & Unwin ATAR Notes Auralia - Rising Softw…" at bounding box center [224, 145] width 232 height 11
select select "695a1c29-4148-e411-817c-00155d7a4405"
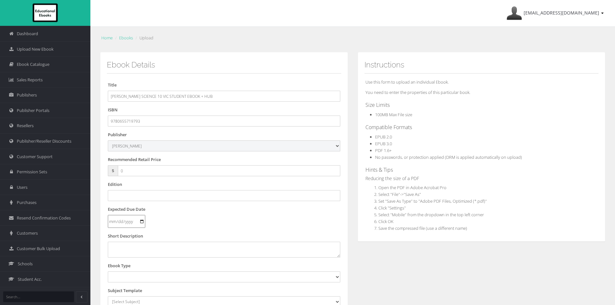
click at [108, 140] on select "[No Publisher] Alexander Mackie Allen & Unwin ATAR Notes Auralia - Rising Softw…" at bounding box center [224, 145] width 232 height 11
drag, startPoint x: 128, startPoint y: 175, endPoint x: 83, endPoint y: 154, distance: 49.1
click at [82, 167] on div "Dashboard Upload New Ebook Ebook Catalogue Sales Reports Publishers Users" at bounding box center [307, 219] width 615 height 439
type input "49.95"
click at [132, 193] on input "text" at bounding box center [224, 195] width 232 height 11
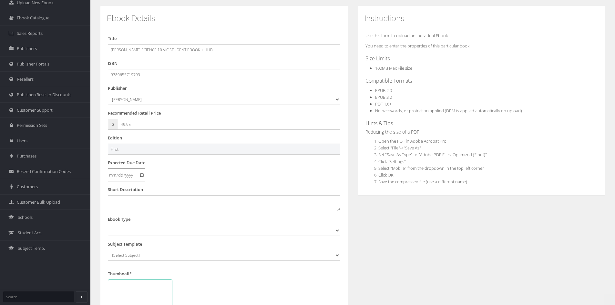
scroll to position [97, 0]
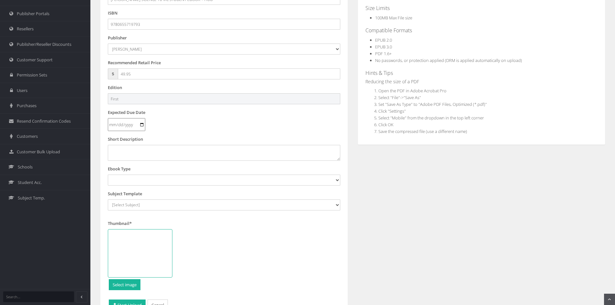
type input "First"
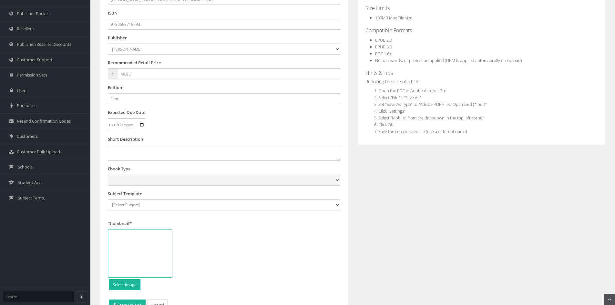
click at [148, 180] on select "Digital Activation Code Protected PDF EEBook - Online and Offline Ebook Interac…" at bounding box center [224, 180] width 232 height 11
select select "4"
click at [108, 175] on select "Digital Activation Code Protected PDF EEBook - Online and Offline Ebook Interac…" at bounding box center [224, 180] width 232 height 11
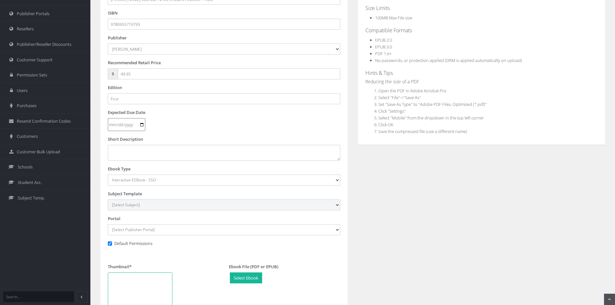
click at [133, 203] on select "[Select Subject] Accounting Agriculture Ancient History Applied Computing Art A…" at bounding box center [224, 205] width 232 height 11
select select "2be385a2-145c-ee11-a9bd-0272d098c78b"
click at [108, 200] on select "[Select Subject] Accounting Agriculture Ancient History Applied Computing Art A…" at bounding box center [224, 205] width 232 height 11
click at [135, 228] on select "[Select Publisher Portal] Listening Beyond Hearing (LBH) ATAR Notes+ SmarterMat…" at bounding box center [224, 229] width 232 height 11
select select "c63eafc5-784f-e411-817c-00155d7a4405"
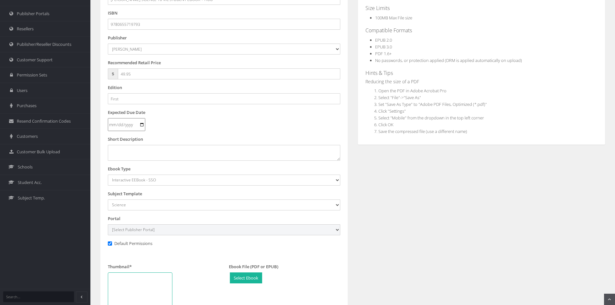
click at [108, 224] on select "[Select Publisher Portal] Listening Beyond Hearing (LBH) ATAR Notes+ SmarterMat…" at bounding box center [224, 229] width 232 height 11
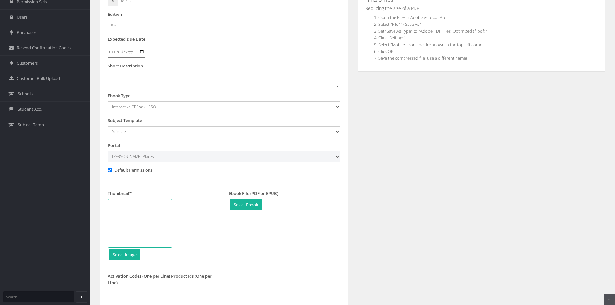
scroll to position [256, 0]
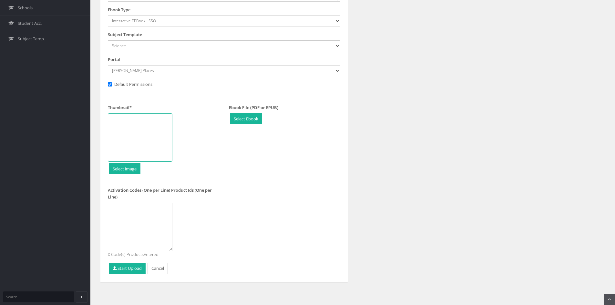
click at [153, 128] on div at bounding box center [140, 137] width 65 height 48
type input "C:\fakepath\Science-VIC-102.png"
click at [125, 270] on button "Start Upload" at bounding box center [127, 268] width 37 height 11
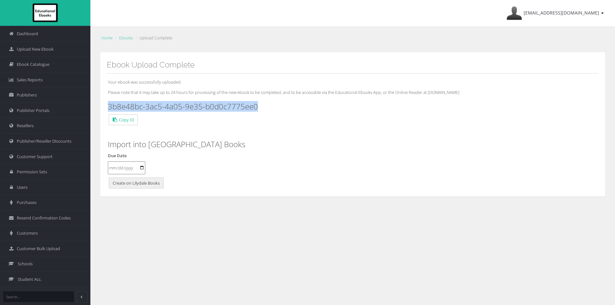
drag, startPoint x: 267, startPoint y: 106, endPoint x: 110, endPoint y: 104, distance: 157.6
click at [110, 104] on h3 "3b8e48bc-3ac5-4a05-9e35-b0d0c7775ee0" at bounding box center [353, 106] width 490 height 8
copy h3 "3b8e48bc-3ac5-4a05-9e35-b0d0c7775ee0"
click at [29, 51] on span "Upload New Ebook" at bounding box center [35, 49] width 37 height 6
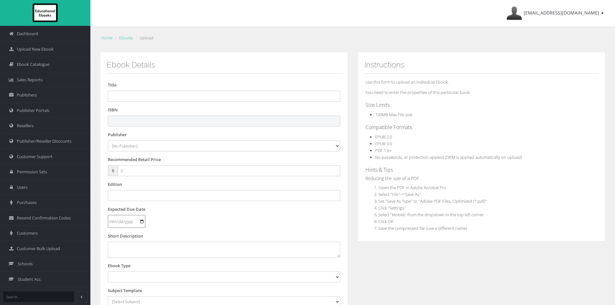
click at [167, 118] on input "text" at bounding box center [224, 121] width 232 height 11
paste input "9780655721055"
type input "9780655721055PDF"
click at [152, 145] on select "[No Publisher] Alexander Mackie Allen & Unwin ATAR Notes Auralia - Rising Softw…" at bounding box center [224, 145] width 232 height 11
select select "695a1c29-4148-e411-817c-00155d7a4405"
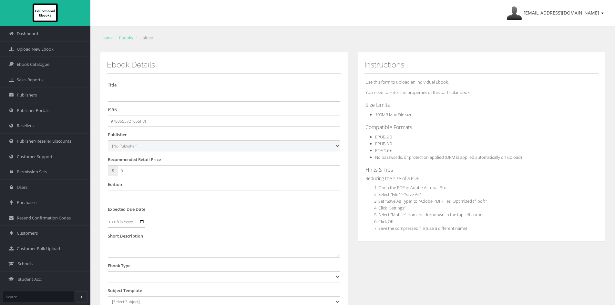
click at [108, 140] on select "[No Publisher] Alexander Mackie Allen & Unwin ATAR Notes Auralia - Rising Softw…" at bounding box center [224, 145] width 232 height 11
click at [146, 98] on input "text" at bounding box center [224, 96] width 232 height 11
click at [160, 93] on input "text" at bounding box center [224, 96] width 232 height 11
paste input "IITOMO 1 STUDENT BOOK + HUB + EBOOK 3E"
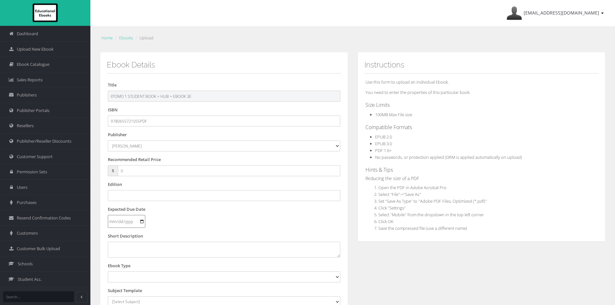
drag, startPoint x: 186, startPoint y: 96, endPoint x: 160, endPoint y: 96, distance: 26.2
click at [160, 96] on input "IITOMO 1 STUDENT BOOK + HUB + EBOOK 3E" at bounding box center [224, 96] width 232 height 11
type input "IITOMO 1 STUDENT BOOK 3E"
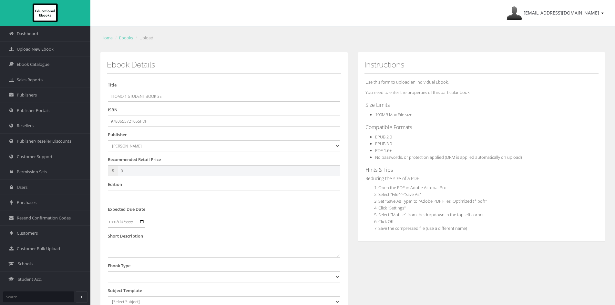
drag, startPoint x: 143, startPoint y: 170, endPoint x: 93, endPoint y: 168, distance: 50.1
click at [93, 168] on div "Home Ebooks Upload Ebook Details Title IITOMO 1 STUDENT BOOK 3E ISBN 9780655721…" at bounding box center [352, 233] width 525 height 412
click at [146, 196] on input "text" at bounding box center [224, 195] width 232 height 11
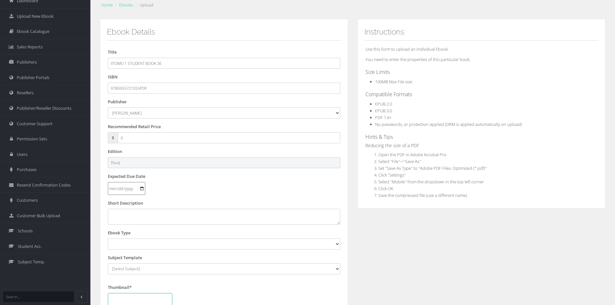
scroll to position [65, 0]
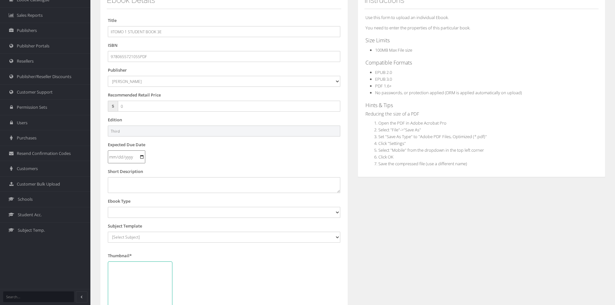
type input "Third"
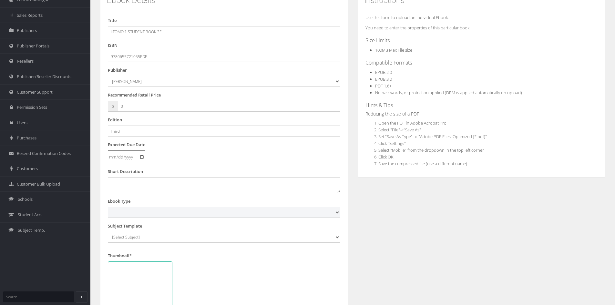
click at [143, 214] on select "Digital Activation Code Protected PDF EEBook - Online and Offline Ebook Interac…" at bounding box center [224, 212] width 232 height 11
select select "3"
click at [108, 207] on select "Digital Activation Code Protected PDF EEBook - Online and Offline Ebook Interac…" at bounding box center [224, 212] width 232 height 11
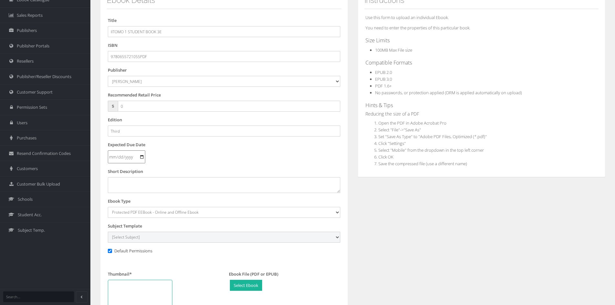
click at [140, 237] on select "[Select Subject] Accounting Agriculture Ancient History Applied Computing Art A…" at bounding box center [224, 237] width 232 height 11
select select "3acdbabc-135c-ee11-a9bd-0272d098c78b"
click at [108, 232] on select "[Select Subject] Accounting Agriculture Ancient History Applied Computing Art A…" at bounding box center [224, 237] width 232 height 11
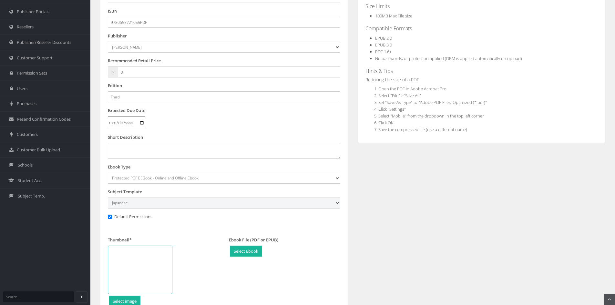
scroll to position [88, 0]
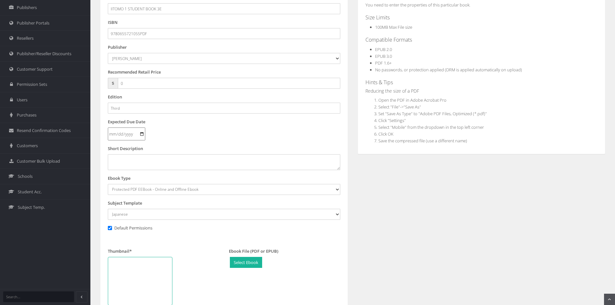
click at [126, 281] on div at bounding box center [140, 281] width 65 height 48
type input "C:\fakepath\iiTomo-1-SB.png"
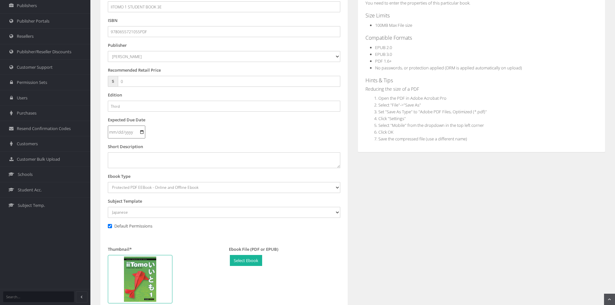
scroll to position [152, 0]
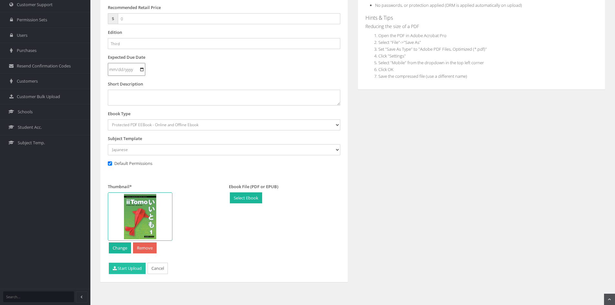
click at [137, 269] on button "Start Upload" at bounding box center [127, 268] width 37 height 11
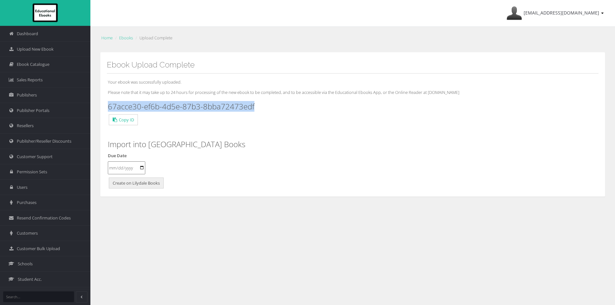
drag, startPoint x: 269, startPoint y: 103, endPoint x: 108, endPoint y: 107, distance: 160.8
click at [108, 107] on h3 "67acce30-ef6b-4d5e-87b3-8bba72473edf" at bounding box center [353, 106] width 490 height 8
copy h3 "67acce30-ef6b-4d5e-87b3-8bba72473edf"
click at [43, 50] on span "Upload New Ebook" at bounding box center [35, 49] width 37 height 6
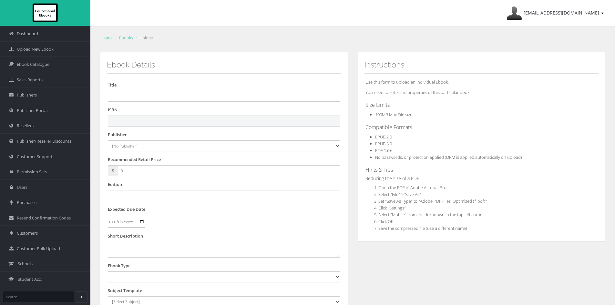
click at [211, 122] on input "text" at bounding box center [224, 121] width 232 height 11
paste input "9780655721192"
type input "9780655721192"
click at [184, 146] on select "[No Publisher] Alexander Mackie Allen & Unwin ATAR Notes Auralia - Rising Softw…" at bounding box center [224, 145] width 232 height 11
select select "695a1c29-4148-e411-817c-00155d7a4405"
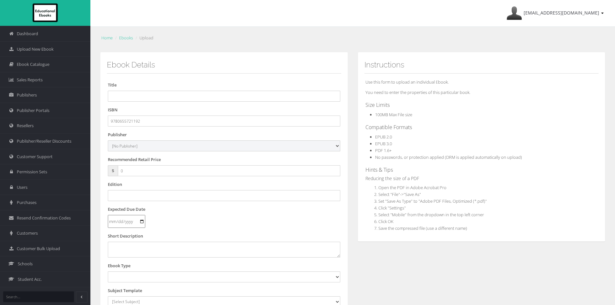
click at [108, 140] on select "[No Publisher] [PERSON_NAME] & Unwin ATAR Notes Auralia - Rising Software Banks…" at bounding box center [224, 145] width 232 height 11
drag, startPoint x: 145, startPoint y: 170, endPoint x: 89, endPoint y: 161, distance: 56.5
click at [94, 164] on div "Home Ebooks Upload Ebook Details Title ISBN 9780655721192 Publisher [No Publish…" at bounding box center [352, 233] width 525 height 412
type input "27.95"
click at [197, 99] on input "text" at bounding box center [224, 96] width 232 height 11
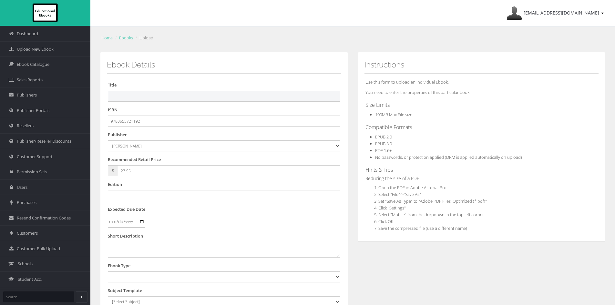
click at [179, 91] on input "text" at bounding box center [224, 96] width 232 height 11
paste input "IITOMO 1 STUDENT EBOOK + HUB 3E (eBook only)"
drag, startPoint x: 179, startPoint y: 94, endPoint x: 263, endPoint y: 104, distance: 84.2
click at [259, 101] on input "IITOMO 1 STUDENT EBOOK + HUB 3E (eBook only)" at bounding box center [224, 96] width 232 height 11
type input "IITOMO 1 STUDENT EBOOK + HUB 3E"
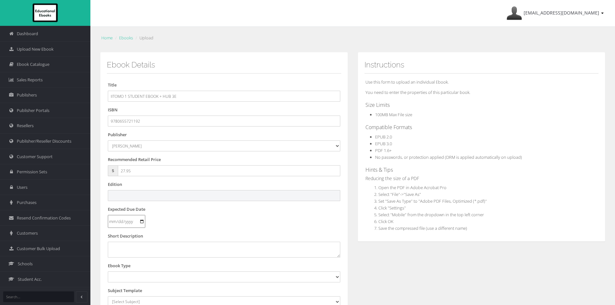
click at [133, 198] on input "text" at bounding box center [224, 195] width 232 height 11
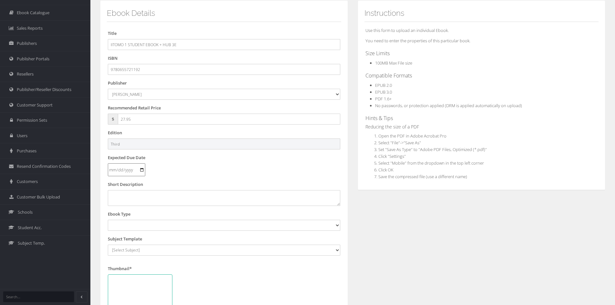
scroll to position [97, 0]
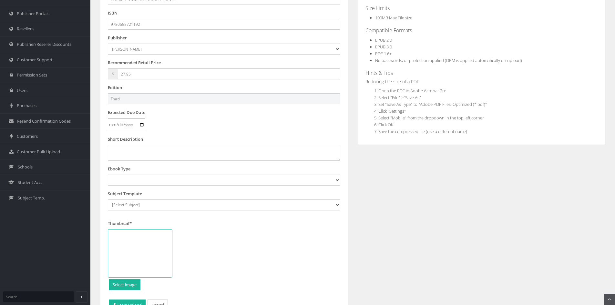
type input "Third"
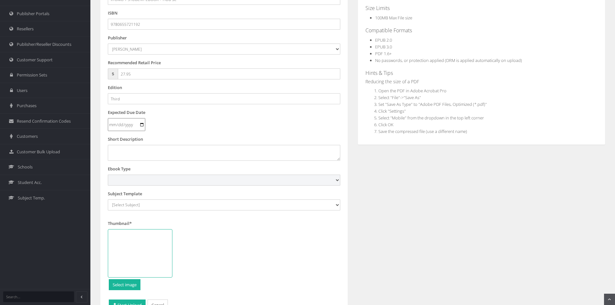
click at [162, 176] on select "Digital Activation Code Protected PDF EEBook - Online and Offline Ebook Interac…" at bounding box center [224, 180] width 232 height 11
select select "4"
click at [108, 175] on select "Digital Activation Code Protected PDF EEBook - Online and Offline Ebook Interac…" at bounding box center [224, 180] width 232 height 11
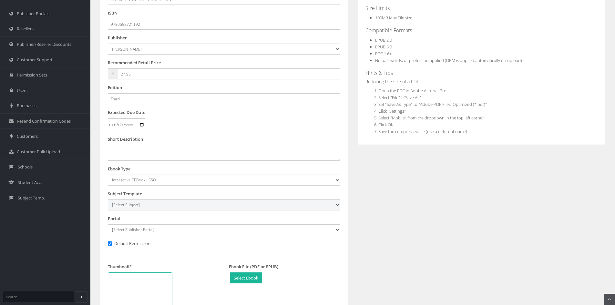
click at [141, 206] on select "[Select Subject] Accounting Agriculture Ancient History Applied Computing Art A…" at bounding box center [224, 205] width 232 height 11
select select "3acdbabc-135c-ee11-a9bd-0272d098c78b"
click at [108, 200] on select "[Select Subject] Accounting Agriculture Ancient History Applied Computing Art A…" at bounding box center [224, 205] width 232 height 11
click at [142, 229] on select "[Select Publisher Portal] Listening Beyond Hearing (LBH) ATAR Notes+ SmarterMat…" at bounding box center [224, 229] width 232 height 11
select select "c63eafc5-784f-e411-817c-00155d7a4405"
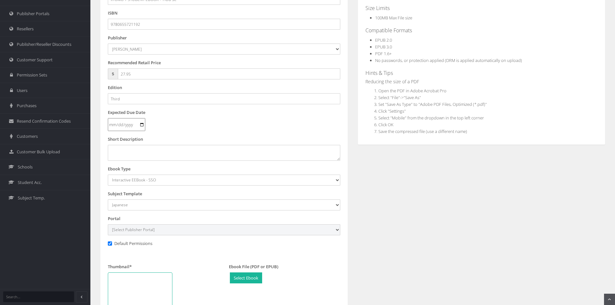
click at [108, 224] on select "[Select Publisher Portal] Listening Beyond Hearing (LBH) ATAR Notes+ SmarterMat…" at bounding box center [224, 229] width 232 height 11
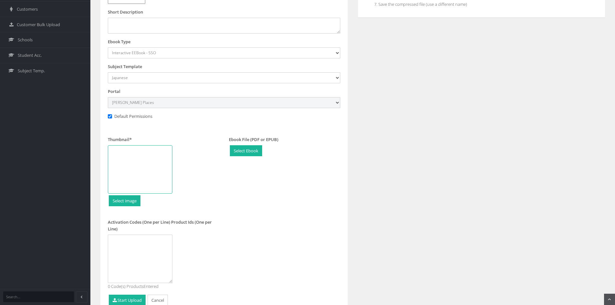
scroll to position [256, 0]
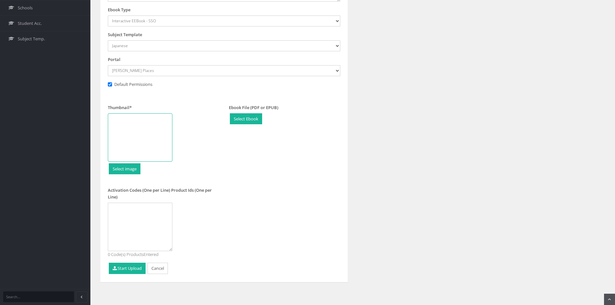
click at [140, 134] on div at bounding box center [140, 137] width 65 height 48
type input "C:\fakepath\iiTomo-1-SB.png"
click at [133, 272] on button "Start Upload" at bounding box center [127, 268] width 37 height 11
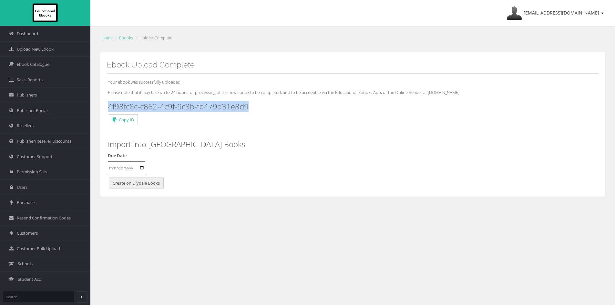
drag, startPoint x: 260, startPoint y: 104, endPoint x: 113, endPoint y: 103, distance: 146.9
click at [108, 106] on div "Your ebook was successfully uploaded. Please note that it may take up to 24 hou…" at bounding box center [353, 132] width 492 height 117
copy h3 "4f98fc8c-c862-4c9f-9c3b-fb479d31e8d9"
click at [48, 47] on span "Upload New Ebook" at bounding box center [35, 49] width 37 height 6
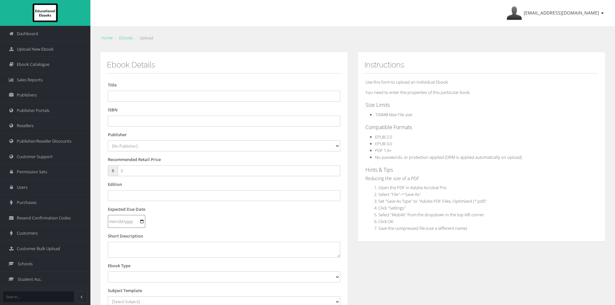
click at [186, 115] on div "ISBN" at bounding box center [224, 117] width 232 height 20
paste input "9780655721062"
click at [186, 119] on input "9780655721062" at bounding box center [224, 121] width 232 height 11
type input "9780655721062PDF"
click at [159, 145] on select "[No Publisher] Alexander Mackie Allen & Unwin ATAR Notes Auralia - Rising Softw…" at bounding box center [224, 145] width 232 height 11
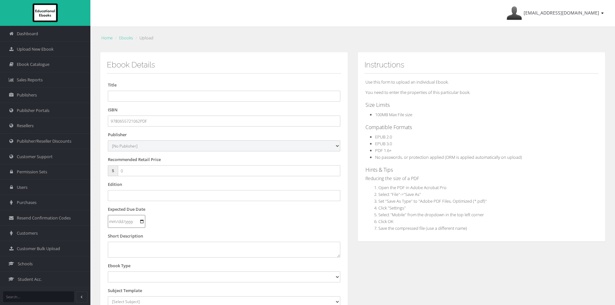
select select "695a1c29-4148-e411-817c-00155d7a4405"
click at [108, 140] on select "[No Publisher] Alexander Mackie Allen & Unwin ATAR Notes Auralia - Rising Softw…" at bounding box center [224, 145] width 232 height 11
click at [122, 96] on input "text" at bounding box center [224, 96] width 232 height 11
click at [201, 95] on input "text" at bounding box center [224, 96] width 232 height 11
paste input "IITOMO 2 STUDENT BOOK + EBOOK + HUB 3E"
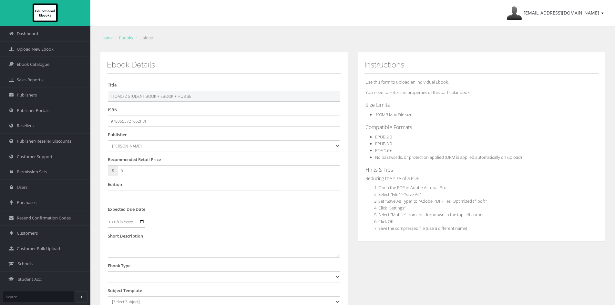
drag, startPoint x: 186, startPoint y: 96, endPoint x: 158, endPoint y: 95, distance: 28.1
click at [158, 95] on input "IITOMO 2 STUDENT BOOK + EBOOK + HUB 3E" at bounding box center [224, 96] width 232 height 11
click at [227, 94] on input "IITOMO 2 STUDENT BOOK + EBOOK + HUB 3E" at bounding box center [224, 96] width 232 height 11
drag, startPoint x: 185, startPoint y: 96, endPoint x: 157, endPoint y: 96, distance: 28.7
click at [157, 96] on input "IITOMO 2 STUDENT BOOK + EBOOK + HUB 3E" at bounding box center [224, 96] width 232 height 11
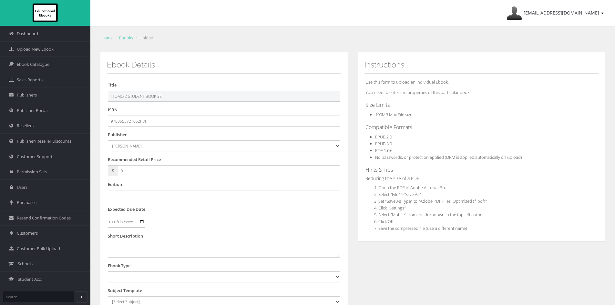
type input "IITOMO 2 STUDENT BOOK 3E"
click at [134, 173] on input "0" at bounding box center [229, 170] width 222 height 11
click at [128, 200] on input "text" at bounding box center [224, 195] width 232 height 11
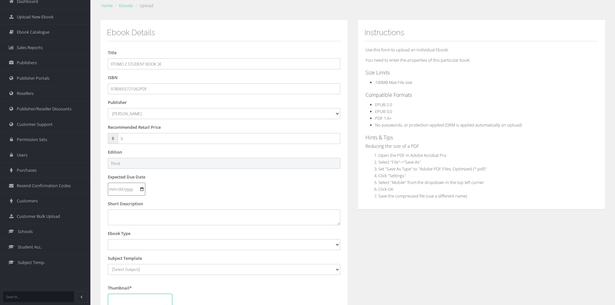
type input "Third"
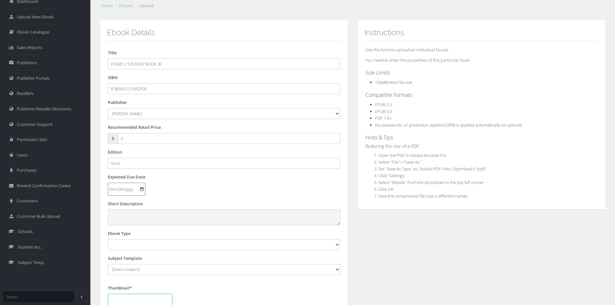
click at [139, 212] on textarea at bounding box center [224, 217] width 232 height 15
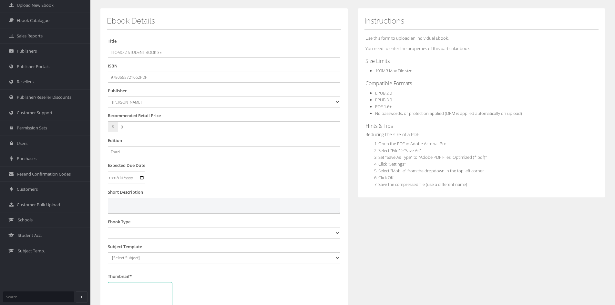
scroll to position [65, 0]
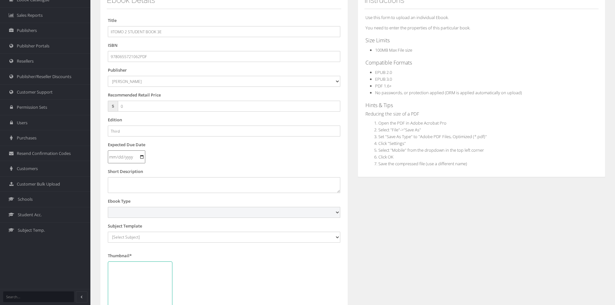
click at [128, 214] on select "Digital Activation Code Protected PDF EEBook - Online and Offline Ebook Interac…" at bounding box center [224, 212] width 232 height 11
select select "3"
click at [108, 207] on select "Digital Activation Code Protected PDF EEBook - Online and Offline Ebook Interac…" at bounding box center [224, 212] width 232 height 11
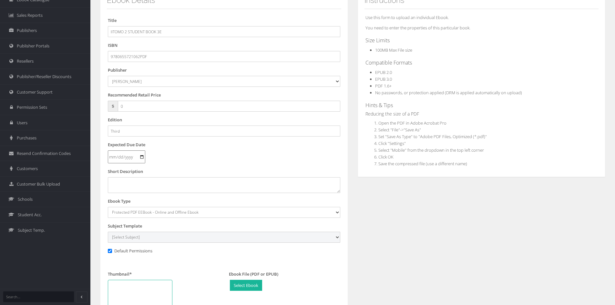
click at [134, 237] on select "[Select Subject] Accounting Agriculture Ancient History Applied Computing Art A…" at bounding box center [224, 237] width 232 height 11
select select "3acdbabc-135c-ee11-a9bd-0272d098c78b"
click at [108, 232] on select "[Select Subject] Accounting Agriculture Ancient History Applied Computing Art A…" at bounding box center [224, 237] width 232 height 11
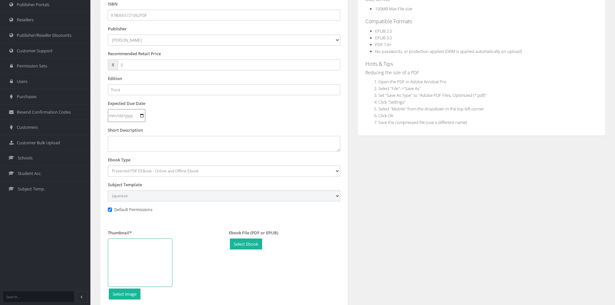
scroll to position [152, 0]
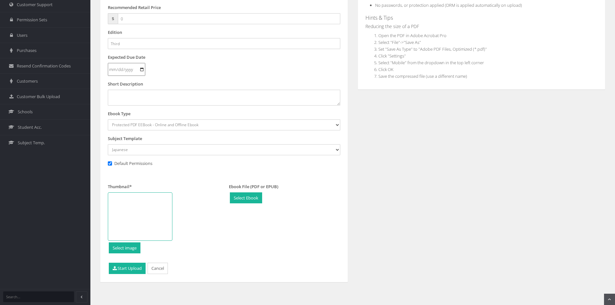
click at [145, 203] on div at bounding box center [140, 216] width 65 height 48
type input "C:\fakepath\iiTomo-2-SB.png"
click at [130, 265] on button "Start Upload" at bounding box center [127, 268] width 37 height 11
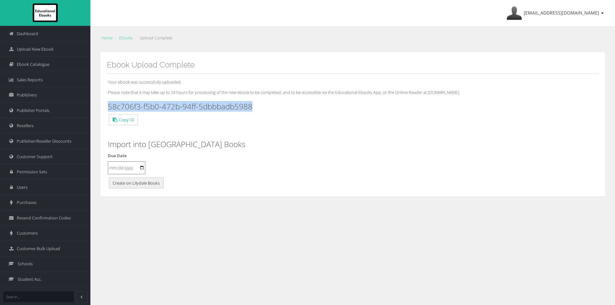
drag, startPoint x: 267, startPoint y: 104, endPoint x: 109, endPoint y: 104, distance: 157.9
click at [109, 104] on h3 "58c706f3-f5b0-472b-94ff-5dbbbadb5988" at bounding box center [353, 106] width 490 height 8
copy h3 "58c706f3-f5b0-472b-94ff-5dbbbadb5988"
click at [44, 52] on span "Upload New Ebook" at bounding box center [35, 49] width 37 height 6
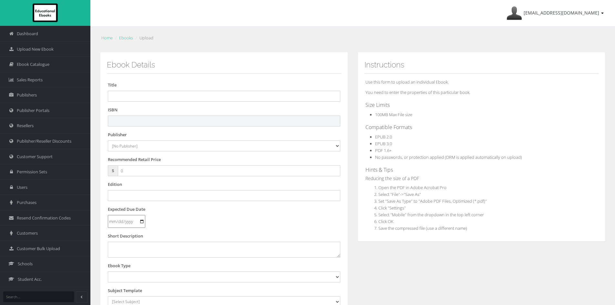
click at [131, 121] on input "text" at bounding box center [224, 121] width 232 height 11
paste input "9780655721208"
type input "9780655721208"
click at [178, 96] on input "text" at bounding box center [224, 96] width 232 height 11
paste input "IITOMO 2 STUDENT EBOOK + HUB 3E (eBook only)"
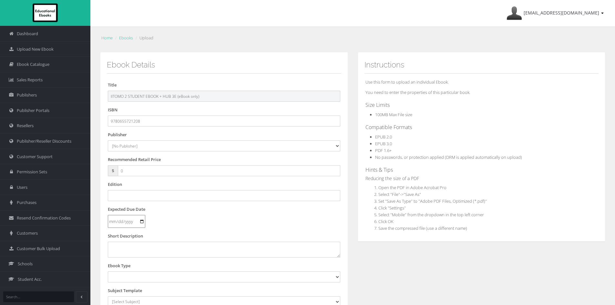
drag, startPoint x: 177, startPoint y: 96, endPoint x: 376, endPoint y: 107, distance: 198.9
click at [374, 106] on div "Ebook Details Title IITOMO 2 STUDENT EBOOK + HUB 3E (eBook only) ISBN 978065572…" at bounding box center [352, 240] width 515 height 377
type input "IITOMO 2 STUDENT EBOOK + HUB 3E"
click at [119, 145] on select "[No Publisher] Alexander Mackie Allen & Unwin ATAR Notes Auralia - Rising Softw…" at bounding box center [224, 145] width 232 height 11
select select "695a1c29-4148-e411-817c-00155d7a4405"
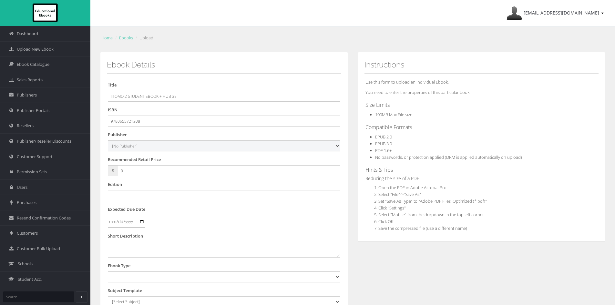
click at [108, 140] on select "[No Publisher] Alexander Mackie Allen & Unwin ATAR Notes Auralia - Rising Softw…" at bounding box center [224, 145] width 232 height 11
drag, startPoint x: 134, startPoint y: 170, endPoint x: 87, endPoint y: 165, distance: 47.1
click at [88, 167] on div "Dashboard Upload New Ebook Ebook Catalogue Sales Reports Publishers Users" at bounding box center [307, 219] width 615 height 439
type input "27.95"
click at [125, 198] on input "text" at bounding box center [224, 195] width 232 height 11
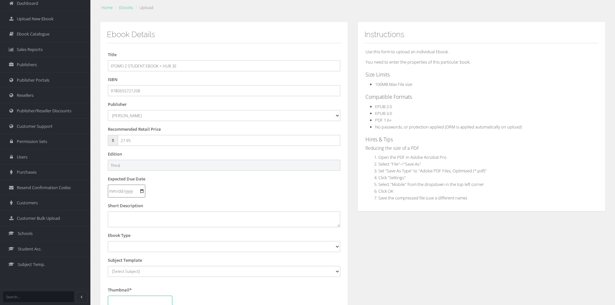
scroll to position [65, 0]
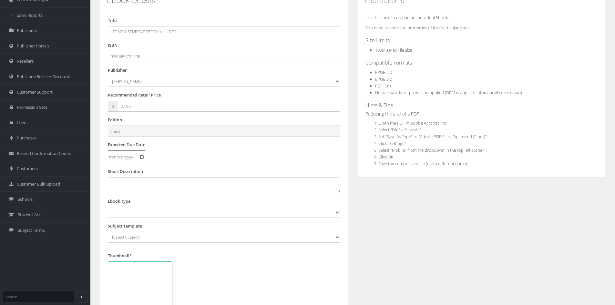
type input "Third"
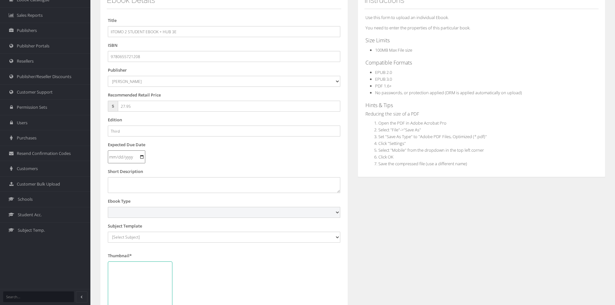
click at [137, 211] on select "Digital Activation Code Protected PDF EEBook - Online and Offline Ebook Interac…" at bounding box center [224, 212] width 232 height 11
select select "4"
click at [108, 207] on select "Digital Activation Code Protected PDF EEBook - Online and Offline Ebook Interac…" at bounding box center [224, 212] width 232 height 11
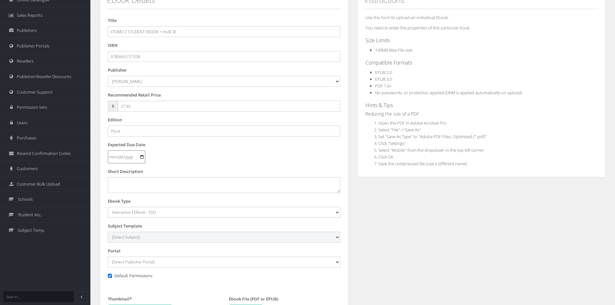
click at [128, 241] on select "[Select Subject] Accounting Agriculture Ancient History Applied Computing Art A…" at bounding box center [224, 237] width 232 height 11
select select "3acdbabc-135c-ee11-a9bd-0272d098c78b"
click at [108, 232] on select "[Select Subject] Accounting Agriculture Ancient History Applied Computing Art A…" at bounding box center [224, 237] width 232 height 11
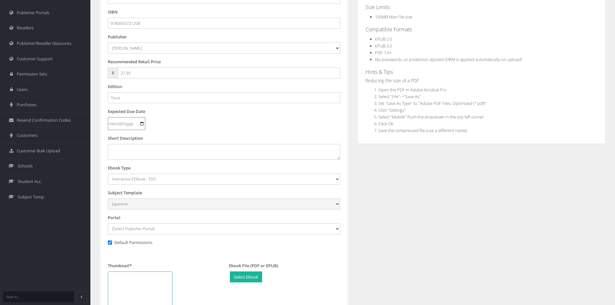
scroll to position [129, 0]
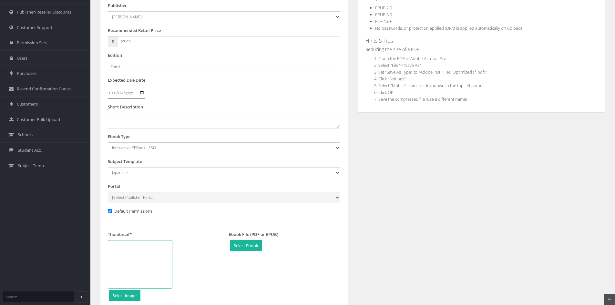
click at [147, 198] on select "[Select Publisher Portal] Listening Beyond Hearing (LBH) ATAR Notes+ SmarterMat…" at bounding box center [224, 197] width 232 height 11
select select "c63eafc5-784f-e411-817c-00155d7a4405"
click at [108, 192] on select "[Select Publisher Portal] Listening Beyond Hearing (LBH) ATAR Notes+ SmarterMat…" at bounding box center [224, 197] width 232 height 11
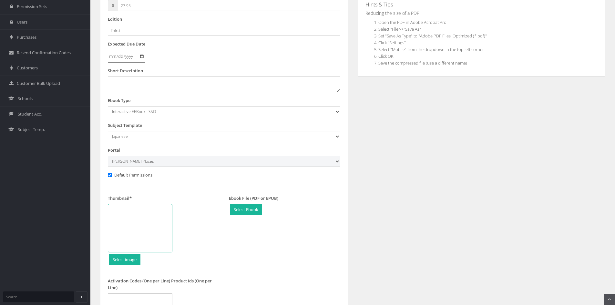
scroll to position [226, 0]
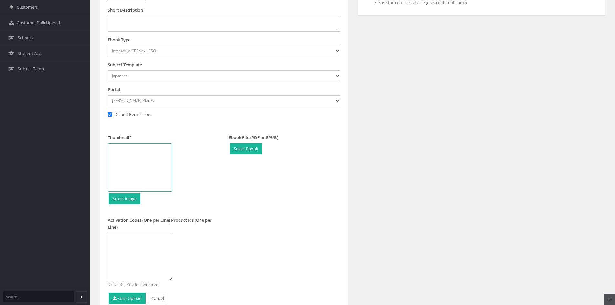
click at [153, 171] on div at bounding box center [140, 167] width 65 height 48
type input "C:\fakepath\iiTomo-2-SB.png"
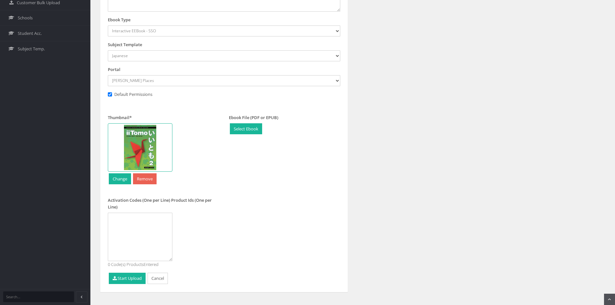
scroll to position [256, 0]
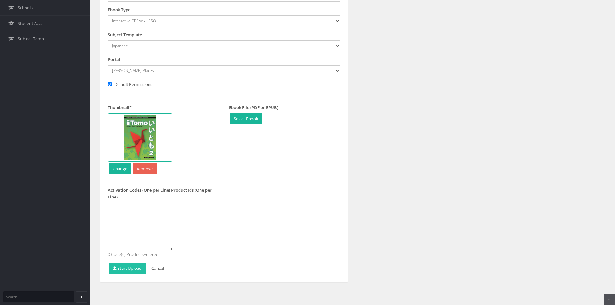
click at [128, 267] on button "Start Upload" at bounding box center [127, 268] width 37 height 11
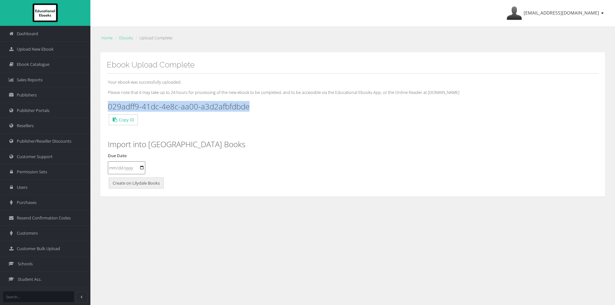
drag, startPoint x: 251, startPoint y: 106, endPoint x: 109, endPoint y: 107, distance: 141.4
click at [109, 107] on h3 "029adff9-41dc-4e8c-aa00-a3d2afbfdbde" at bounding box center [353, 106] width 490 height 8
copy h3 "029adff9-41dc-4e8c-aa00-a3d2afbfdbde"
click at [39, 52] on span "Upload New Ebook" at bounding box center [35, 49] width 37 height 6
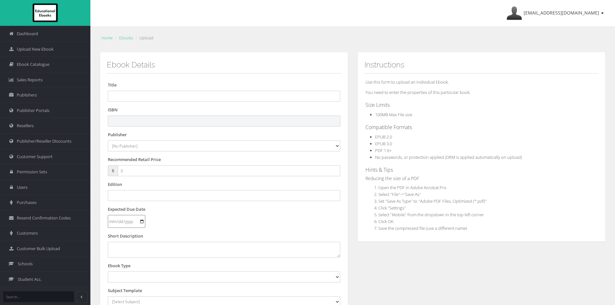
click at [215, 120] on input "text" at bounding box center [224, 121] width 232 height 11
paste input "9780655721079"
type input "9780655721079PDF"
click at [128, 94] on input "text" at bounding box center [224, 96] width 232 height 11
paste input "IITOMO 3&4 STUDENT BOOK + HUB + EBOOK 3E"
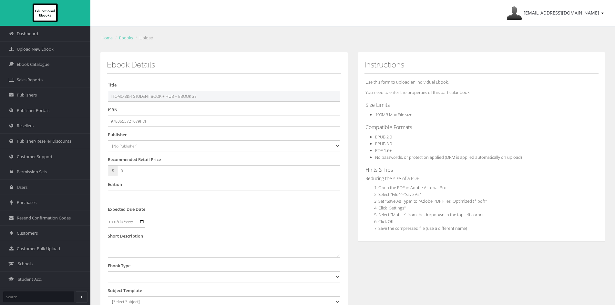
type input "IITOMO 3&4 STUDENT BOOK + HUB + EBOOK 3E"
drag, startPoint x: 157, startPoint y: 122, endPoint x: 20, endPoint y: 115, distance: 137.8
click at [0, 118] on div "Dashboard Upload New Ebook Ebook Catalogue Sales Reports Publishers Users" at bounding box center [307, 219] width 615 height 439
click at [133, 119] on input "text" at bounding box center [224, 121] width 232 height 11
paste input "IITOMO 3&4 STUDENT BOOK + HUB + EBOOK 3E"
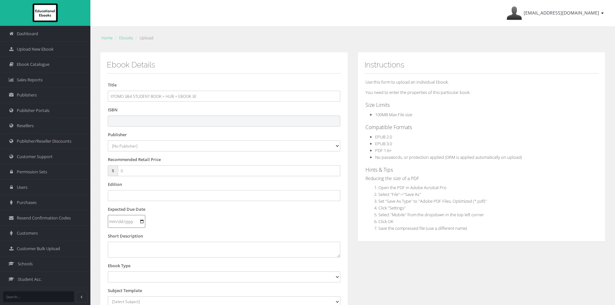
type input "IITOMO 3&4 STUDENT BOOK + HUB + EBOOK 3E"
drag, startPoint x: 190, startPoint y: 98, endPoint x: 0, endPoint y: 97, distance: 189.9
click at [0, 97] on div "Dashboard Upload New Ebook Ebook Catalogue Sales Reports Publishers Users" at bounding box center [307, 219] width 615 height 439
click at [164, 126] on input "text" at bounding box center [224, 121] width 232 height 11
paste input "9780655721031"
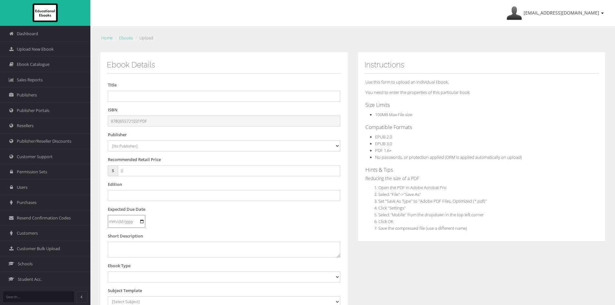
type input "9780655721031PDF"
click at [138, 102] on form "Title ISBN 9780655721031PDF Publisher [No Publisher] Alexander Mackie Allen & U…" at bounding box center [224, 245] width 232 height 327
click at [152, 97] on input "text" at bounding box center [224, 96] width 232 height 11
paste input "ECCO! UNO STUDENT BOOK + EBOOK + HUB 3E"
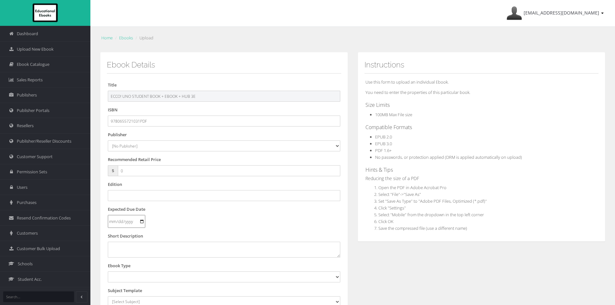
drag, startPoint x: 189, startPoint y: 94, endPoint x: 164, endPoint y: 95, distance: 24.9
click at [164, 95] on input "ECCO! UNO STUDENT BOOK + EBOOK + HUB 3E" at bounding box center [224, 96] width 232 height 11
type input "ECCO! UNO STUDENT BOOK 3E"
click at [128, 150] on select "[No Publisher] [PERSON_NAME] & Unwin ATAR Notes Auralia - Rising Software Banks…" at bounding box center [224, 145] width 232 height 11
select select "695a1c29-4148-e411-817c-00155d7a4405"
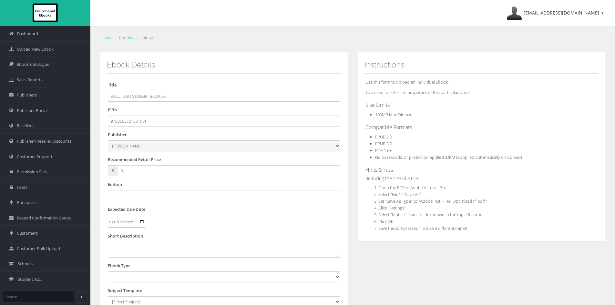
click at [108, 140] on select "[No Publisher] [PERSON_NAME] & Unwin ATAR Notes Auralia - Rising Software Banks…" at bounding box center [224, 145] width 232 height 11
drag, startPoint x: 127, startPoint y: 170, endPoint x: 112, endPoint y: 167, distance: 15.7
click at [112, 168] on div "$ 0" at bounding box center [224, 170] width 232 height 11
click at [154, 195] on input "text" at bounding box center [224, 195] width 232 height 11
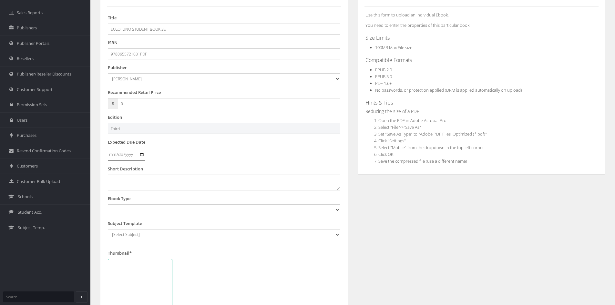
scroll to position [97, 0]
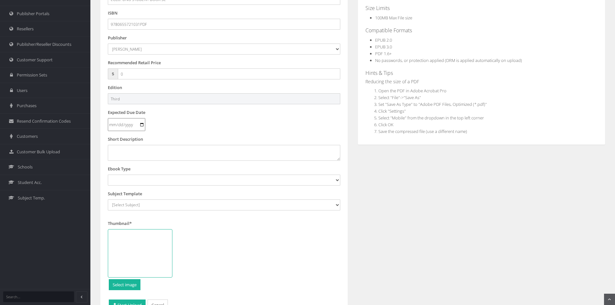
type input "Third"
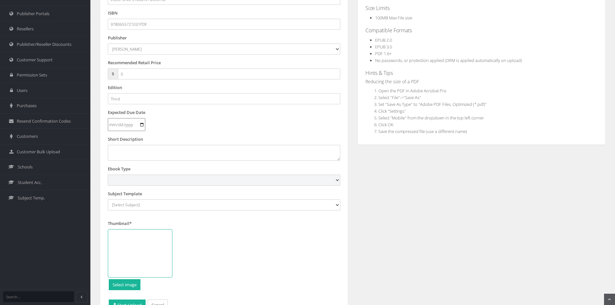
click at [156, 182] on select "Digital Activation Code Protected PDF EEBook - Online and Offline Ebook Interac…" at bounding box center [224, 180] width 232 height 11
select select "3"
click at [108, 175] on select "Digital Activation Code Protected PDF EEBook - Online and Offline Ebook Interac…" at bounding box center [224, 180] width 232 height 11
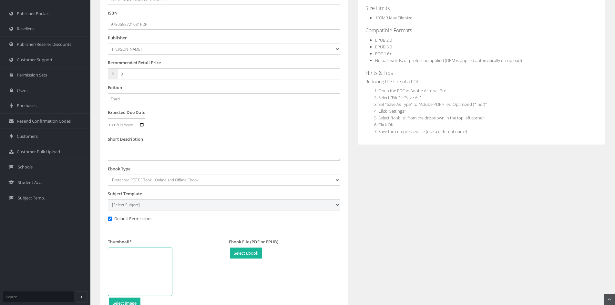
click at [147, 200] on select "[Select Subject] Accounting Agriculture Ancient History Applied Computing Art A…" at bounding box center [224, 205] width 232 height 11
select select "3bcdbabc-135c-ee11-a9bd-0272d098c78b"
click at [108, 200] on select "[Select Subject] Accounting Agriculture Ancient History Applied Computing Art A…" at bounding box center [224, 205] width 232 height 11
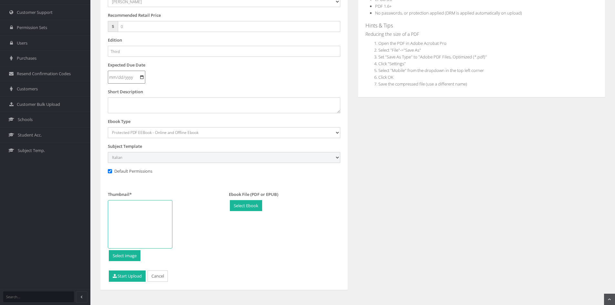
scroll to position [152, 0]
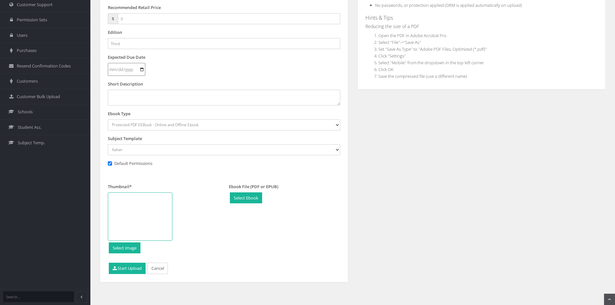
click at [130, 207] on div at bounding box center [140, 216] width 65 height 48
type input "C:\fakepath\Ecco-Uno-SB.png"
click at [117, 268] on button "Start Upload" at bounding box center [127, 268] width 37 height 11
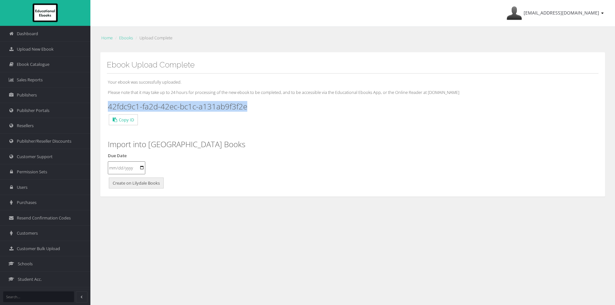
drag, startPoint x: 250, startPoint y: 105, endPoint x: 108, endPoint y: 103, distance: 142.4
click at [108, 103] on div "Your ebook was successfully uploaded. Please note that it may take up to 24 hou…" at bounding box center [353, 132] width 492 height 117
copy h3 "42fdc9c1-fa2d-42ec-bc1c-a131ab9f3f2e"
click at [36, 50] on span "Upload New Ebook" at bounding box center [35, 49] width 37 height 6
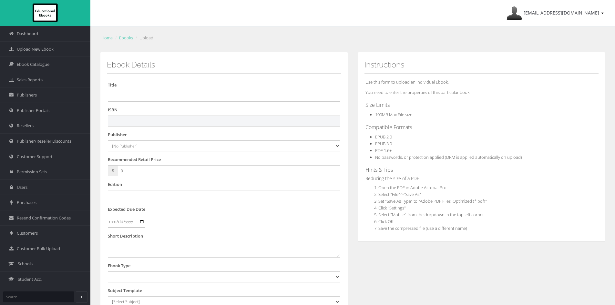
click at [158, 122] on input "text" at bounding box center [224, 121] width 232 height 11
paste input "9780655721130"
type input "9780655721130"
click at [144, 148] on select "[No Publisher] [PERSON_NAME] & Unwin ATAR Notes Auralia - Rising Software Banks…" at bounding box center [224, 145] width 232 height 11
select select "695a1c29-4148-e411-817c-00155d7a4405"
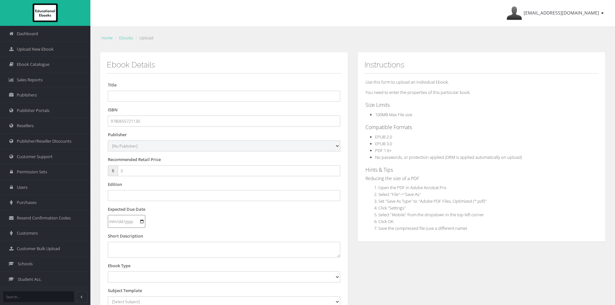
click at [108, 140] on select "[No Publisher] [PERSON_NAME] & Unwin ATAR Notes Auralia - Rising Software Banks…" at bounding box center [224, 145] width 232 height 11
drag, startPoint x: 128, startPoint y: 170, endPoint x: 84, endPoint y: 166, distance: 44.4
click at [84, 166] on div "Dashboard Upload New Ebook Ebook Catalogue Sales Reports Publishers Users" at bounding box center [307, 219] width 615 height 439
type input "43.95"
click at [141, 196] on input "text" at bounding box center [224, 195] width 232 height 11
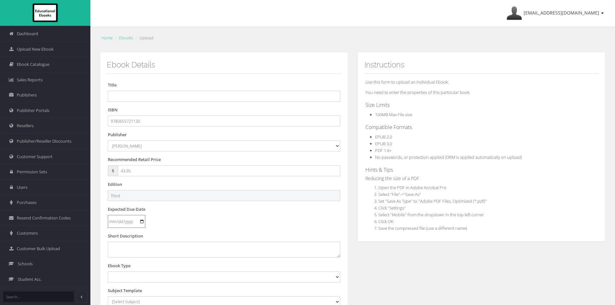
type input "Third"
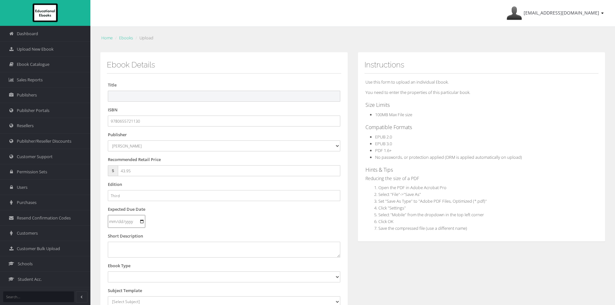
click at [156, 95] on input "text" at bounding box center [224, 96] width 232 height 11
paste input "ECCO! UNO STUDENT EBOOK + HUB 3E (eBook only)"
drag, startPoint x: 181, startPoint y: 95, endPoint x: 330, endPoint y: 110, distance: 148.9
click at [329, 110] on form "Title ECCO! UNO STUDENT EBOOK + HUB 3E (eBook only) ISBN 9780655721130 Publishe…" at bounding box center [224, 245] width 232 height 327
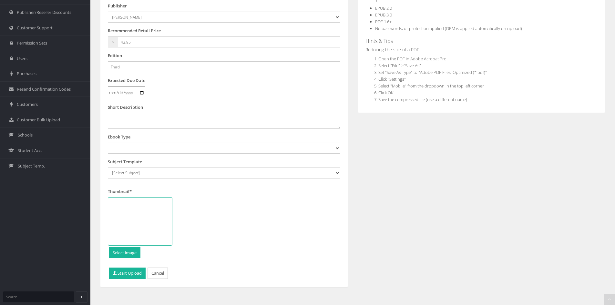
scroll to position [129, 0]
type input "ECCO! UNO STUDENT EBOOK + HUB 3E"
click at [143, 145] on select "Digital Activation Code Protected PDF EEBook - Online and Offline Ebook Interac…" at bounding box center [224, 147] width 232 height 11
select select "4"
click at [108, 142] on select "Digital Activation Code Protected PDF EEBook - Online and Offline Ebook Interac…" at bounding box center [224, 147] width 232 height 11
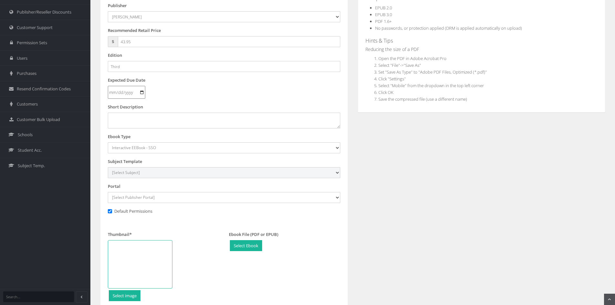
click at [143, 170] on select "[Select Subject] Accounting Agriculture Ancient History Applied Computing Art A…" at bounding box center [224, 172] width 232 height 11
select select "3bcdbabc-135c-ee11-a9bd-0272d098c78b"
click at [108, 167] on select "[Select Subject] Accounting Agriculture Ancient History Applied Computing Art A…" at bounding box center [224, 172] width 232 height 11
click at [126, 197] on select "[Select Publisher Portal] Listening Beyond Hearing (LBH) ATAR Notes+ SmarterMat…" at bounding box center [224, 197] width 232 height 11
select select "c63eafc5-784f-e411-817c-00155d7a4405"
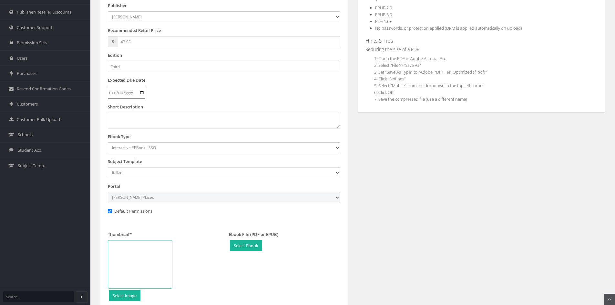
click at [108, 192] on select "[Select Publisher Portal] Listening Beyond Hearing (LBH) ATAR Notes+ SmarterMat…" at bounding box center [224, 197] width 232 height 11
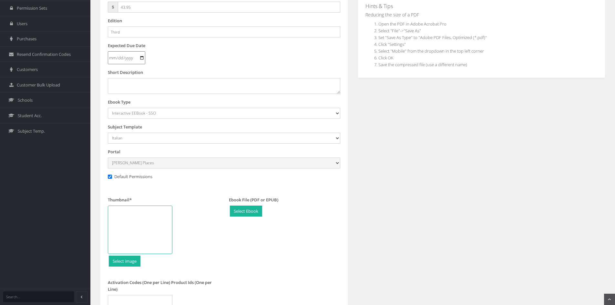
scroll to position [226, 0]
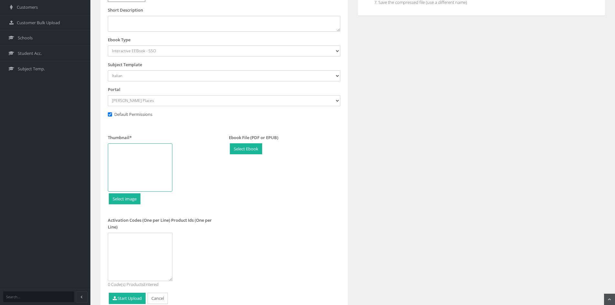
click at [160, 155] on div at bounding box center [140, 167] width 65 height 48
type input "C:\fakepath\Ecco-Uno-SB.png"
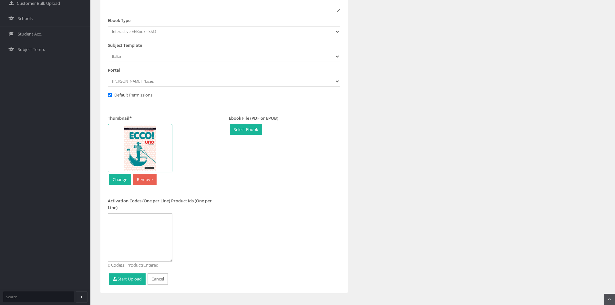
scroll to position [256, 0]
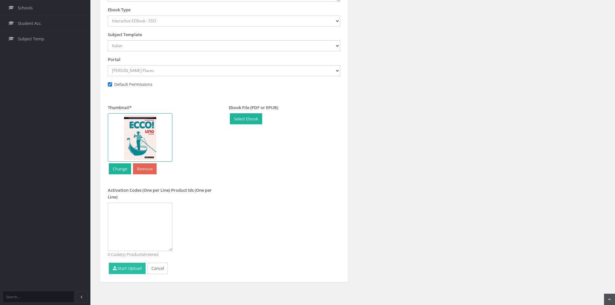
click at [125, 267] on button "Start Upload" at bounding box center [127, 268] width 37 height 11
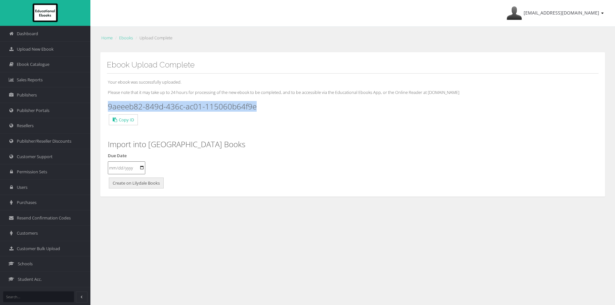
drag, startPoint x: 269, startPoint y: 103, endPoint x: 108, endPoint y: 104, distance: 160.5
click at [108, 104] on h3 "9aeeeb82-849d-436c-ac01-115060b64f9e" at bounding box center [353, 106] width 490 height 8
copy h3 "9aeeeb82-849d-436c-ac01-115060b64f9e"
click at [45, 46] on span "Upload New Ebook" at bounding box center [35, 49] width 37 height 6
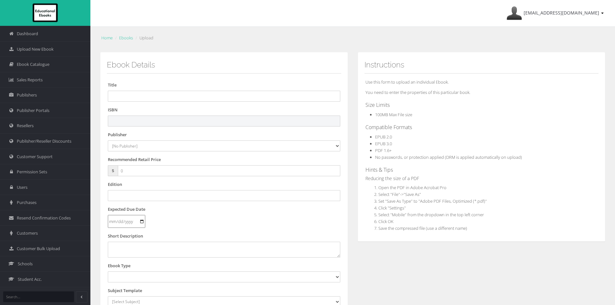
click at [262, 123] on input "text" at bounding box center [224, 121] width 232 height 11
paste input "9780655721048"
type input "9780655721048PDF"
click at [136, 93] on input "text" at bounding box center [224, 96] width 232 height 11
paste input "ECCO! DUE STUDENT BOOK + HUB + EBOOK 3E"
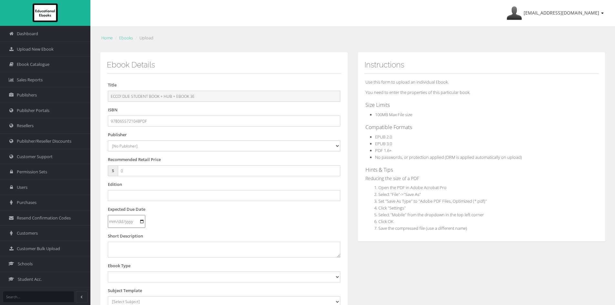
drag, startPoint x: 188, startPoint y: 96, endPoint x: 160, endPoint y: 93, distance: 27.2
click at [160, 93] on input "ECCO! DUE STUDENT BOOK + HUB + EBOOK 3E" at bounding box center [224, 96] width 232 height 11
type input "ECCO! DUE STUDENT BOOK 3E"
click at [146, 145] on select "[No Publisher] Alexander Mackie Allen & Unwin ATAR Notes Auralia - Rising Softw…" at bounding box center [224, 145] width 232 height 11
select select "695a1c29-4148-e411-817c-00155d7a4405"
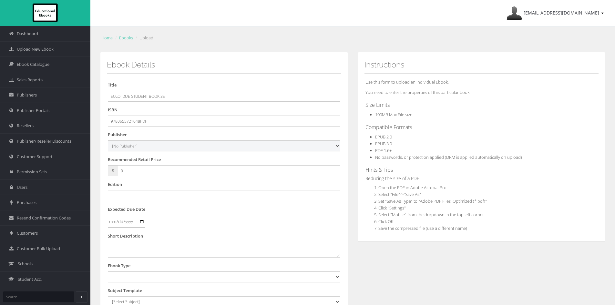
click at [108, 140] on select "[No Publisher] Alexander Mackie Allen & Unwin ATAR Notes Auralia - Rising Softw…" at bounding box center [224, 145] width 232 height 11
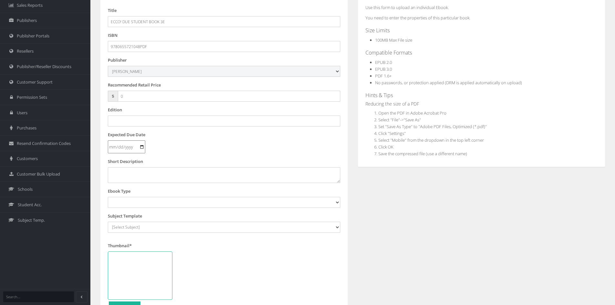
scroll to position [97, 0]
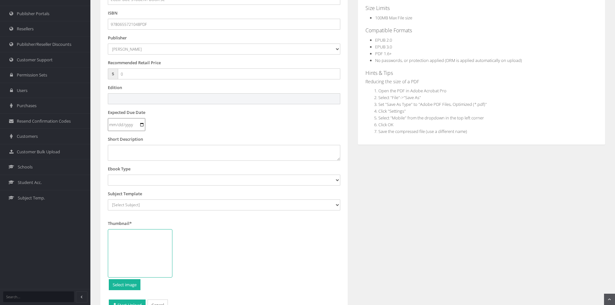
click at [137, 96] on input "text" at bounding box center [224, 98] width 232 height 11
type input "Third"
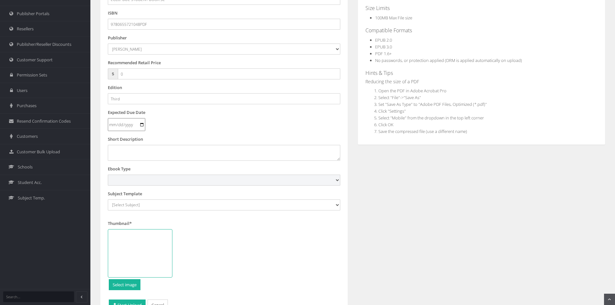
click at [140, 178] on select "Digital Activation Code Protected PDF EEBook - Online and Offline Ebook Interac…" at bounding box center [224, 180] width 232 height 11
select select "3"
click at [108, 175] on select "Digital Activation Code Protected PDF EEBook - Online and Offline Ebook Interac…" at bounding box center [224, 180] width 232 height 11
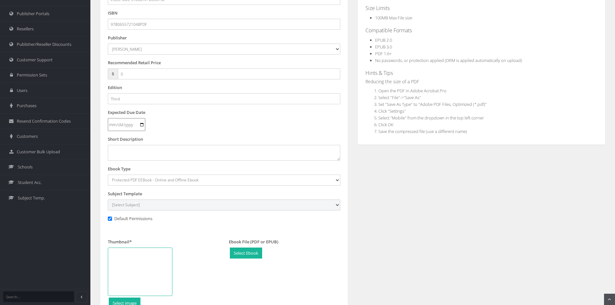
click at [147, 207] on select "[Select Subject] Accounting Agriculture Ancient History Applied Computing Art A…" at bounding box center [224, 205] width 232 height 11
select select "3bcdbabc-135c-ee11-a9bd-0272d098c78b"
click at [108, 200] on select "[Select Subject] Accounting Agriculture Ancient History Applied Computing Art A…" at bounding box center [224, 205] width 232 height 11
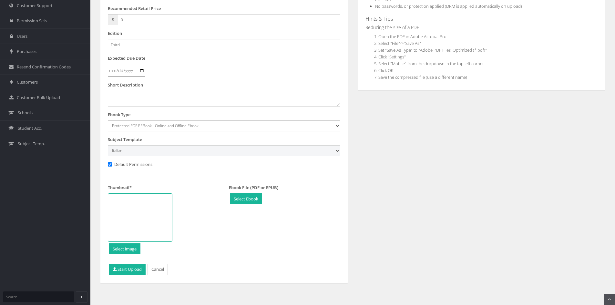
scroll to position [152, 0]
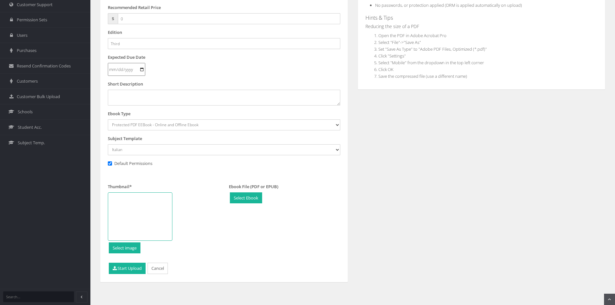
click at [152, 215] on div at bounding box center [140, 216] width 65 height 48
type input "C:\fakepath\Ecco-Due-SB.png"
click at [119, 272] on button "Start Upload" at bounding box center [127, 268] width 37 height 11
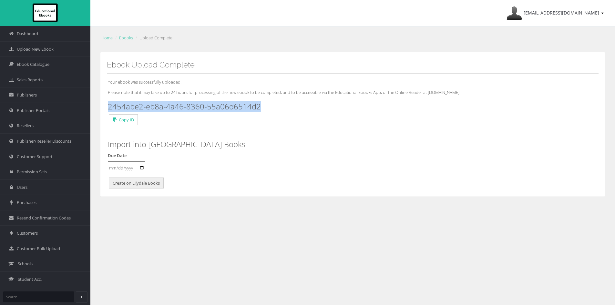
drag, startPoint x: 264, startPoint y: 109, endPoint x: 107, endPoint y: 108, distance: 157.3
click at [107, 108] on div "Your ebook was successfully uploaded. Please note that it may take up to 24 hou…" at bounding box center [353, 132] width 492 height 117
copy h3 "2454abe2-eb8a-4a46-8360-55a06d6514d2"
click at [54, 48] on span "Upload New Ebook" at bounding box center [35, 49] width 37 height 6
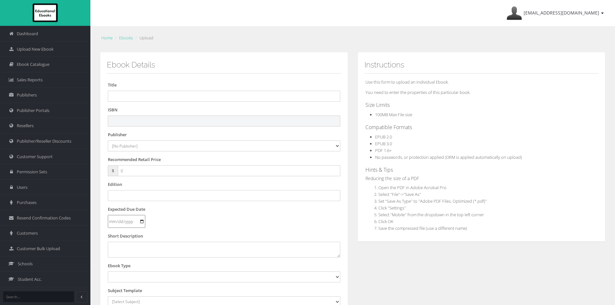
click at [202, 124] on input "text" at bounding box center [224, 121] width 232 height 11
paste input "9780655721147"
type input "9780655721147"
click at [149, 145] on select "[No Publisher] [PERSON_NAME] & Unwin ATAR Notes Auralia - Rising Software Banks…" at bounding box center [224, 145] width 232 height 11
select select "695a1c29-4148-e411-817c-00155d7a4405"
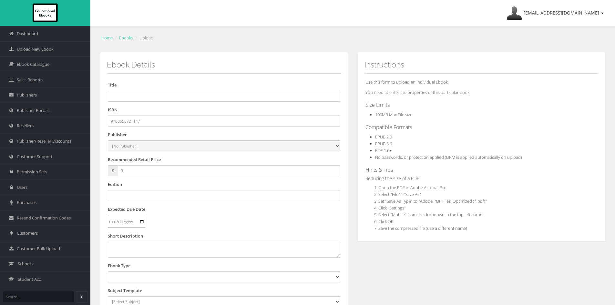
click at [108, 140] on select "[No Publisher] [PERSON_NAME] & Unwin ATAR Notes Auralia - Rising Software Banks…" at bounding box center [224, 145] width 232 height 11
drag, startPoint x: 139, startPoint y: 171, endPoint x: 98, endPoint y: 168, distance: 42.1
click at [97, 169] on div "Ebook Details Title ISBN 9780655721147 Publisher [No Publisher] [PERSON_NAME] &…" at bounding box center [224, 240] width 258 height 377
type input "43.95"
click at [124, 197] on input "text" at bounding box center [224, 195] width 232 height 11
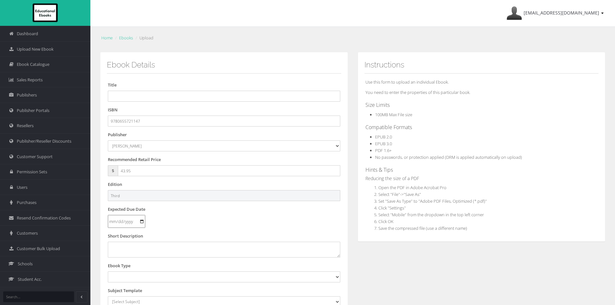
type input "Third"
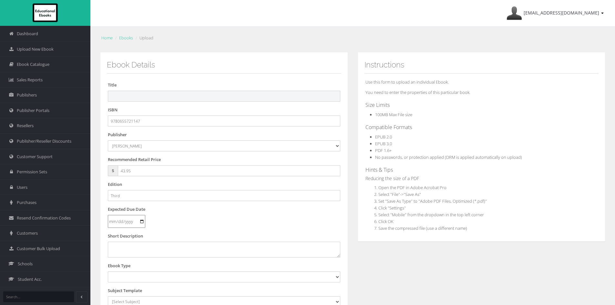
click at [179, 100] on input "text" at bounding box center [224, 96] width 232 height 11
paste input "ECCO! DUE STUDENT EBOOK + HUB 3E (eBook only)"
drag, startPoint x: 180, startPoint y: 97, endPoint x: 316, endPoint y: 103, distance: 136.7
click at [316, 103] on form "Title ECCO! DUE STUDENT EBOOK + HUB 3E (eBook only) ISBN 9780655721147 Publishe…" at bounding box center [224, 245] width 232 height 327
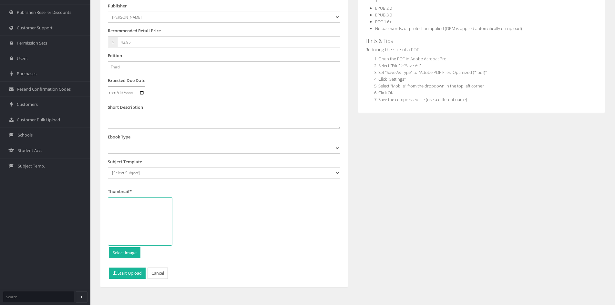
scroll to position [129, 0]
type input "ECCO! DUE STUDENT EBOOK + HUB 3E"
click at [136, 147] on select "Digital Activation Code Protected PDF EEBook - Online and Offline Ebook Interac…" at bounding box center [224, 147] width 232 height 11
select select "4"
click at [108, 142] on select "Digital Activation Code Protected PDF EEBook - Online and Offline Ebook Interac…" at bounding box center [224, 147] width 232 height 11
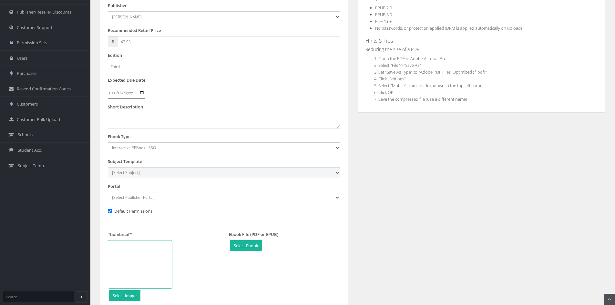
click at [129, 172] on select "[Select Subject] Accounting Agriculture Ancient History Applied Computing Art A…" at bounding box center [224, 172] width 232 height 11
select select "3bcdbabc-135c-ee11-a9bd-0272d098c78b"
click at [108, 167] on select "[Select Subject] Accounting Agriculture Ancient History Applied Computing Art A…" at bounding box center [224, 172] width 232 height 11
click at [127, 197] on select "[Select Publisher Portal] Listening Beyond Hearing (LBH) ATAR Notes+ SmarterMat…" at bounding box center [224, 197] width 232 height 11
select select "c63eafc5-784f-e411-817c-00155d7a4405"
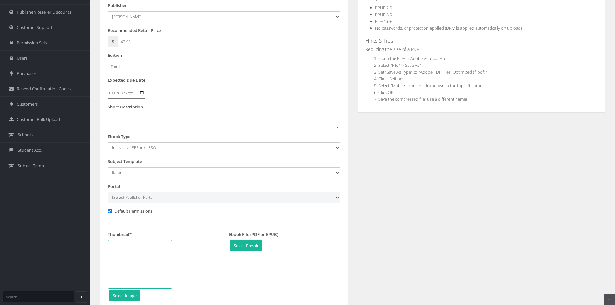
click at [108, 192] on select "[Select Publisher Portal] Listening Beyond Hearing (LBH) ATAR Notes+ SmarterMat…" at bounding box center [224, 197] width 232 height 11
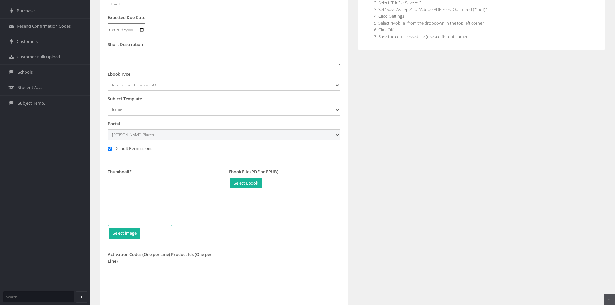
scroll to position [194, 0]
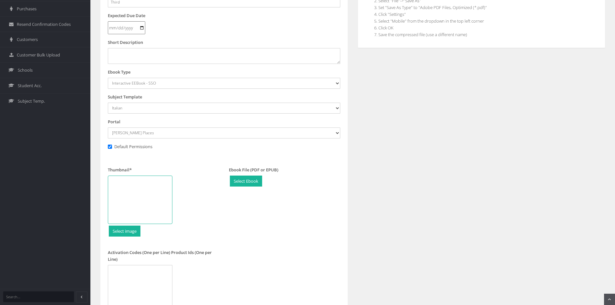
click at [151, 218] on div at bounding box center [140, 200] width 65 height 48
type input "C:\fakepath\Ecco-Due-SB.png"
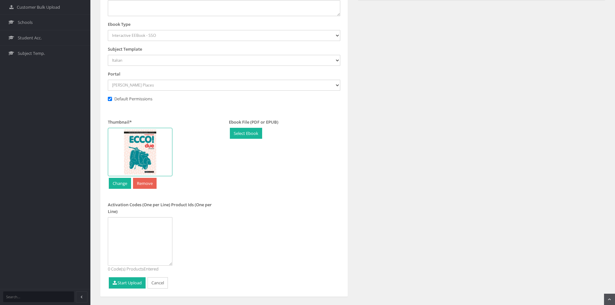
scroll to position [256, 0]
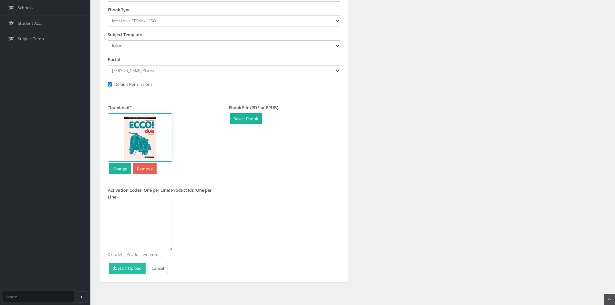
click at [133, 270] on button "Start Upload" at bounding box center [127, 268] width 37 height 11
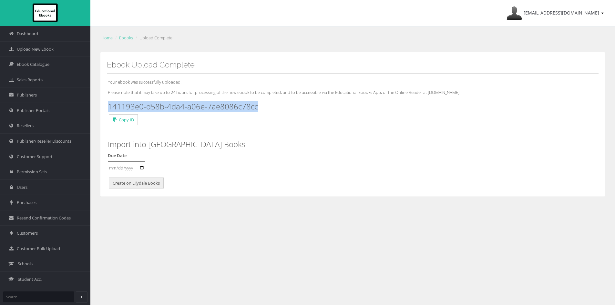
drag, startPoint x: 278, startPoint y: 108, endPoint x: 107, endPoint y: 106, distance: 171.1
click at [107, 106] on div "Your ebook was successfully uploaded. Please note that it may take up to 24 hou…" at bounding box center [353, 132] width 492 height 117
copy h3 "141193e0-d58b-4da4-a06e-7ae8086c78cc"
click at [28, 46] on span "Upload New Ebook" at bounding box center [35, 49] width 37 height 6
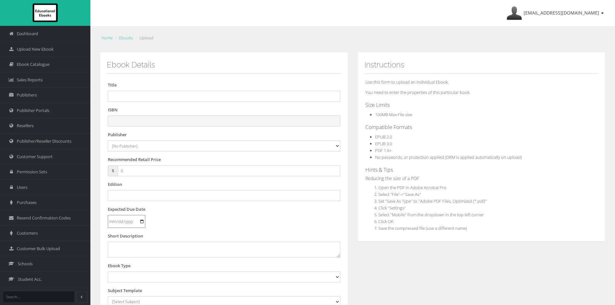
click at [126, 122] on input "text" at bounding box center [224, 121] width 232 height 11
paste input "9789819439737"
type input "9789819439737"
click at [222, 97] on input "text" at bounding box center [224, 96] width 232 height 11
paste input "VOCABULARY ILLUMINATED: THE AUSTRALIAN EDITION BOOK 1: THE SUN (eBook only)"
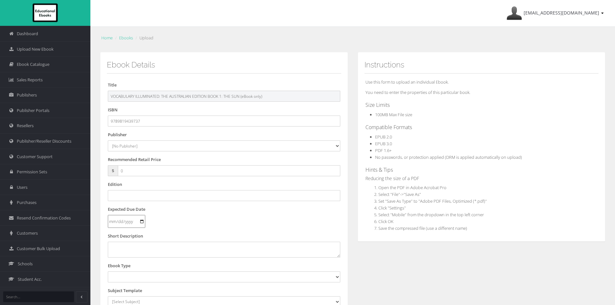
drag, startPoint x: 281, startPoint y: 96, endPoint x: 240, endPoint y: 95, distance: 40.7
click at [240, 95] on input "VOCABULARY ILLUMINATED: THE AUSTRALIAN EDITION BOOK 1: THE SUN (eBook only)" at bounding box center [224, 96] width 232 height 11
type input "VOCABULARY ILLUMINATED: THE AUSTRALIAN EDITION BOOK 1: THE SUN"
click at [118, 150] on select "[No Publisher] Alexander Mackie Allen & Unwin ATAR Notes Auralia - Rising Softw…" at bounding box center [224, 145] width 232 height 11
click at [423, 31] on div "Home Ebooks Upload Ebook Details Title VOCABULARY ILLUMINATED: THE AUSTRALIAN E…" at bounding box center [352, 233] width 525 height 412
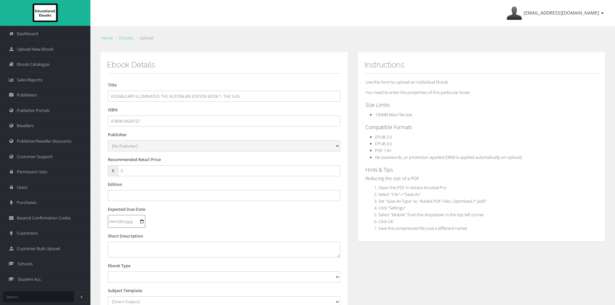
click at [131, 145] on select "[No Publisher] Alexander Mackie Allen & Unwin ATAR Notes Auralia - Rising Softw…" at bounding box center [224, 145] width 232 height 11
click at [398, 50] on div "Home Ebooks Upload Ebook Details Title VOCABULARY ILLUMINATED: THE AUSTRALIAN E…" at bounding box center [352, 233] width 525 height 412
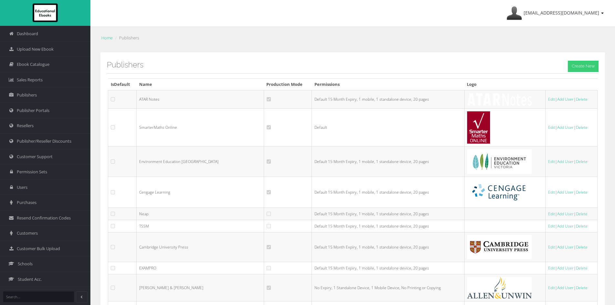
click at [579, 66] on link "Create New" at bounding box center [583, 66] width 31 height 11
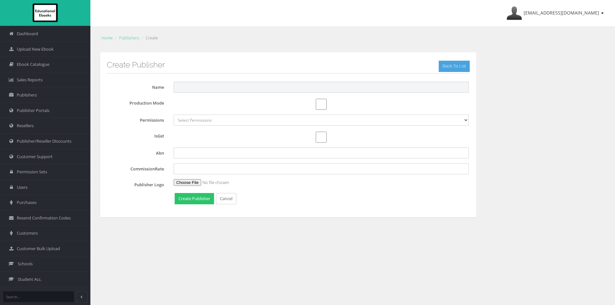
click at [336, 88] on input "Name" at bounding box center [321, 87] width 295 height 11
paste input "Resources for English Academic Learning (REAL)"
type input "Resources for English Academic Learning (REAL)"
click at [371, 50] on div "Home Publishers Create Create Publisher Back To List IsDefault Name Resources f…" at bounding box center [352, 133] width 525 height 213
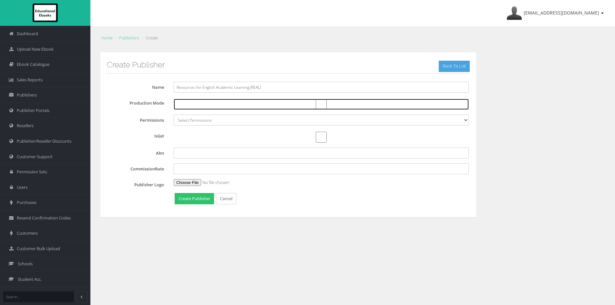
click at [319, 104] on input "Production Mode" at bounding box center [321, 104] width 295 height 11
checkbox input "true"
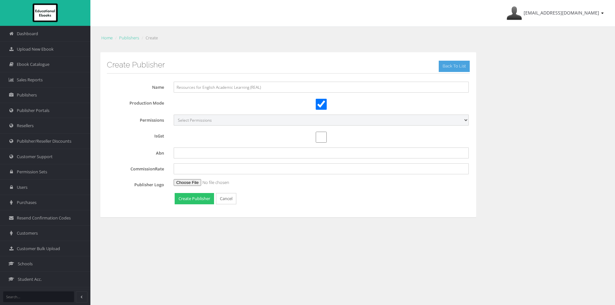
click at [197, 121] on select "Select Permissions Default 15 Month Expiry, 1 mobile, 1 standalone device, 20 p…" at bounding box center [321, 120] width 295 height 11
select select "7a3a353a-7894-e811-a973-0272d098c78b"
click at [174, 115] on select "Select Permissions Default 15 Month Expiry, 1 mobile, 1 standalone device, 20 p…" at bounding box center [321, 120] width 295 height 11
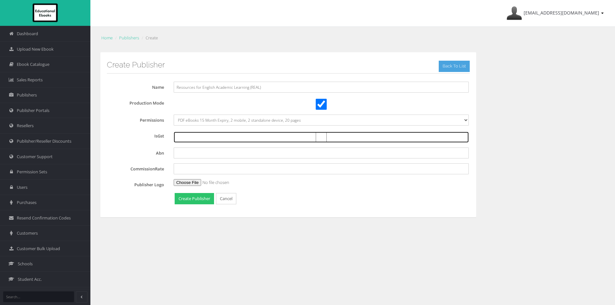
click at [320, 138] on input "IsGst" at bounding box center [321, 137] width 295 height 11
checkbox input "true"
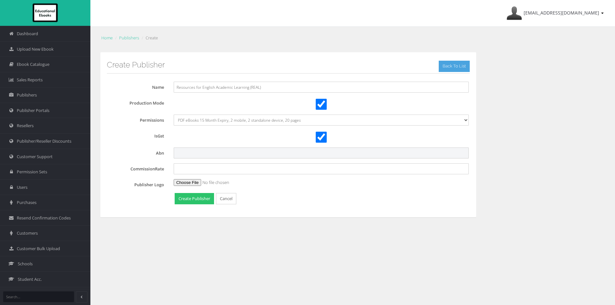
click at [240, 153] on input "Abn" at bounding box center [321, 153] width 295 height 11
click at [226, 171] on input "CommissionRate" at bounding box center [321, 168] width 295 height 11
click at [195, 182] on input "file" at bounding box center [212, 182] width 77 height 7
type input "C:\fakepath\Logo_Small2.png"
click at [193, 200] on button "Create Publisher" at bounding box center [194, 198] width 39 height 11
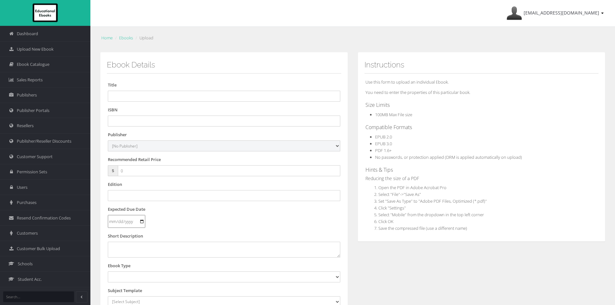
drag, startPoint x: 140, startPoint y: 151, endPoint x: 142, endPoint y: 148, distance: 3.3
click at [140, 151] on select "[No Publisher] Alexander Mackie Allen & Unwin ATAR Notes Auralia - Rising Softw…" at bounding box center [224, 145] width 232 height 11
select select "5f857b89-d783-f011-b481-000d3ae0221e"
click at [108, 140] on select "[No Publisher] Alexander Mackie Allen & Unwin ATAR Notes Auralia - Rising Softw…" at bounding box center [224, 145] width 232 height 11
click at [131, 119] on input "text" at bounding box center [224, 121] width 232 height 11
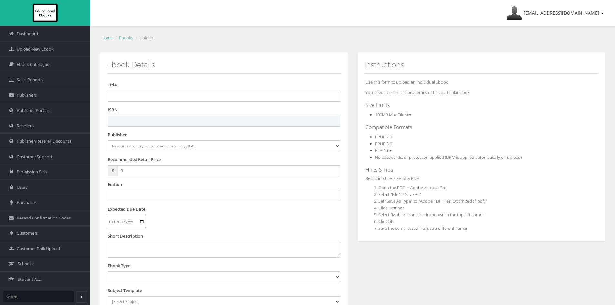
paste input "9789819439737"
type input "9789819439737"
click at [128, 96] on input "text" at bounding box center [224, 96] width 232 height 11
paste input "VOCABULARY ILLUMINATED: THE AUSTRALIAN EDITION BOOK 1: THE SUN (eBook only)"
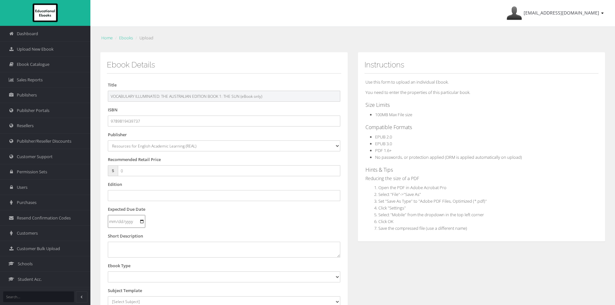
drag, startPoint x: 241, startPoint y: 95, endPoint x: 361, endPoint y: 116, distance: 121.6
click at [361, 116] on div "Ebook Details Title VOCABULARY ILLUMINATED: THE AUSTRALIAN EDITION BOOK 1: THE …" at bounding box center [352, 240] width 515 height 377
type input "VOCABULARY ILLUMINATED: THE AUSTRALIAN EDITION BOOK 1: THE SUN"
drag, startPoint x: 145, startPoint y: 170, endPoint x: 96, endPoint y: 166, distance: 49.0
click at [97, 168] on div "Ebook Details Title VOCABULARY ILLUMINATED: THE AUSTRALIAN EDITION BOOK 1: THE …" at bounding box center [224, 240] width 258 height 377
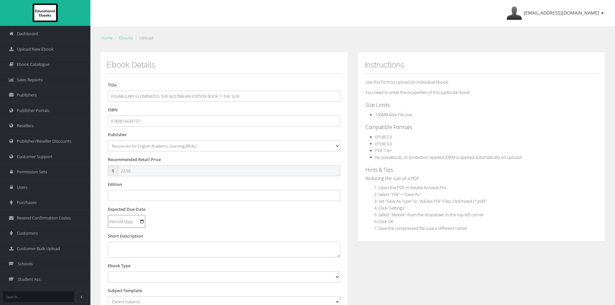
type input "22.50"
click at [201, 197] on input "text" at bounding box center [224, 195] width 232 height 11
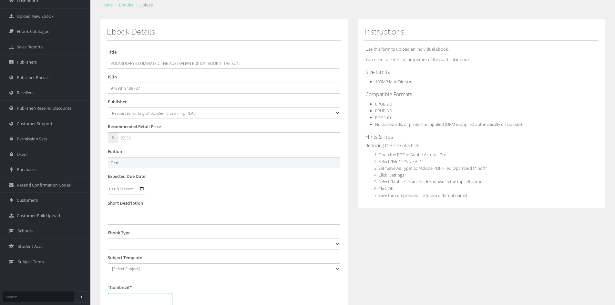
scroll to position [65, 0]
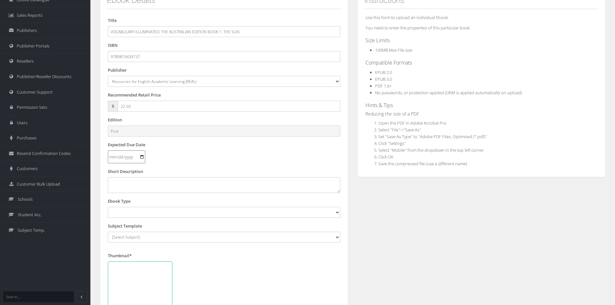
type input "First"
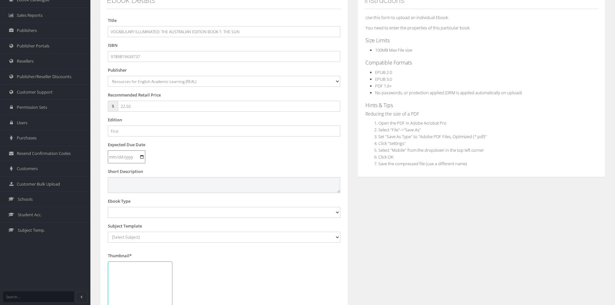
click at [160, 184] on textarea at bounding box center [224, 184] width 232 height 15
paste textarea "Disguised as a mere vocabulary workbook, VOCABULARY ILLUMINATED, THE AUSTRALIAN…"
type textarea "Disguised as a mere vocabulary workbook, VOCABULARY ILLUMINATED, THE AUSTRALIAN…"
click at [146, 213] on select "Digital Activation Code Protected PDF EEBook - Online and Offline Ebook Interac…" at bounding box center [224, 212] width 232 height 11
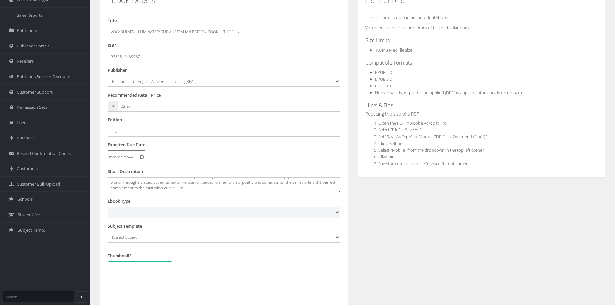
select select "3"
click at [108, 207] on select "Digital Activation Code Protected PDF EEBook - Online and Offline Ebook Interac…" at bounding box center [224, 212] width 232 height 11
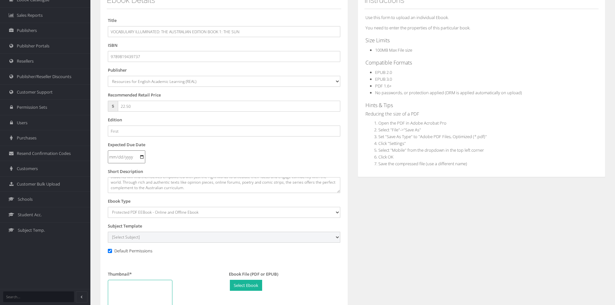
click at [141, 238] on select "[Select Subject] Accounting Agriculture Ancient History Applied Computing Art A…" at bounding box center [224, 237] width 232 height 11
select select "49c11f0d-135c-ee11-a9bd-0272d098c78b"
click at [108, 232] on select "[Select Subject] Accounting Agriculture Ancient History Applied Computing Art A…" at bounding box center [224, 237] width 232 height 11
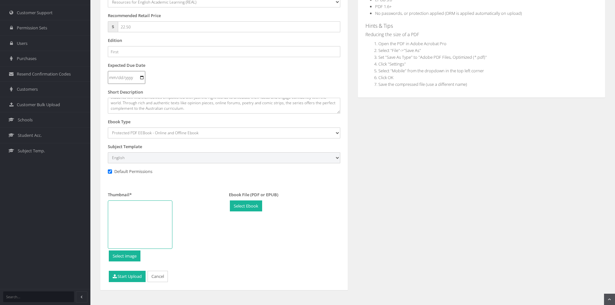
scroll to position [152, 0]
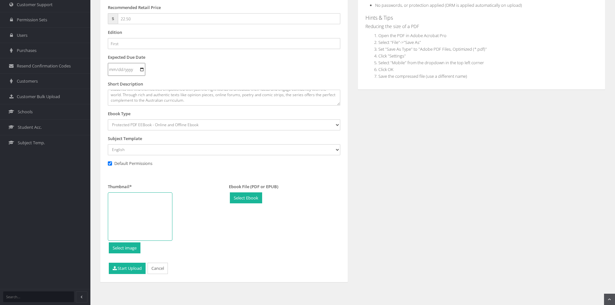
click at [143, 211] on div at bounding box center [140, 216] width 65 height 48
type input "C:\fakepath\Sun Cover - Australian Edition (Front Only).jpg"
click at [126, 266] on button "Start Upload" at bounding box center [127, 268] width 37 height 11
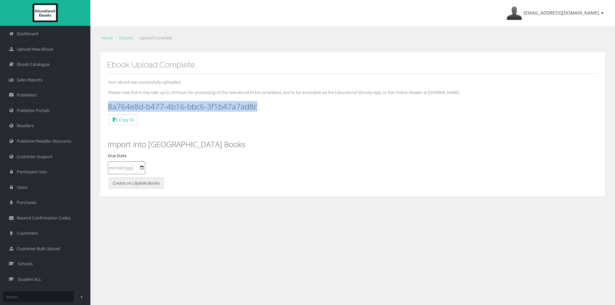
drag, startPoint x: 233, startPoint y: 105, endPoint x: 107, endPoint y: 106, distance: 126.2
click at [107, 106] on div "Ebook Upload Complete Your ebook was successfully uploaded. Please note that it…" at bounding box center [352, 124] width 505 height 145
copy h3 "8a764e8d-b477-4b16-bbc6-3f1b47a7ad8c"
click at [46, 49] on span "Upload New Ebook" at bounding box center [35, 49] width 37 height 6
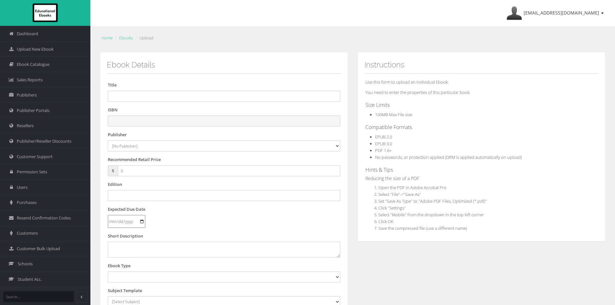
click at [139, 119] on input "text" at bounding box center [224, 121] width 232 height 11
paste input "9789819439744"
type input "9789819439744"
click at [124, 98] on input "text" at bounding box center [224, 96] width 232 height 11
paste input "VOCABULARY ILLUMINATED: THE AUSTRALIAN EDITION BOOK 2: THE MOON (eBook only)"
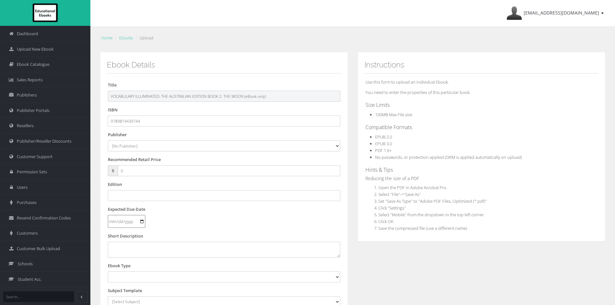
drag, startPoint x: 271, startPoint y: 95, endPoint x: 249, endPoint y: 94, distance: 22.3
click at [249, 94] on input "VOCABULARY ILLUMINATED: THE AUSTRALIAN EDITION BOOK 2: THE MOON (eBook only)" at bounding box center [224, 96] width 232 height 11
type input "VOCABULARY ILLUMINATED: THE AUSTRALIAN EDITION BOOK 2: THE MOON"
drag, startPoint x: 141, startPoint y: 172, endPoint x: 90, endPoint y: 169, distance: 50.8
click at [90, 169] on div "Dashboard Upload New Ebook Ebook Catalogue Sales Reports Publishers Users" at bounding box center [307, 219] width 615 height 439
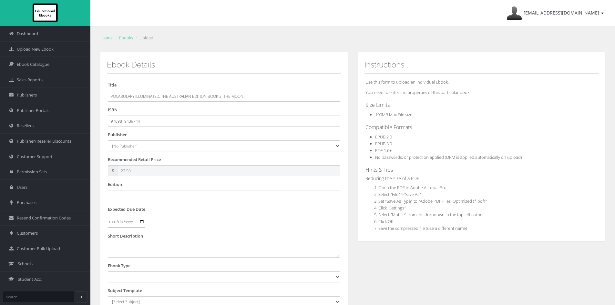
type input "22.50"
click at [136, 147] on select "[No Publisher] Alexander Mackie Allen & Unwin ATAR Notes Auralia - Rising Softw…" at bounding box center [224, 145] width 232 height 11
select select "5f857b89-d783-f011-b481-000d3ae0221e"
click at [108, 140] on select "[No Publisher] [PERSON_NAME] & Unwin ATAR Notes Auralia - Rising Software Banks…" at bounding box center [224, 145] width 232 height 11
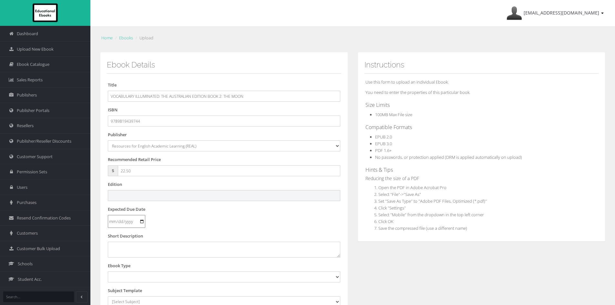
click at [131, 195] on input "text" at bounding box center [224, 195] width 232 height 11
click at [206, 145] on select "[No Publisher] [PERSON_NAME] & Unwin ATAR Notes Auralia - Rising Software Banks…" at bounding box center [224, 145] width 232 height 11
click at [108, 140] on select "[No Publisher] [PERSON_NAME] & Unwin ATAR Notes Auralia - Rising Software Banks…" at bounding box center [224, 145] width 232 height 11
click at [153, 194] on input "text" at bounding box center [224, 195] width 232 height 11
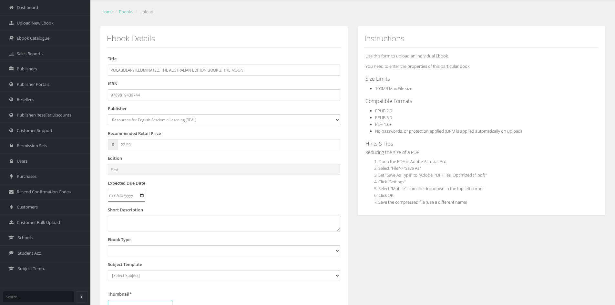
scroll to position [65, 0]
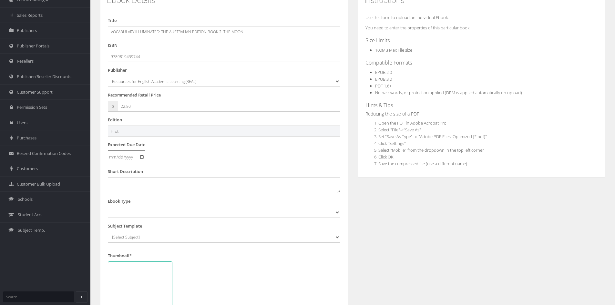
type input "First"
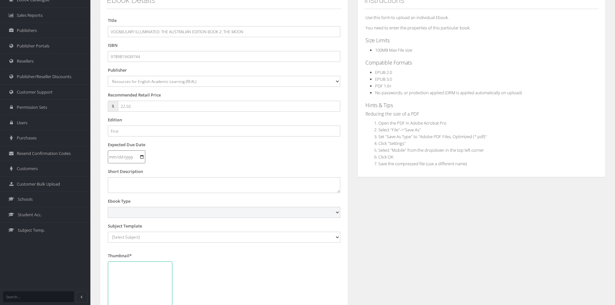
click at [143, 213] on select "Digital Activation Code Protected PDF EEBook - Online and Offline Ebook Interac…" at bounding box center [224, 212] width 232 height 11
select select "3"
click at [108, 207] on select "Digital Activation Code Protected PDF EEBook - Online and Offline Ebook Interac…" at bounding box center [224, 212] width 232 height 11
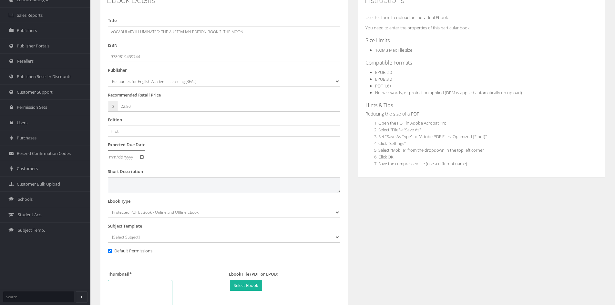
click at [145, 185] on textarea at bounding box center [224, 184] width 232 height 15
paste textarea "Disguised as a mere vocabulary workbook, VOCABULARY ILLUMINATED, THE AUSTRALIAN…"
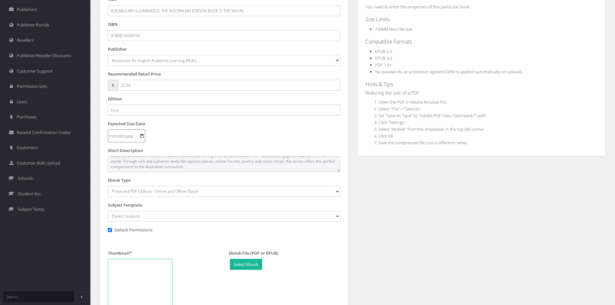
scroll to position [97, 0]
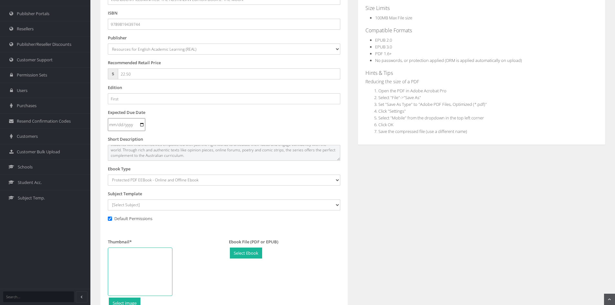
type textarea "Disguised as a mere vocabulary workbook, VOCABULARY ILLUMINATED, THE AUSTRALIAN…"
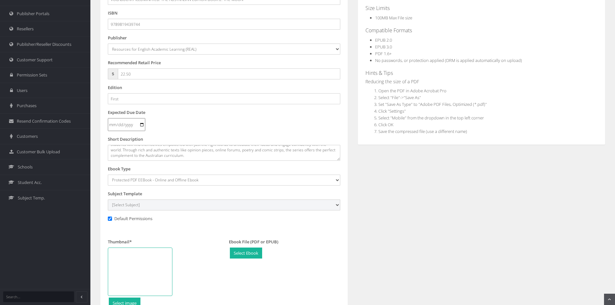
click at [125, 204] on select "[Select Subject] Accounting Agriculture Ancient History Applied Computing Art A…" at bounding box center [224, 205] width 232 height 11
select select "49c11f0d-135c-ee11-a9bd-0272d098c78b"
click at [108, 200] on select "[Select Subject] Accounting Agriculture Ancient History Applied Computing Art A…" at bounding box center [224, 205] width 232 height 11
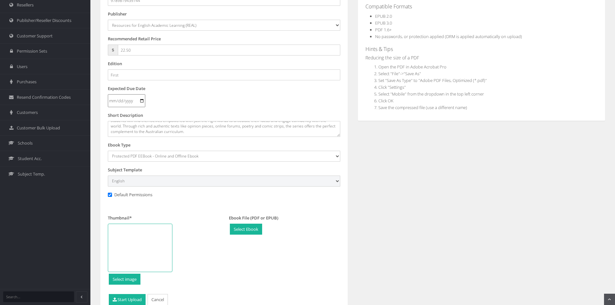
scroll to position [152, 0]
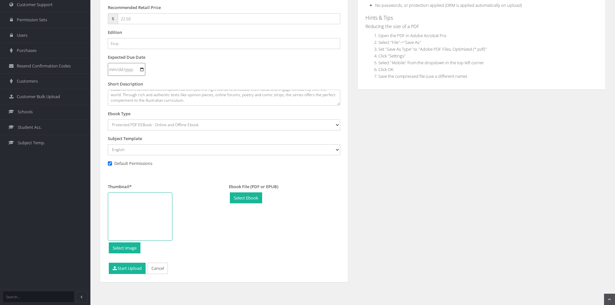
click at [152, 215] on div at bounding box center [140, 216] width 65 height 48
type input "C:\fakepath\Moon Cover - Australian Edition (Front Only).jpg"
click at [131, 270] on button "Start Upload" at bounding box center [127, 268] width 37 height 11
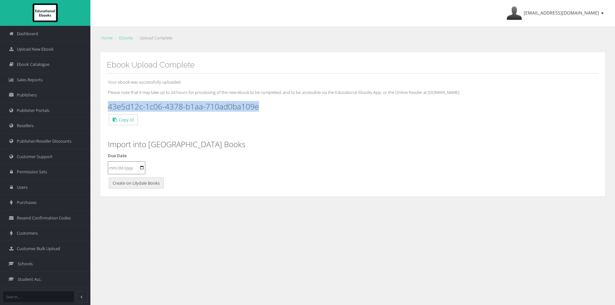
drag, startPoint x: 264, startPoint y: 106, endPoint x: 105, endPoint y: 104, distance: 158.5
click at [105, 104] on div "Ebook Upload Complete Your ebook was successfully uploaded. Please note that it…" at bounding box center [352, 124] width 505 height 145
copy h3 "43e5d12c-1c06-4378-b1aa-710ad0ba109e"
click at [36, 47] on span "Upload New Ebook" at bounding box center [35, 49] width 37 height 6
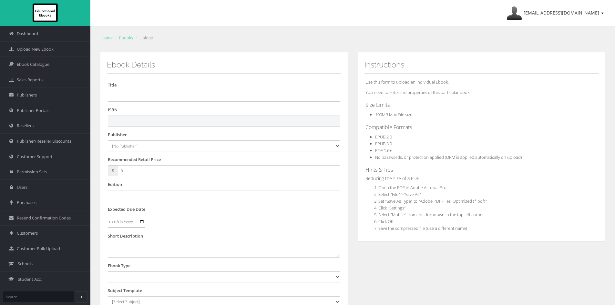
click at [176, 120] on input "text" at bounding box center [224, 121] width 232 height 11
paste input "9789819439751"
type input "9789819439751"
click at [129, 93] on input "text" at bounding box center [224, 96] width 232 height 11
paste input "VOCABULARY ILLUMINATED: THE AUSTRALIAN EDITION BOOK 3: THE STARS (eBook only)"
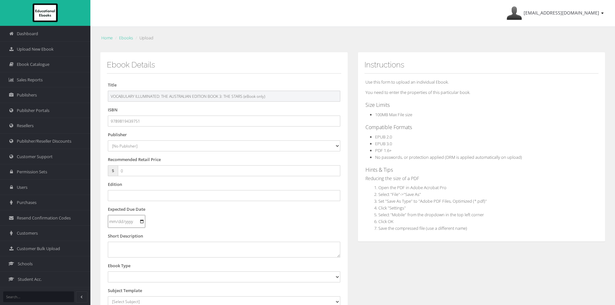
drag, startPoint x: 266, startPoint y: 99, endPoint x: 357, endPoint y: 107, distance: 91.1
click at [357, 107] on div "Ebook Details Title VOCABULARY ILLUMINATED: THE AUSTRALIAN EDITION BOOK 3: THE …" at bounding box center [352, 240] width 515 height 377
type input "VOCABULARY ILLUMINATED: THE AUSTRALIAN EDITION BOOK 3: THE STARS"
click at [122, 147] on select "[No Publisher] [PERSON_NAME] & Unwin ATAR Notes Auralia - Rising Software Banks…" at bounding box center [224, 145] width 232 height 11
select select "5f857b89-d783-f011-b481-000d3ae0221e"
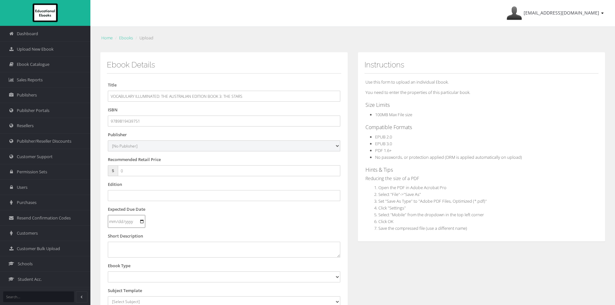
click at [108, 140] on select "[No Publisher] [PERSON_NAME] & Unwin ATAR Notes Auralia - Rising Software Banks…" at bounding box center [224, 145] width 232 height 11
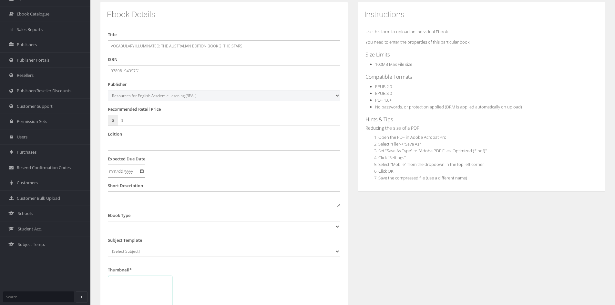
scroll to position [65, 0]
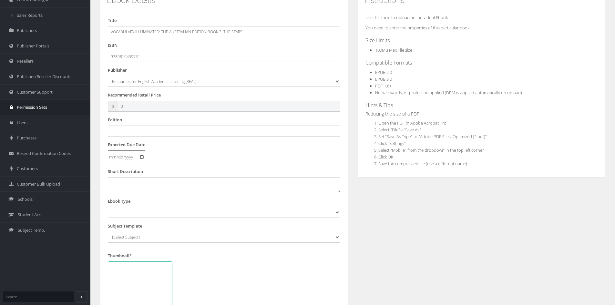
drag, startPoint x: 134, startPoint y: 107, endPoint x: 51, endPoint y: 104, distance: 83.0
click at [59, 105] on div "Dashboard Upload New Ebook Ebook Catalogue Sales Reports Publishers Users" at bounding box center [307, 154] width 615 height 439
type input "23.90"
click at [128, 130] on input "text" at bounding box center [224, 131] width 232 height 11
type input "First"
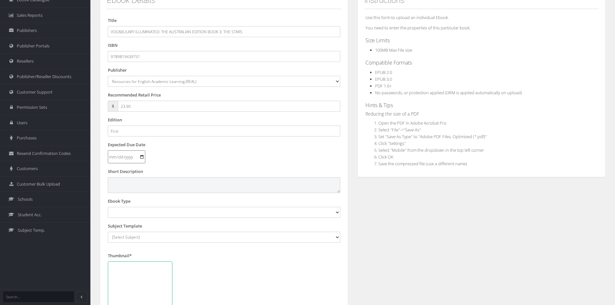
click at [144, 183] on textarea at bounding box center [224, 184] width 232 height 15
paste textarea "Disguised as a mere vocabulary workbook, VOCABULARY ILLUMINATED, THE AUSTRALIAN…"
type textarea "Disguised as a mere vocabulary workbook, VOCABULARY ILLUMINATED, THE AUSTRALIAN…"
click at [149, 213] on select "Digital Activation Code Protected PDF EEBook - Online and Offline Ebook Interac…" at bounding box center [224, 212] width 232 height 11
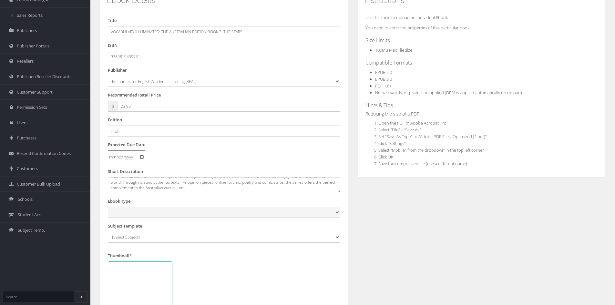
select select "3"
click at [108, 207] on select "Digital Activation Code Protected PDF EEBook - Online and Offline Ebook Interac…" at bounding box center [224, 212] width 232 height 11
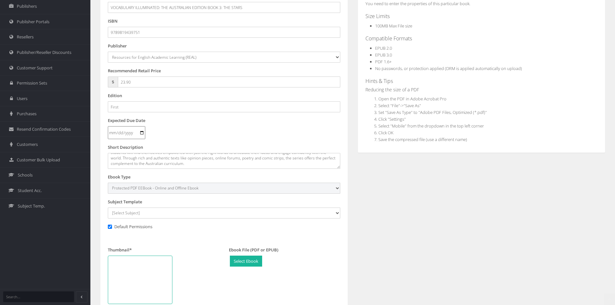
scroll to position [129, 0]
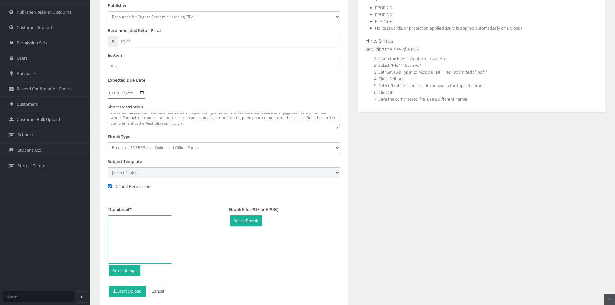
click at [136, 169] on select "[Select Subject] Accounting Agriculture Ancient History Applied Computing Art A…" at bounding box center [224, 172] width 232 height 11
select select "49c11f0d-135c-ee11-a9bd-0272d098c78b"
click at [108, 167] on select "[Select Subject] Accounting Agriculture Ancient History Applied Computing Art A…" at bounding box center [224, 172] width 232 height 11
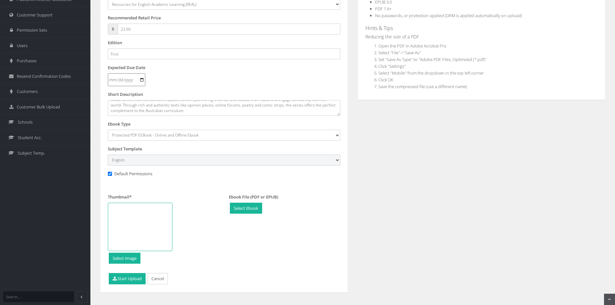
scroll to position [152, 0]
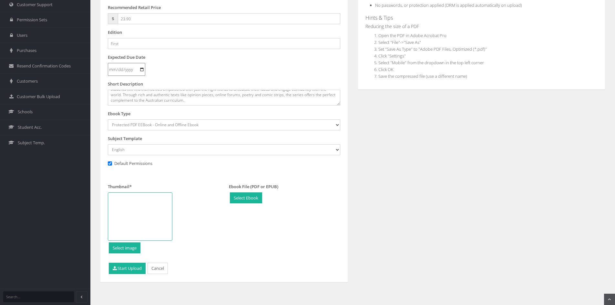
click at [148, 210] on div at bounding box center [140, 216] width 65 height 48
type input "C:\fakepath\Stars Cover - Australian Edition (Front Only).jpg"
click at [126, 267] on button "Start Upload" at bounding box center [127, 268] width 37 height 11
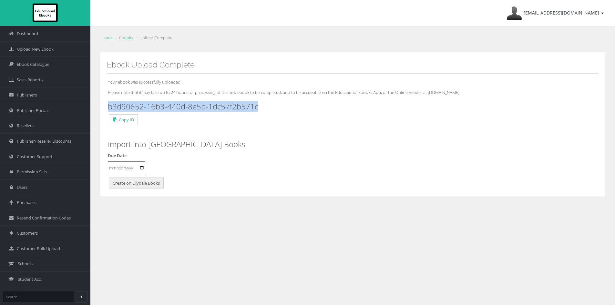
drag, startPoint x: 259, startPoint y: 108, endPoint x: 106, endPoint y: 108, distance: 153.7
click at [106, 108] on div "Ebook Upload Complete Your ebook was successfully uploaded. Please note that it…" at bounding box center [352, 124] width 505 height 145
copy h3 "b3d90652-16b3-440d-8e5b-1dc57f2b571c"
click at [35, 96] on span "Publishers" at bounding box center [27, 95] width 20 height 6
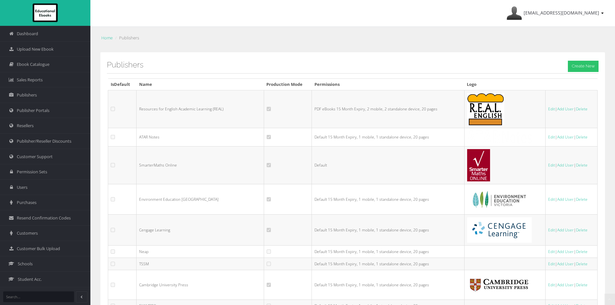
scroll to position [820, 0]
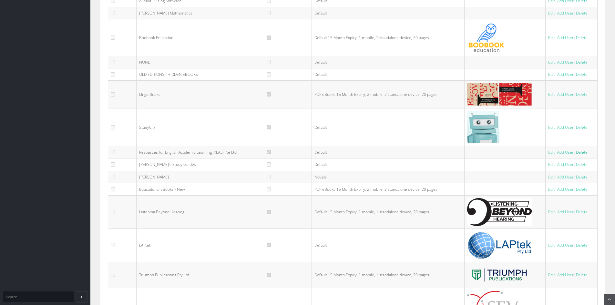
click at [583, 151] on link "Delete" at bounding box center [582, 151] width 12 height 5
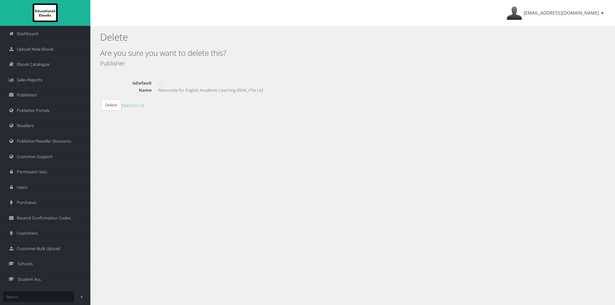
drag, startPoint x: 267, startPoint y: 90, endPoint x: 160, endPoint y: 90, distance: 107.8
click at [160, 90] on dd "Resources for English Academic Learning (REAL) Pte Ltd" at bounding box center [381, 90] width 447 height 6
click at [28, 66] on span "Ebook Catalogue" at bounding box center [33, 64] width 33 height 6
click at [110, 103] on input "Delete" at bounding box center [111, 104] width 20 height 11
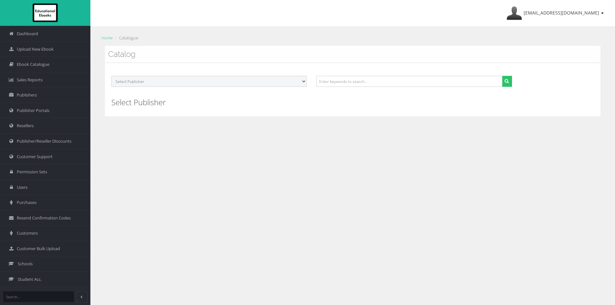
drag, startPoint x: 299, startPoint y: 78, endPoint x: 293, endPoint y: 80, distance: 5.7
click at [299, 78] on select "Select Publisher Resources for English Academic Learning (REAL) ATAR Notes Smar…" at bounding box center [208, 81] width 195 height 11
select select "d9c50e13-e865-f011-8f7c-002248e2cbc2"
click at [111, 76] on select "Select Publisher Resources for English Academic Learning (REAL) ATAR Notes Smar…" at bounding box center [208, 81] width 195 height 11
click at [509, 77] on button "submit" at bounding box center [507, 81] width 10 height 11
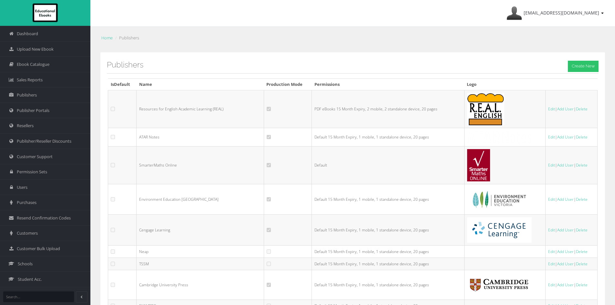
click at [372, 67] on h3 "Publishers Create New" at bounding box center [353, 65] width 492 height 8
click at [51, 62] on link "Ebook Catalogue" at bounding box center [45, 64] width 90 height 15
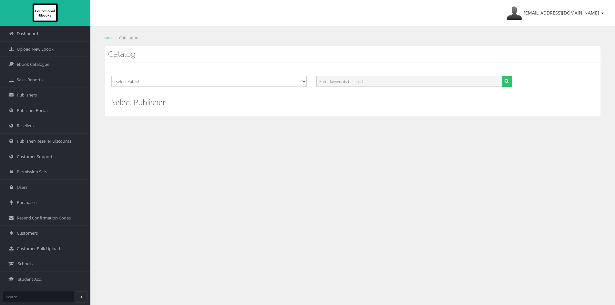
click at [347, 81] on input "text" at bounding box center [409, 81] width 186 height 11
paste input "9789819439737"
type input "9789819439737"
click at [502, 76] on button "submit" at bounding box center [507, 81] width 10 height 11
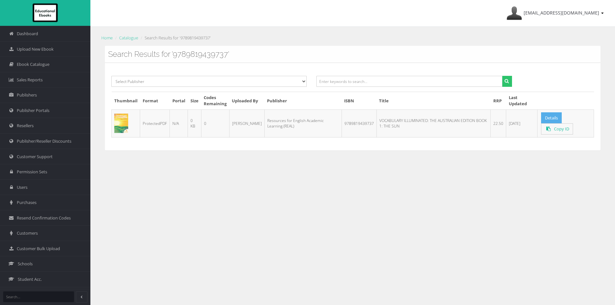
click at [554, 117] on link "Details" at bounding box center [551, 117] width 21 height 11
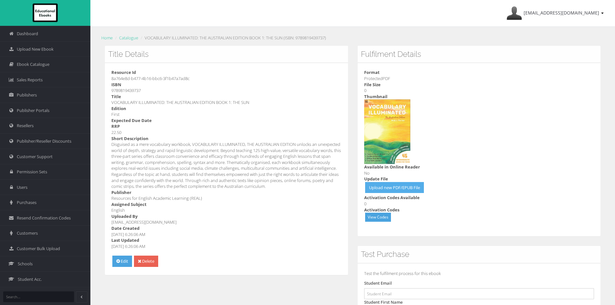
click at [390, 185] on link "Upload new PDF/EPUB File" at bounding box center [394, 187] width 59 height 11
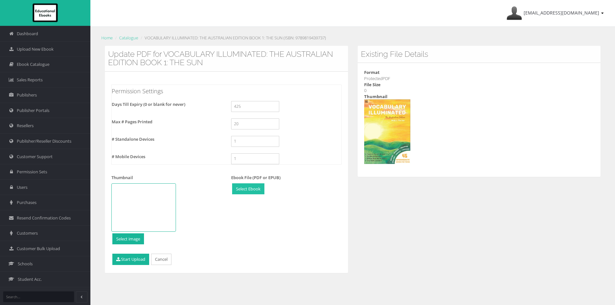
click at [252, 187] on input "file" at bounding box center [248, 189] width 32 height 11
type input "C:\fakepath\Vocabulary Illuminated, The Australian Edition - Book 1, The Sun.pdf"
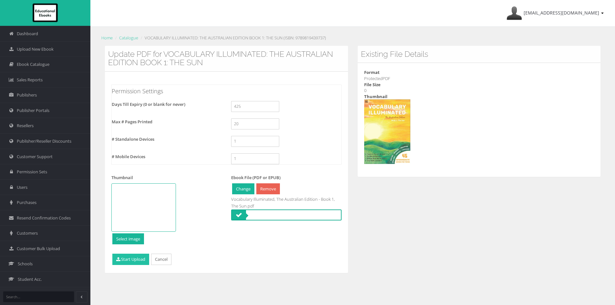
click at [132, 258] on button "Start Upload" at bounding box center [130, 259] width 37 height 11
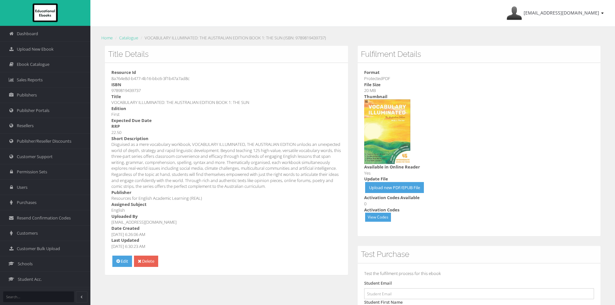
click at [238, 164] on dd "Disguised as a mere vocabulary workbook, VOCABULARY ILLUMINATED, THE AUSTRALIAN…" at bounding box center [226, 165] width 230 height 48
click at [38, 65] on span "Ebook Catalogue" at bounding box center [33, 64] width 33 height 6
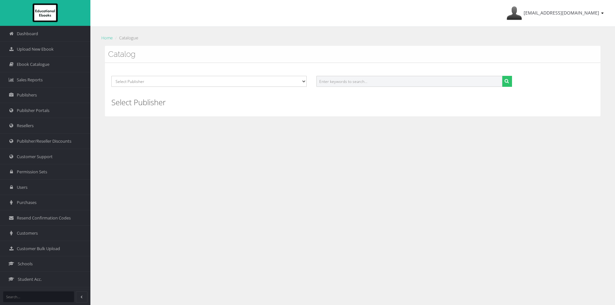
click at [329, 77] on input "text" at bounding box center [409, 81] width 186 height 11
paste input "9789819439744"
type input "9789819439744"
click at [502, 76] on button "submit" at bounding box center [507, 81] width 10 height 11
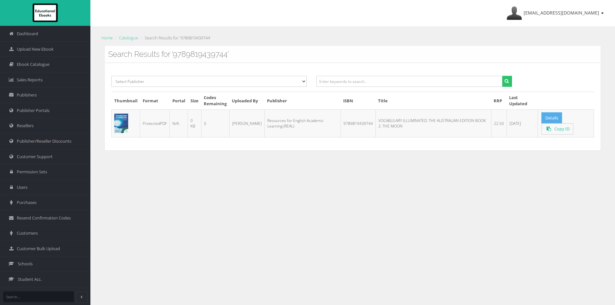
click at [548, 115] on link "Details" at bounding box center [551, 117] width 21 height 11
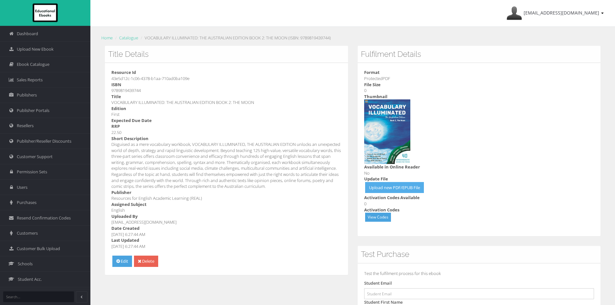
click at [405, 187] on link "Upload new PDF/EPUB File" at bounding box center [394, 187] width 59 height 11
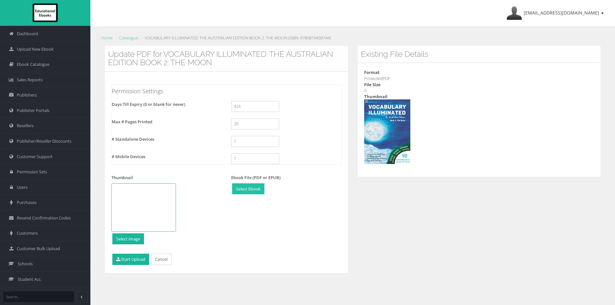
click at [242, 188] on input "file" at bounding box center [248, 189] width 32 height 11
type input "C:\fakepath\Vocabulary Illuminated, The Australian Edition - Book 2, The Moon.p…"
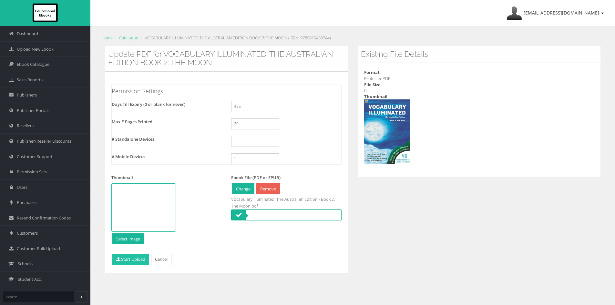
click at [118, 262] on button "Start Upload" at bounding box center [130, 259] width 37 height 11
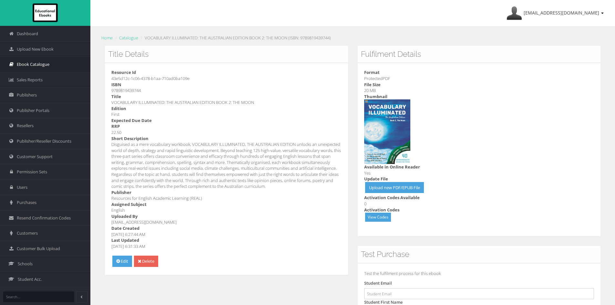
drag, startPoint x: 52, startPoint y: 65, endPoint x: 59, endPoint y: 63, distance: 7.9
click at [52, 65] on link "Ebook Catalogue" at bounding box center [45, 64] width 90 height 15
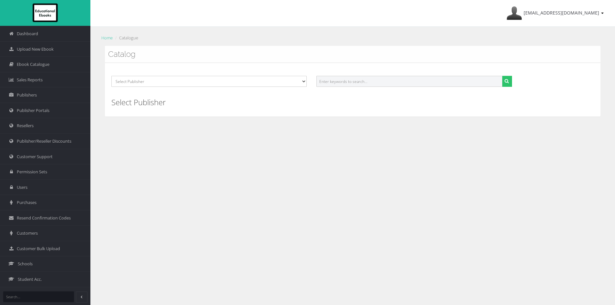
click at [359, 78] on input "text" at bounding box center [409, 81] width 186 height 11
click at [380, 84] on input "text" at bounding box center [409, 81] width 186 height 11
paste input "9789819439751"
type input "9789819439751"
click at [505, 80] on icon "submit" at bounding box center [507, 81] width 4 height 5
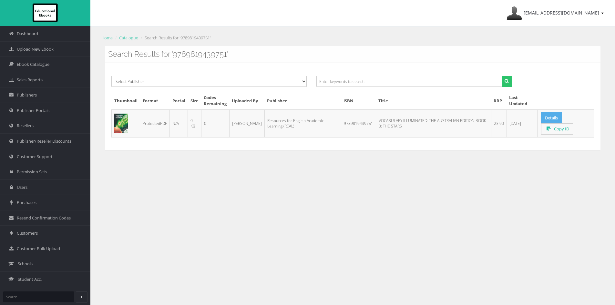
click at [548, 119] on link "Details" at bounding box center [551, 117] width 21 height 11
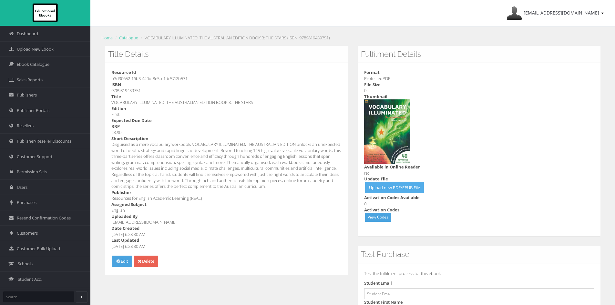
click at [414, 187] on link "Upload new PDF/EPUB File" at bounding box center [394, 187] width 59 height 11
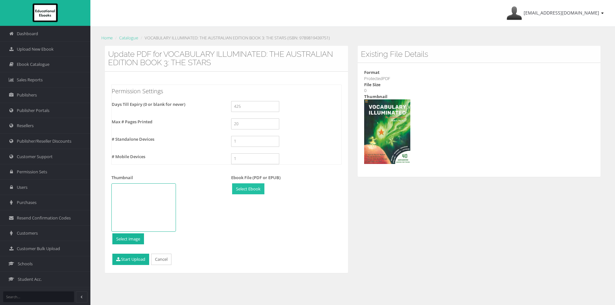
click at [253, 188] on input "file" at bounding box center [248, 189] width 32 height 11
type input "C:\fakepath\Vocabulary Illuminated, The Australian Edition - Book 3, The Stars.…"
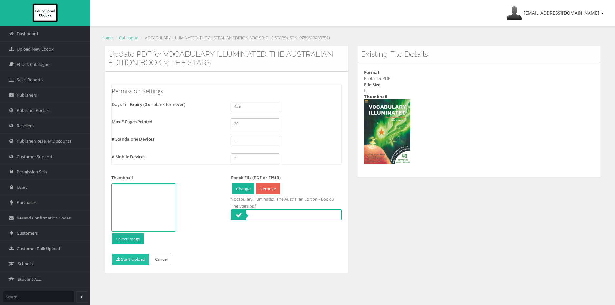
click at [134, 260] on button "Start Upload" at bounding box center [130, 259] width 37 height 11
